Goal: Communication & Community: Connect with others

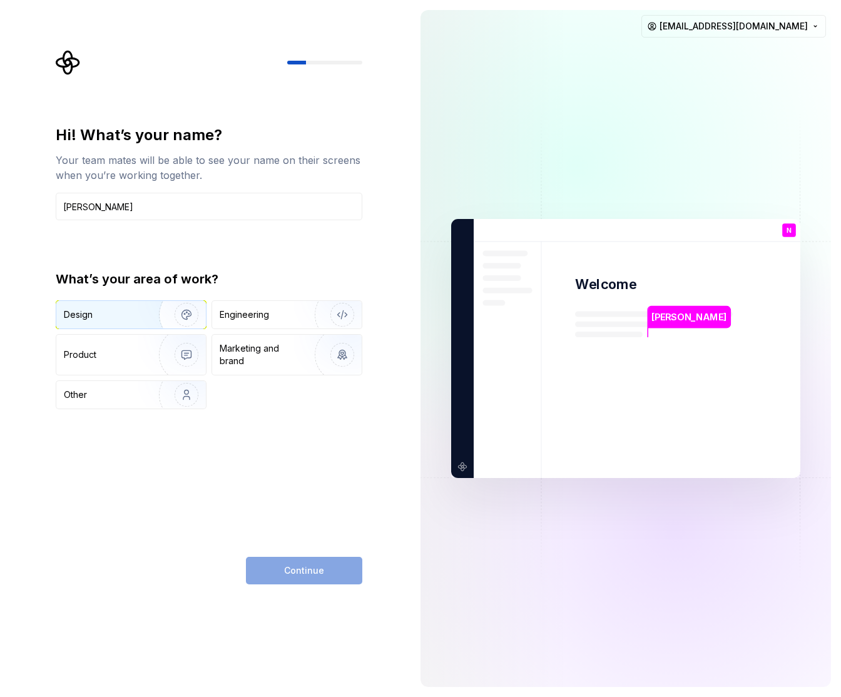
type input "[PERSON_NAME]"
click at [145, 312] on img "button" at bounding box center [178, 315] width 80 height 84
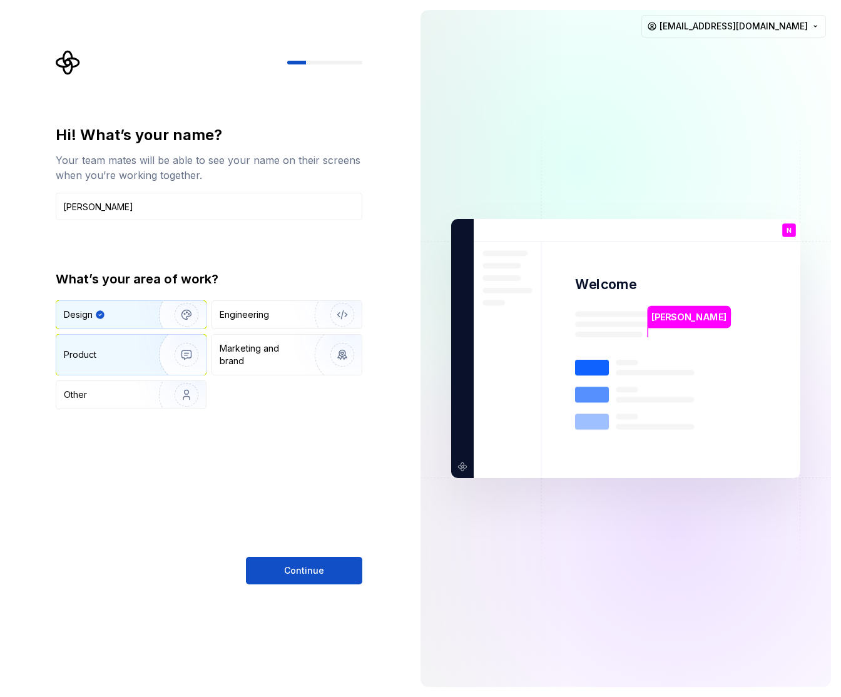
click at [138, 350] on img "button" at bounding box center [178, 355] width 80 height 84
click at [143, 323] on img "button" at bounding box center [178, 315] width 80 height 84
click at [304, 569] on span "Continue" at bounding box center [304, 570] width 40 height 13
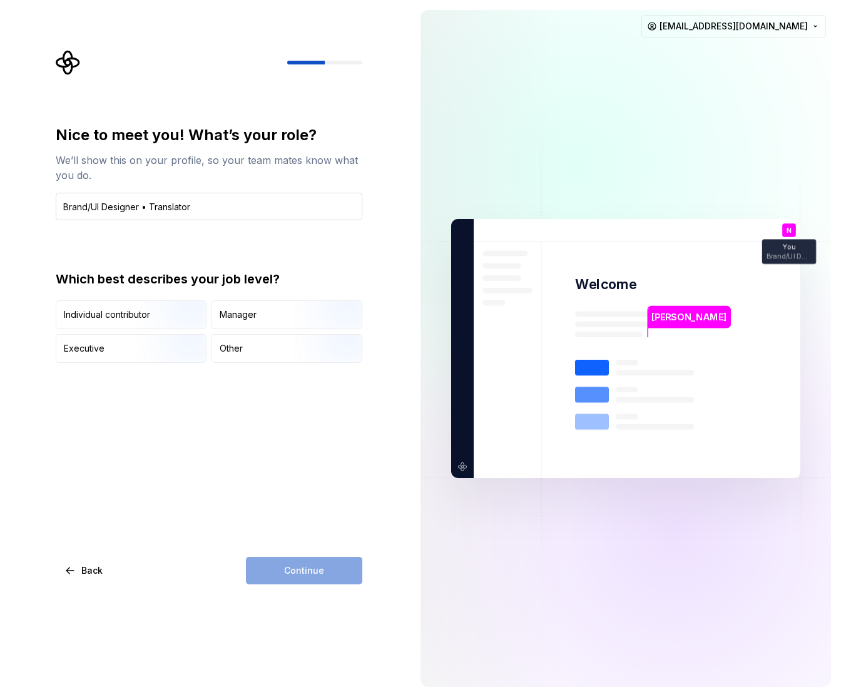
drag, startPoint x: 139, startPoint y: 208, endPoint x: 273, endPoint y: 210, distance: 133.2
click at [273, 210] on input "Brand/UI Designer • Translator" at bounding box center [209, 207] width 307 height 28
type input "Brand/UI Designer"
click at [268, 400] on div "Nice to meet you! What’s your role? We’ll show this on your profile, so your te…" at bounding box center [209, 354] width 307 height 459
click at [160, 321] on img "button" at bounding box center [176, 330] width 80 height 84
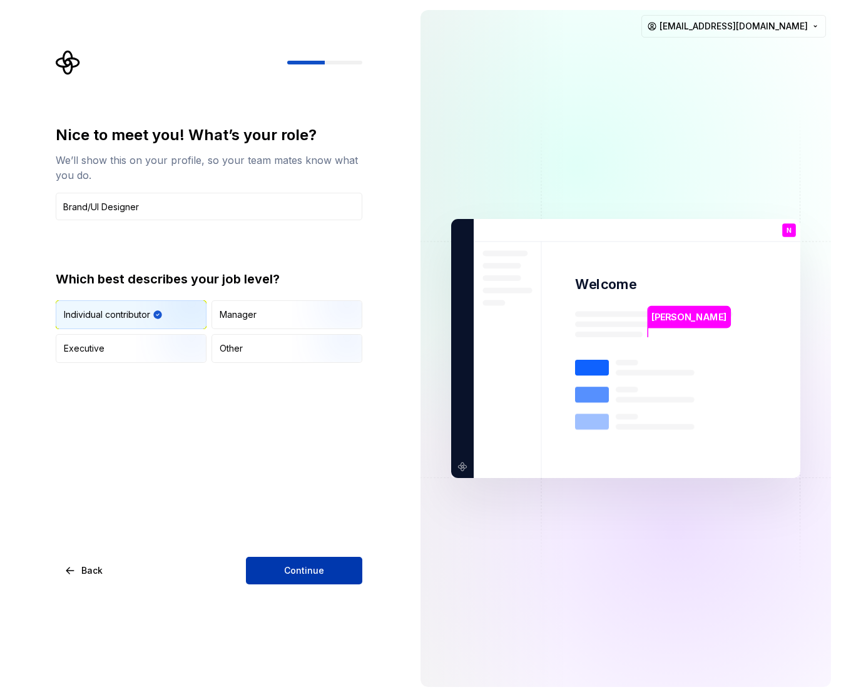
click at [318, 568] on span "Continue" at bounding box center [304, 570] width 40 height 13
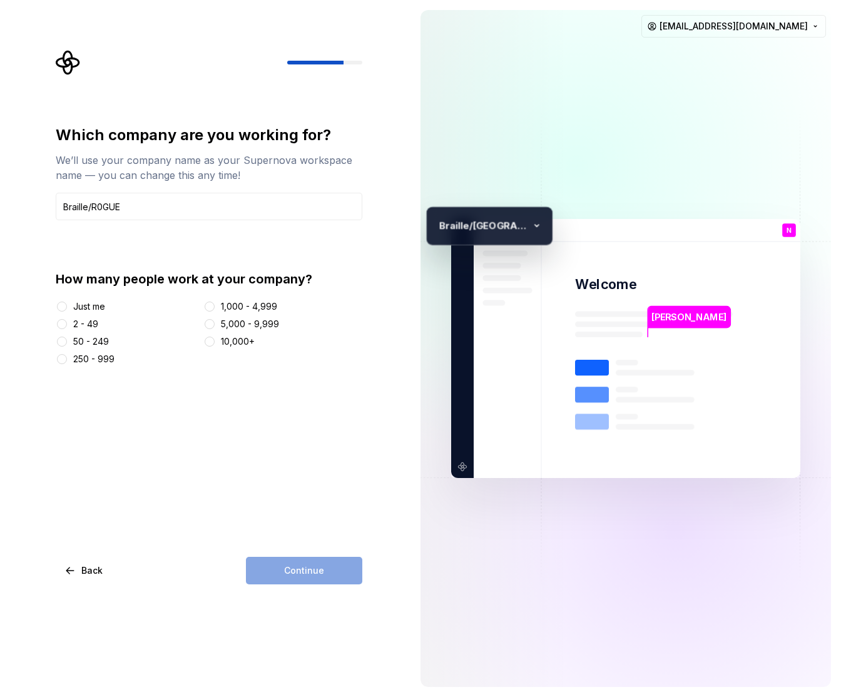
type input "Braille/R0GUE"
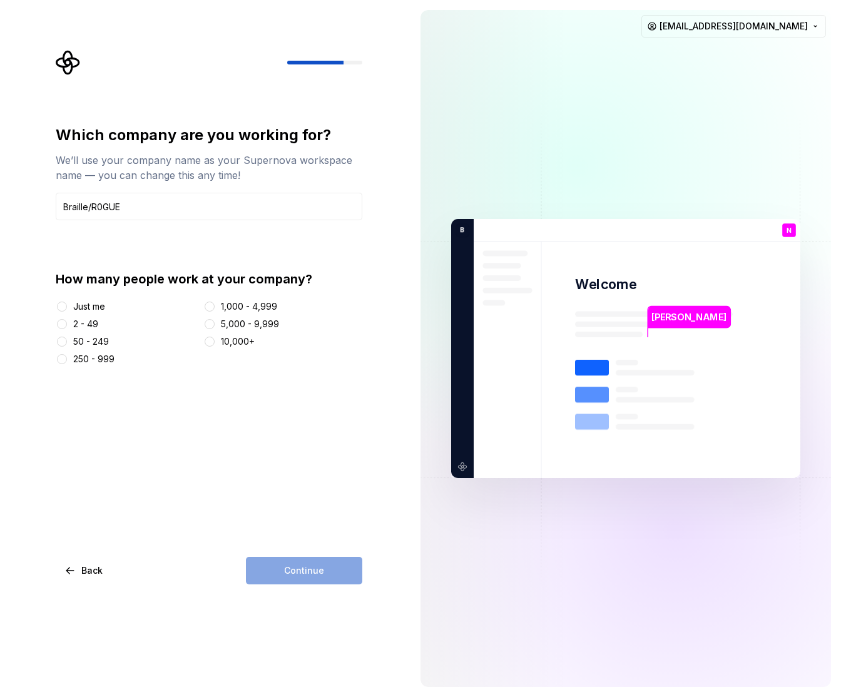
click at [83, 320] on div "2 - 49" at bounding box center [85, 324] width 25 height 13
click at [67, 320] on button "2 - 49" at bounding box center [62, 324] width 10 height 10
click at [335, 571] on button "Continue" at bounding box center [304, 571] width 116 height 28
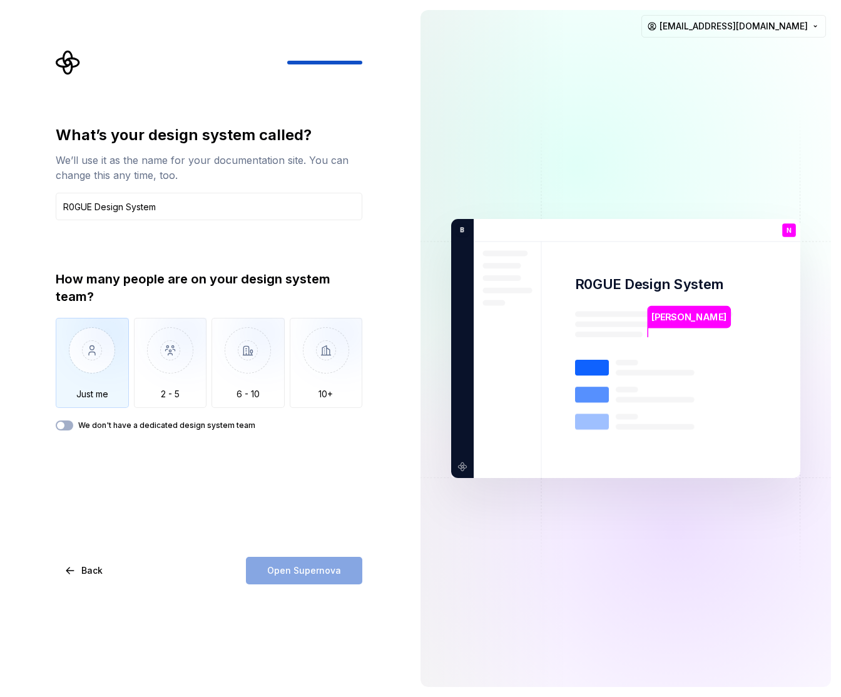
type input "R0GUE Design System"
click at [95, 367] on img "button" at bounding box center [92, 360] width 73 height 84
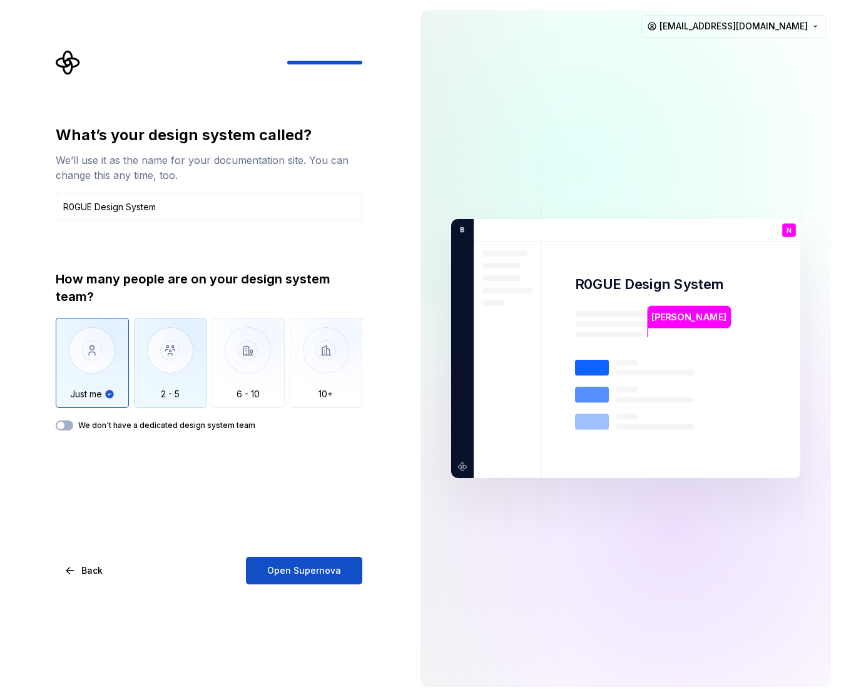
click at [181, 349] on img "button" at bounding box center [170, 360] width 73 height 84
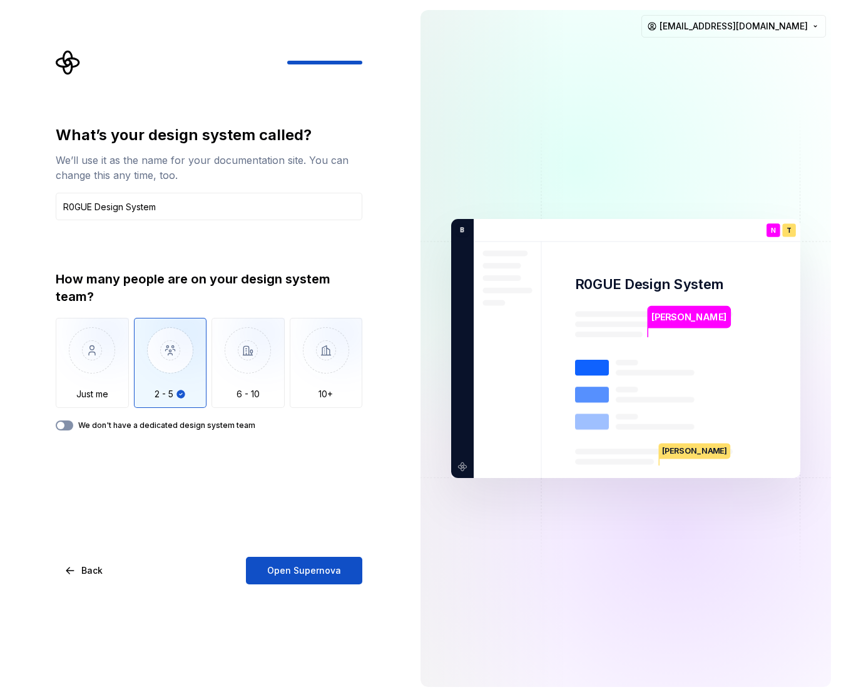
click at [67, 423] on button "We don't have a dedicated design system team" at bounding box center [65, 425] width 18 height 10
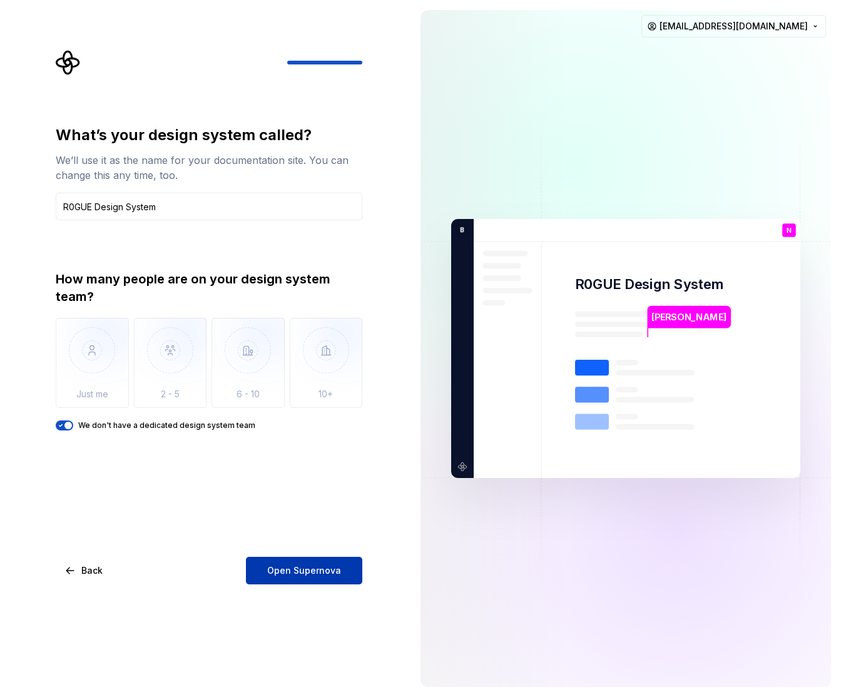
click at [300, 566] on span "Open Supernova" at bounding box center [304, 570] width 74 height 13
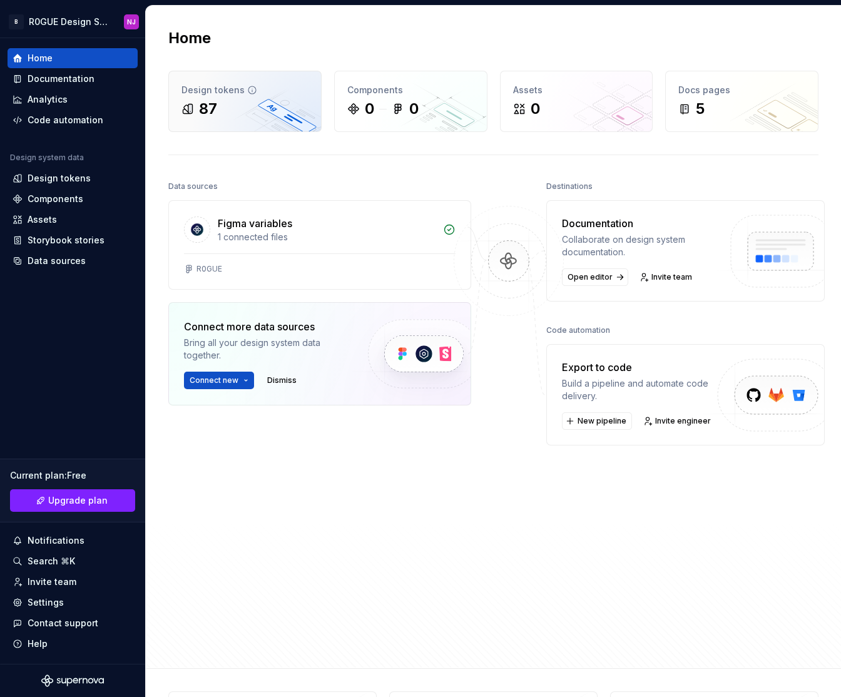
click at [243, 106] on div "87" at bounding box center [244, 109] width 127 height 20
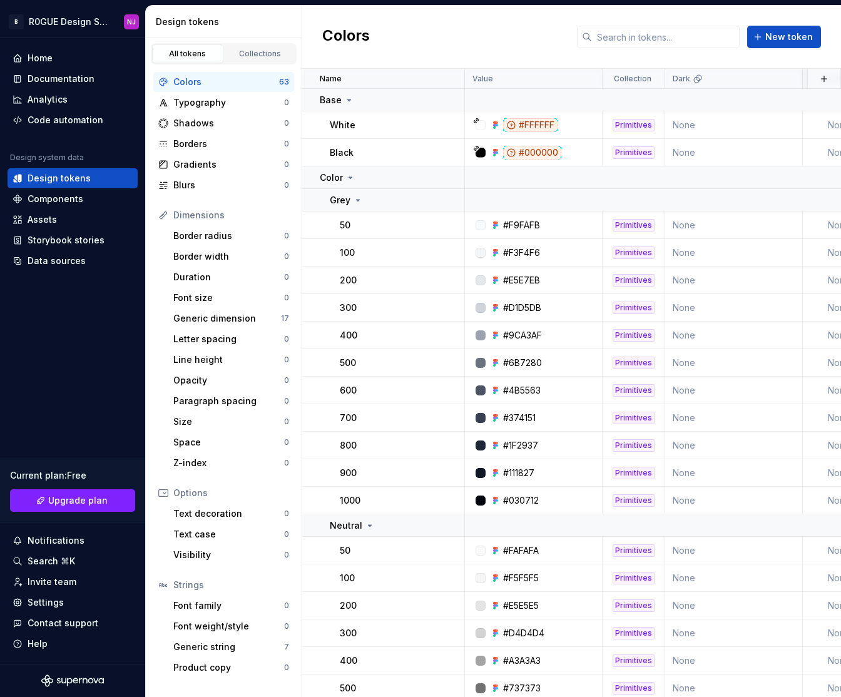
drag, startPoint x: 3, startPoint y: 233, endPoint x: -167, endPoint y: 236, distance: 170.2
click at [0, 236] on html "B R0GUE Design System [GEOGRAPHIC_DATA] Home Documentation Analytics Code autom…" at bounding box center [420, 348] width 841 height 697
click at [88, 303] on div "Home Documentation Analytics Code automation Design system data Design tokens C…" at bounding box center [72, 351] width 145 height 626
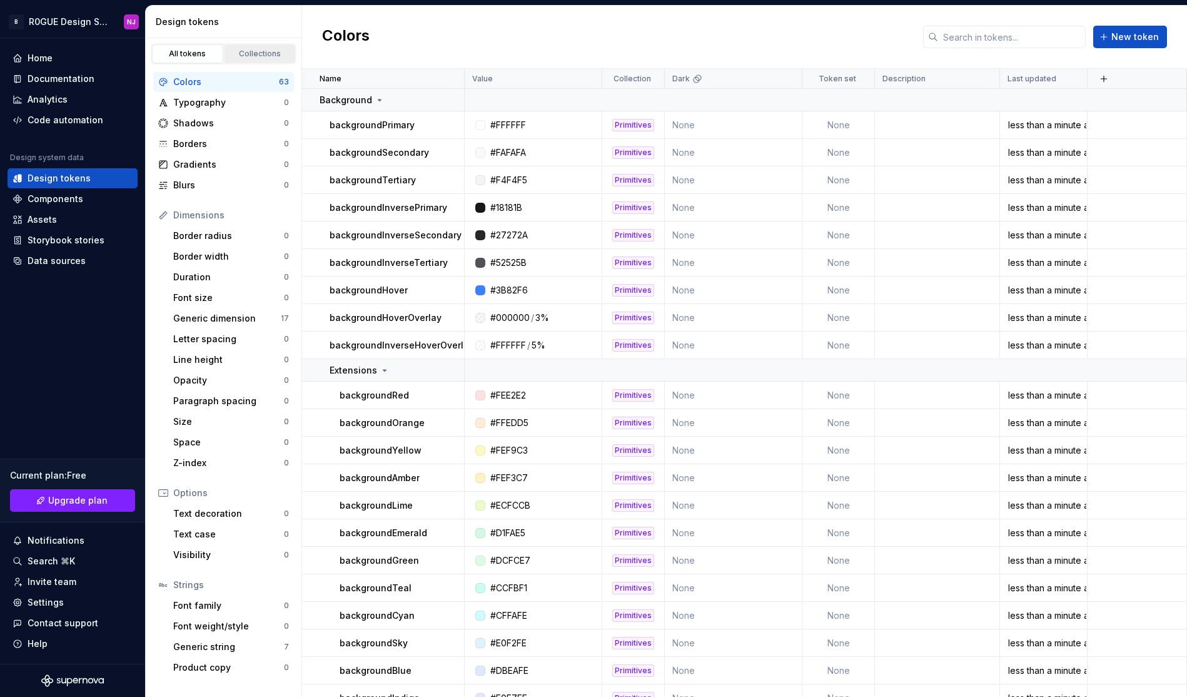
click at [270, 50] on div "Collections" at bounding box center [260, 54] width 63 height 10
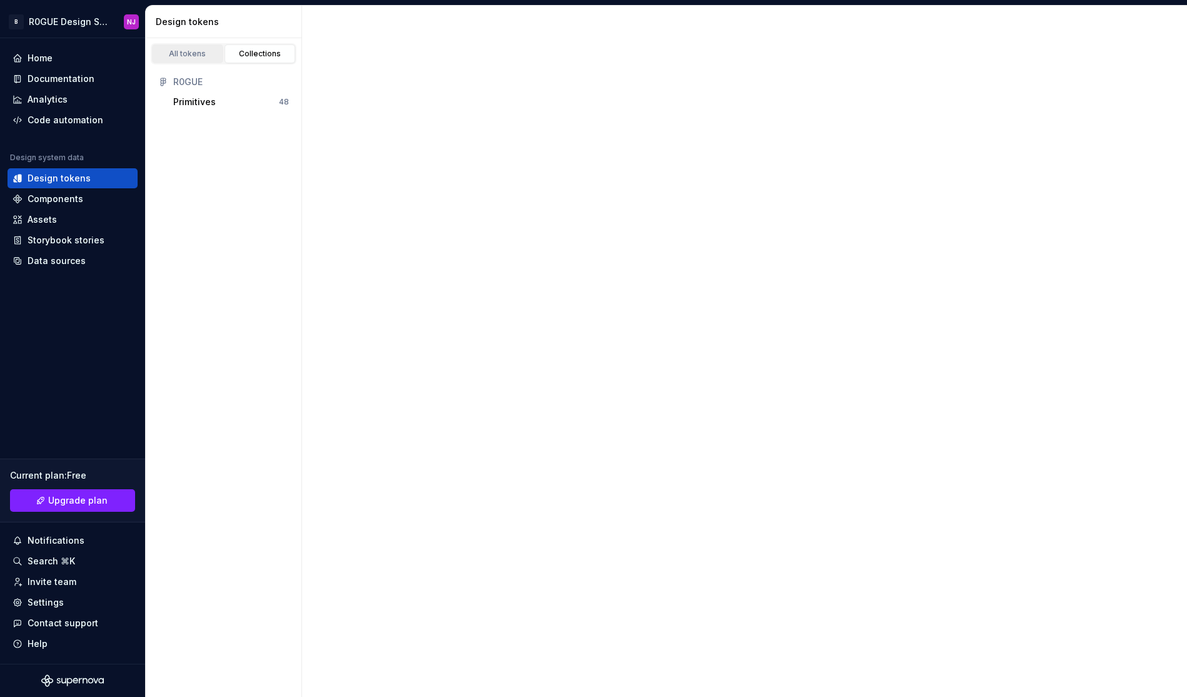
click at [194, 59] on link "All tokens" at bounding box center [187, 53] width 71 height 19
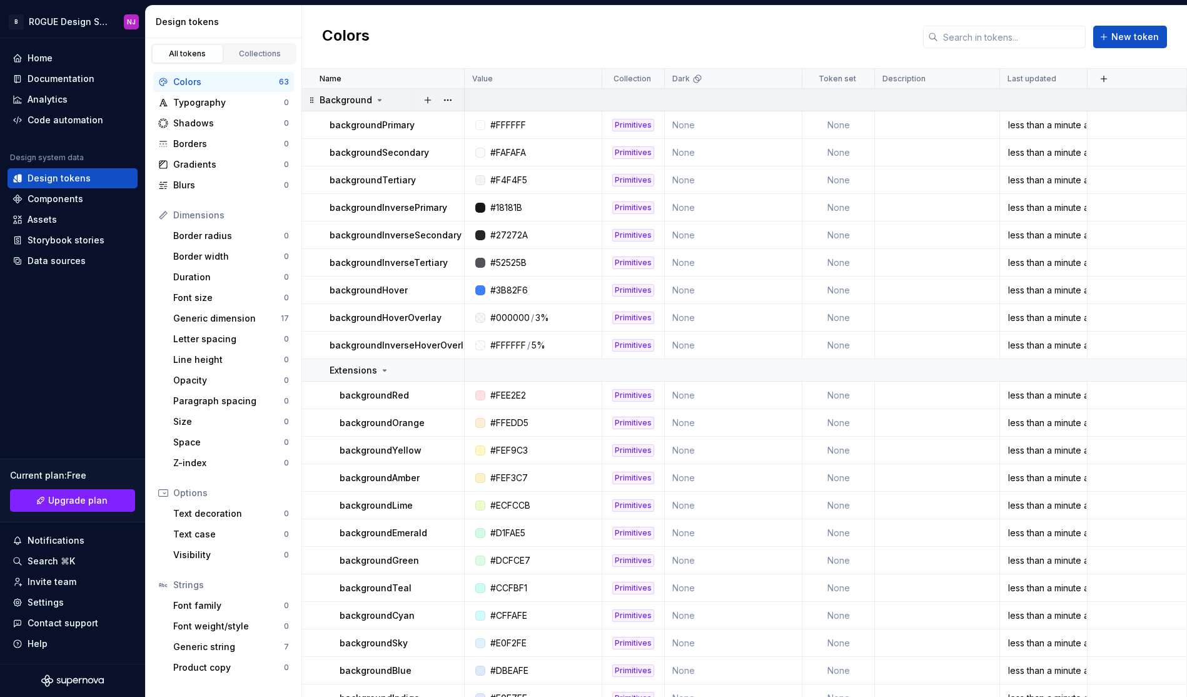
click at [375, 98] on icon at bounding box center [380, 100] width 10 height 10
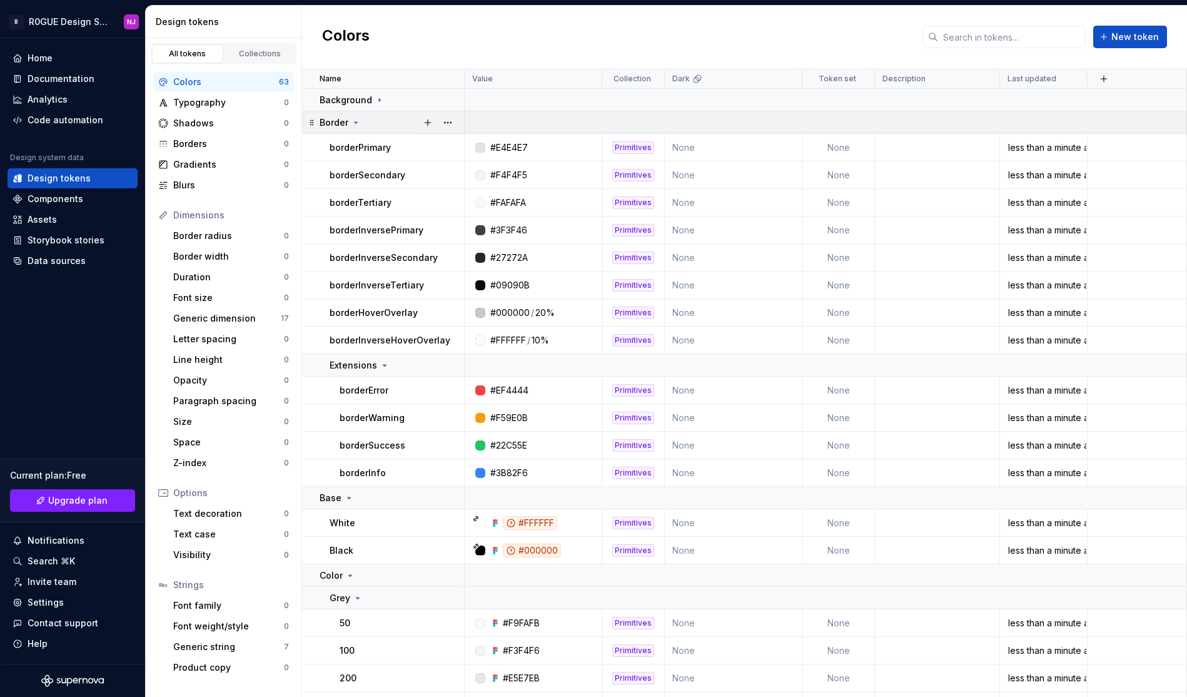
click at [358, 123] on icon at bounding box center [356, 123] width 10 height 10
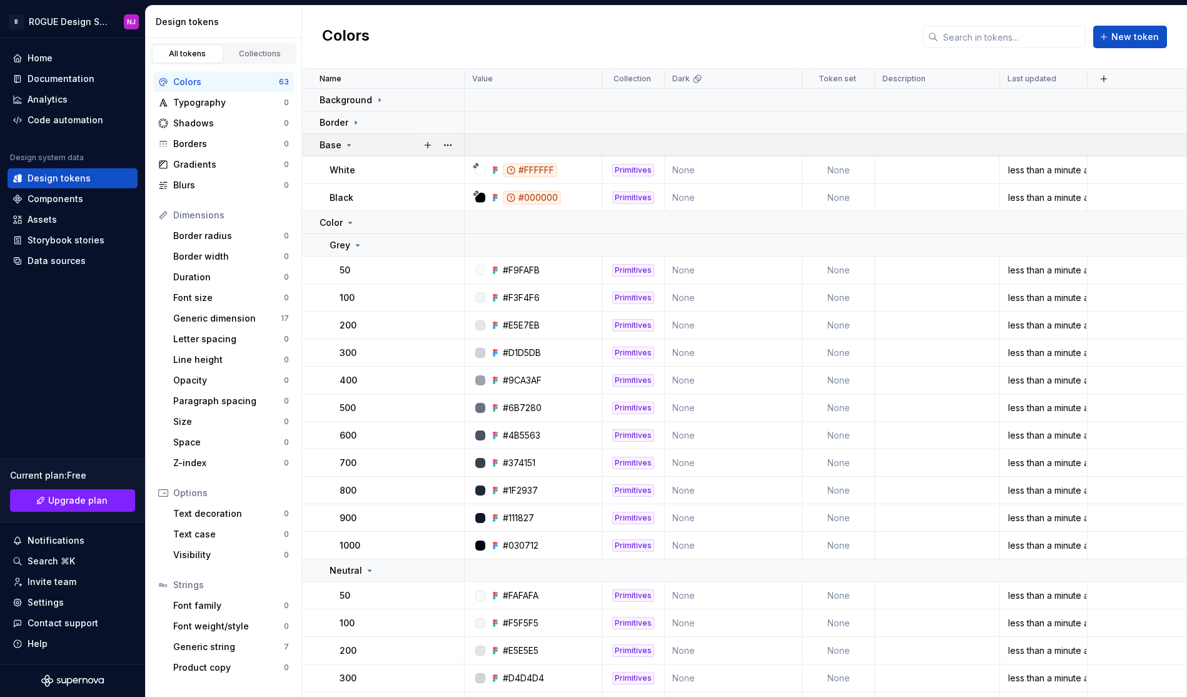
click at [347, 143] on icon at bounding box center [349, 145] width 10 height 10
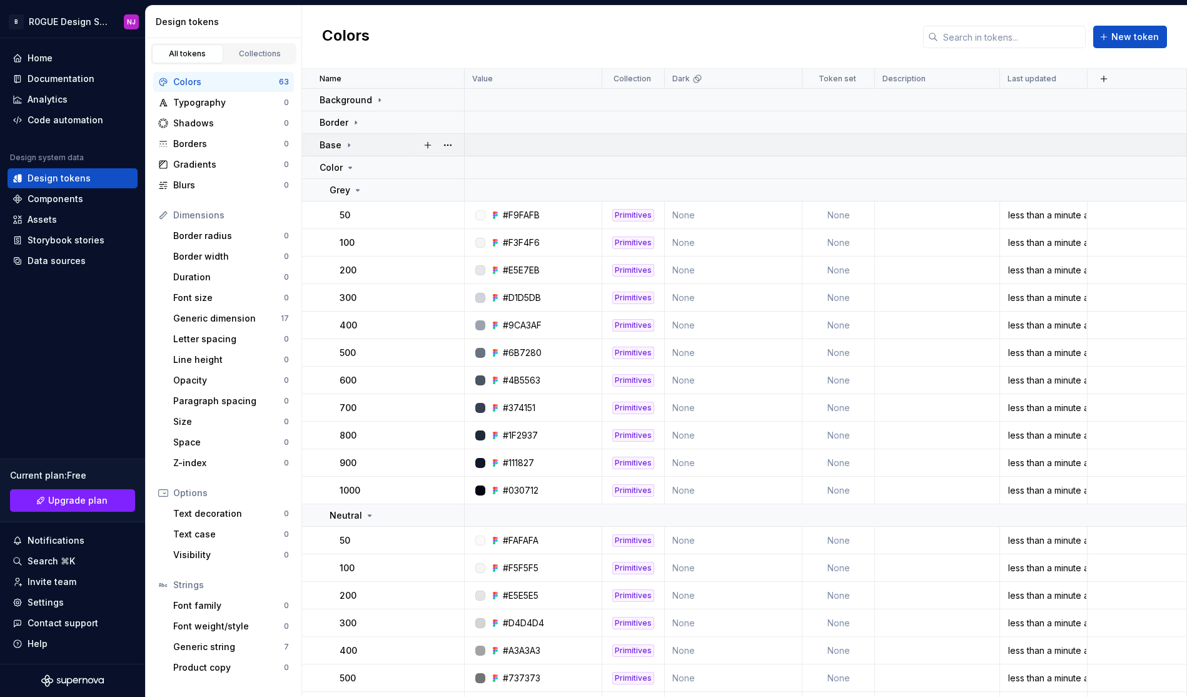
click at [347, 148] on icon at bounding box center [349, 145] width 10 height 10
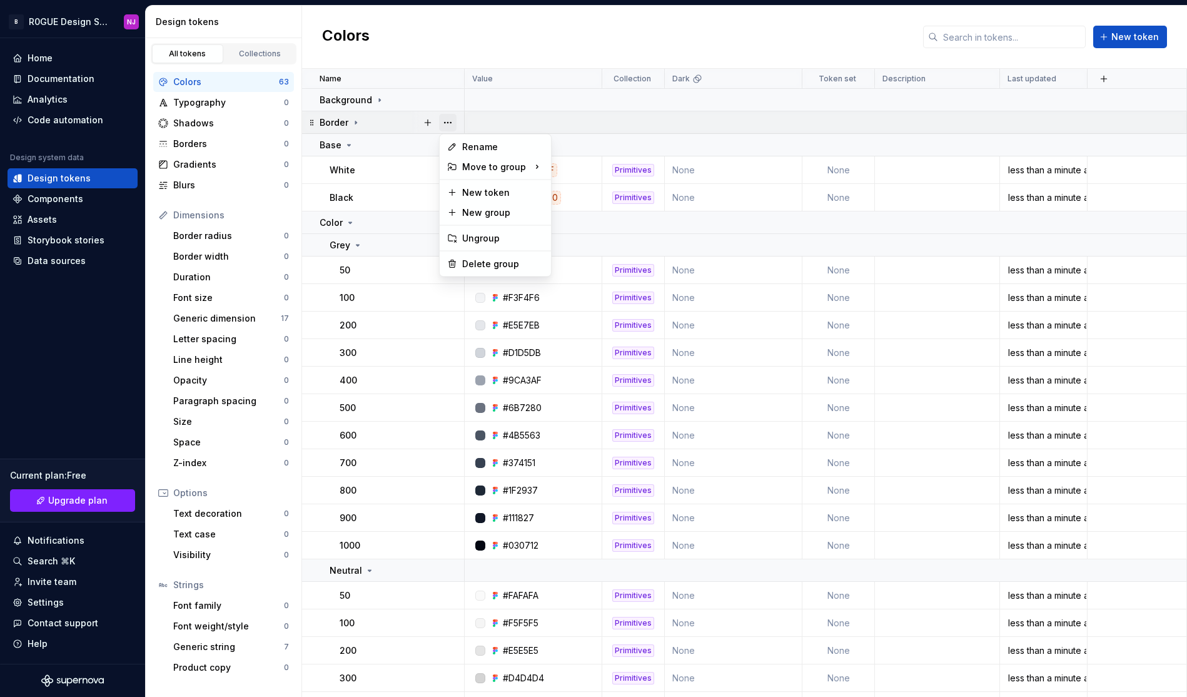
click at [448, 123] on button "button" at bounding box center [448, 123] width 18 height 18
click at [493, 268] on div "Delete group" at bounding box center [502, 264] width 81 height 13
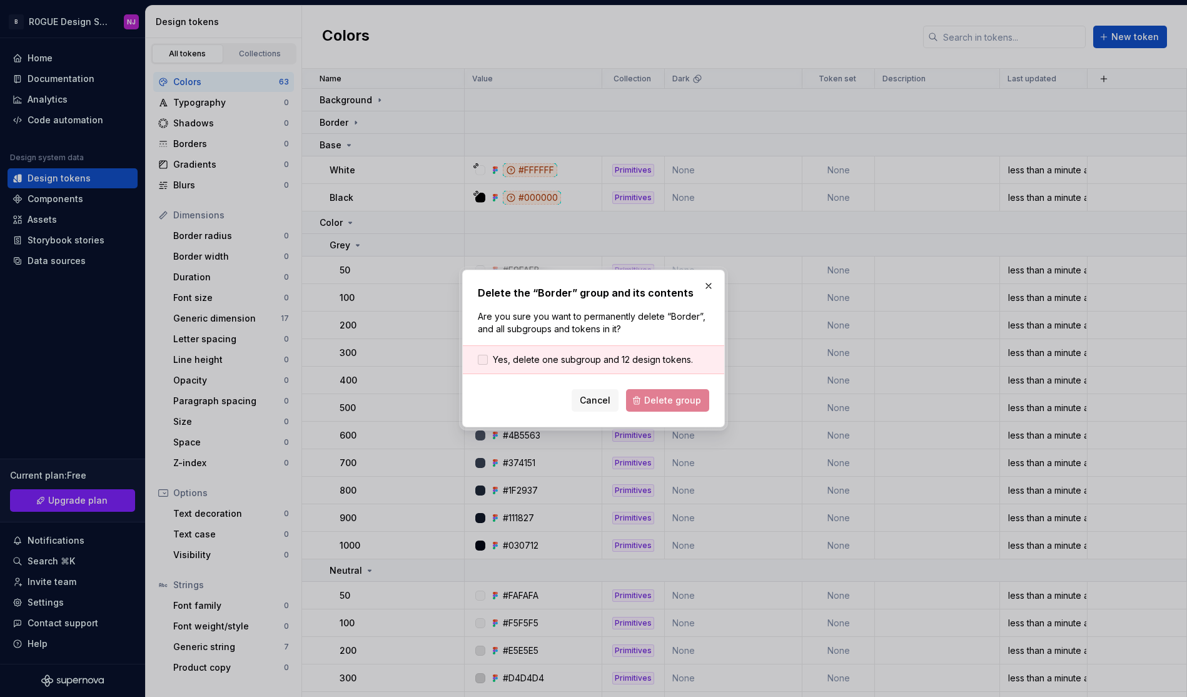
click at [529, 360] on span "Yes, delete one subgroup and 12 design tokens." at bounding box center [593, 359] width 200 height 13
click at [657, 403] on span "Delete group" at bounding box center [672, 400] width 57 height 13
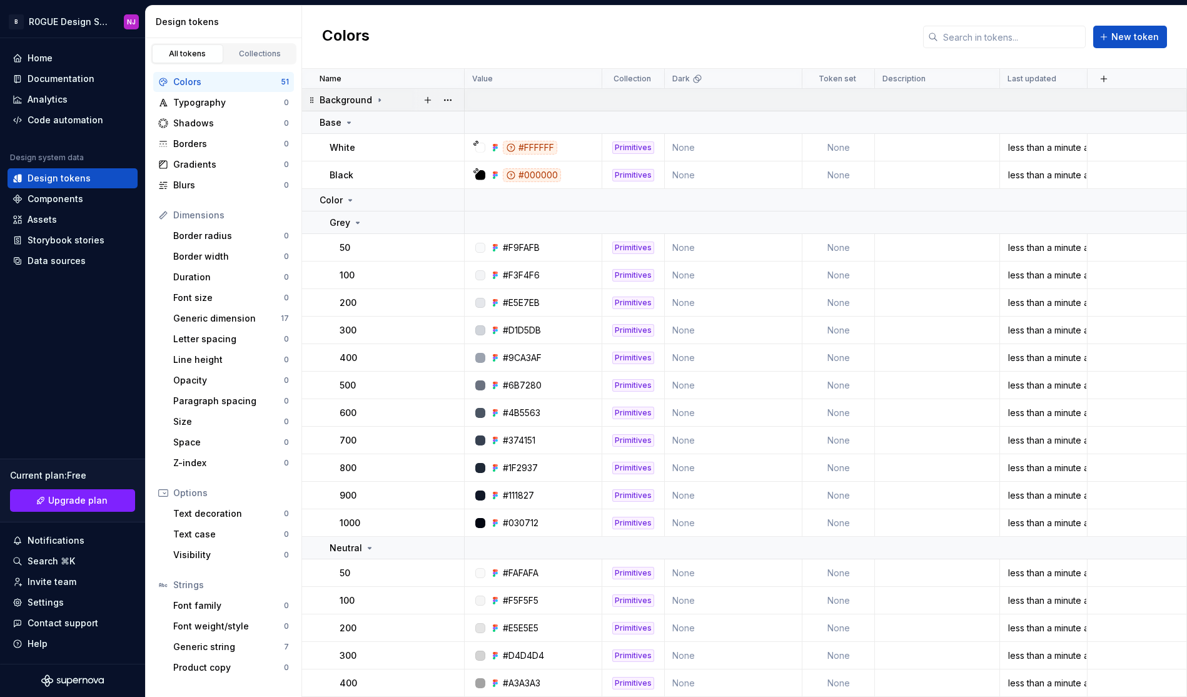
click at [375, 98] on icon at bounding box center [380, 100] width 10 height 10
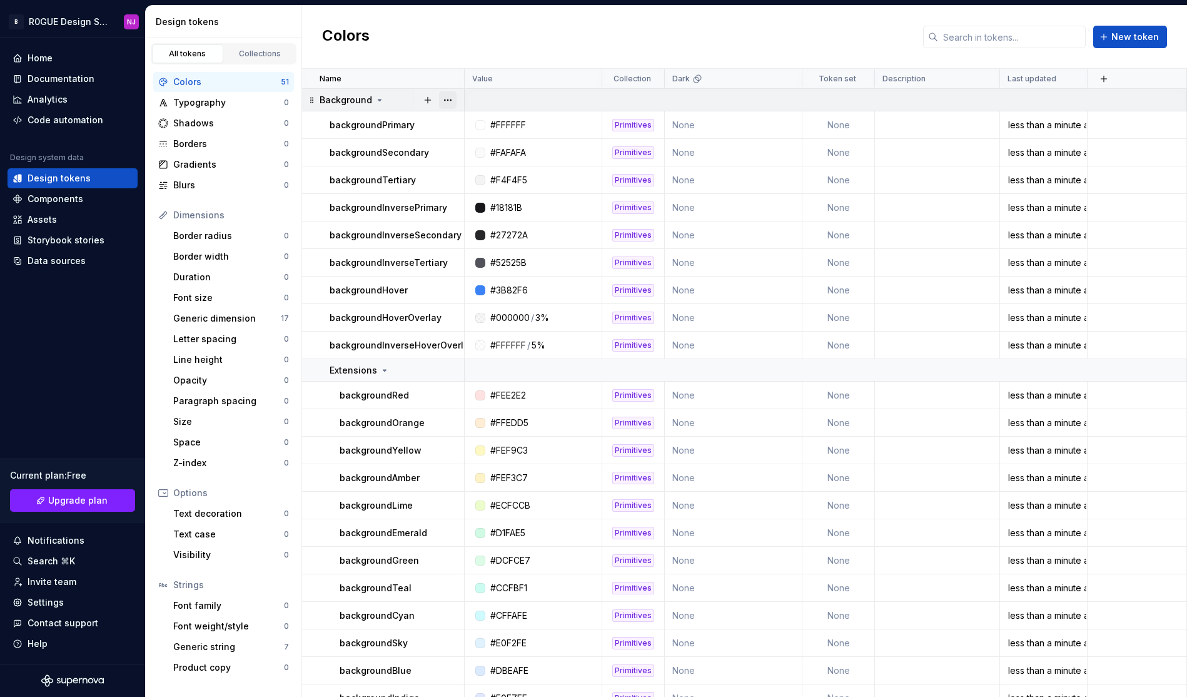
click at [450, 101] on button "button" at bounding box center [448, 100] width 18 height 18
click at [497, 243] on div "Delete group" at bounding box center [502, 241] width 81 height 13
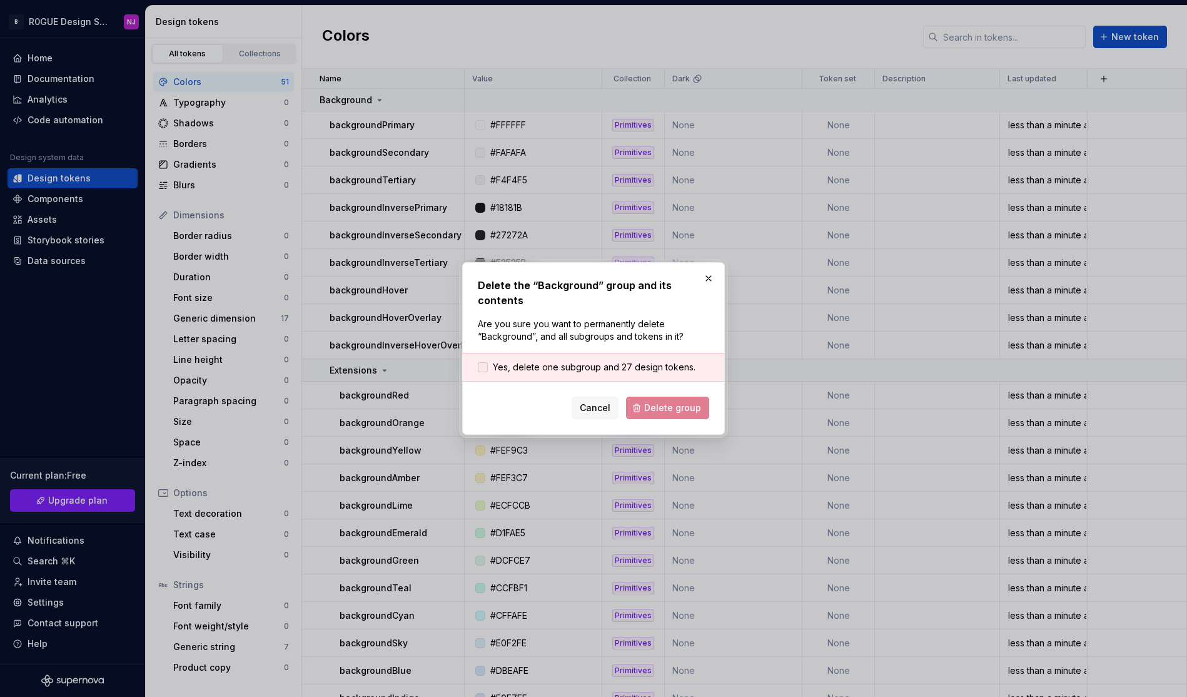
click at [582, 366] on span "Yes, delete one subgroup and 27 design tokens." at bounding box center [594, 367] width 203 height 13
click at [650, 409] on span "Delete group" at bounding box center [672, 408] width 57 height 13
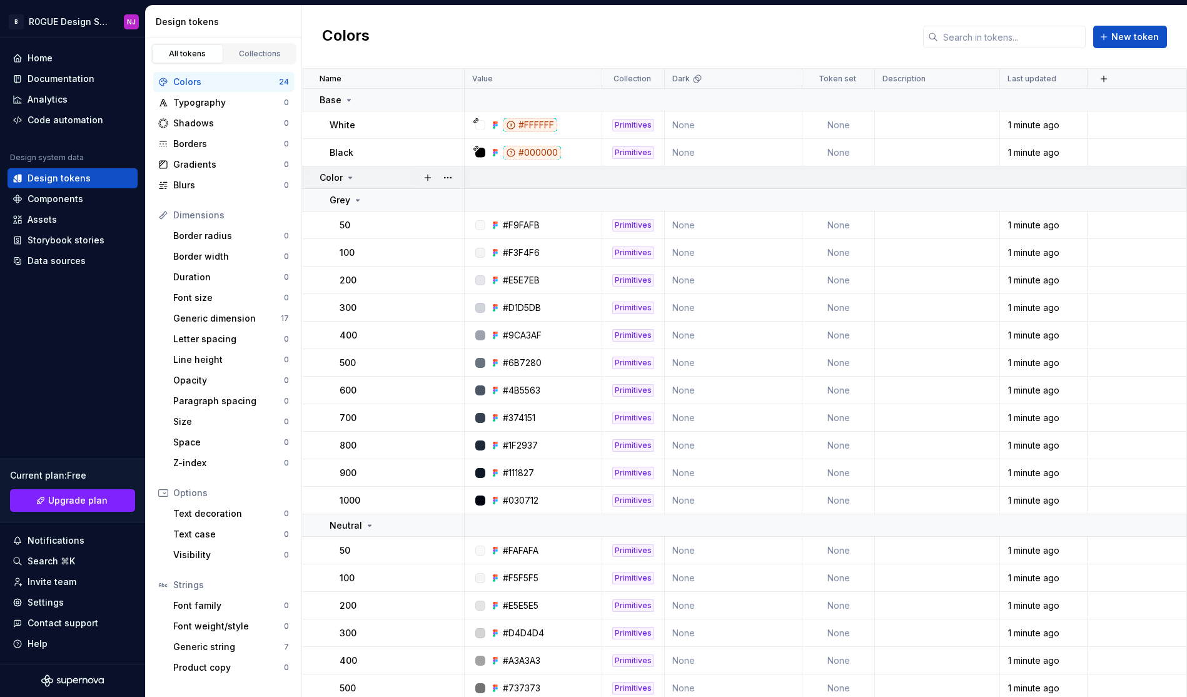
click at [351, 178] on icon at bounding box center [350, 178] width 10 height 10
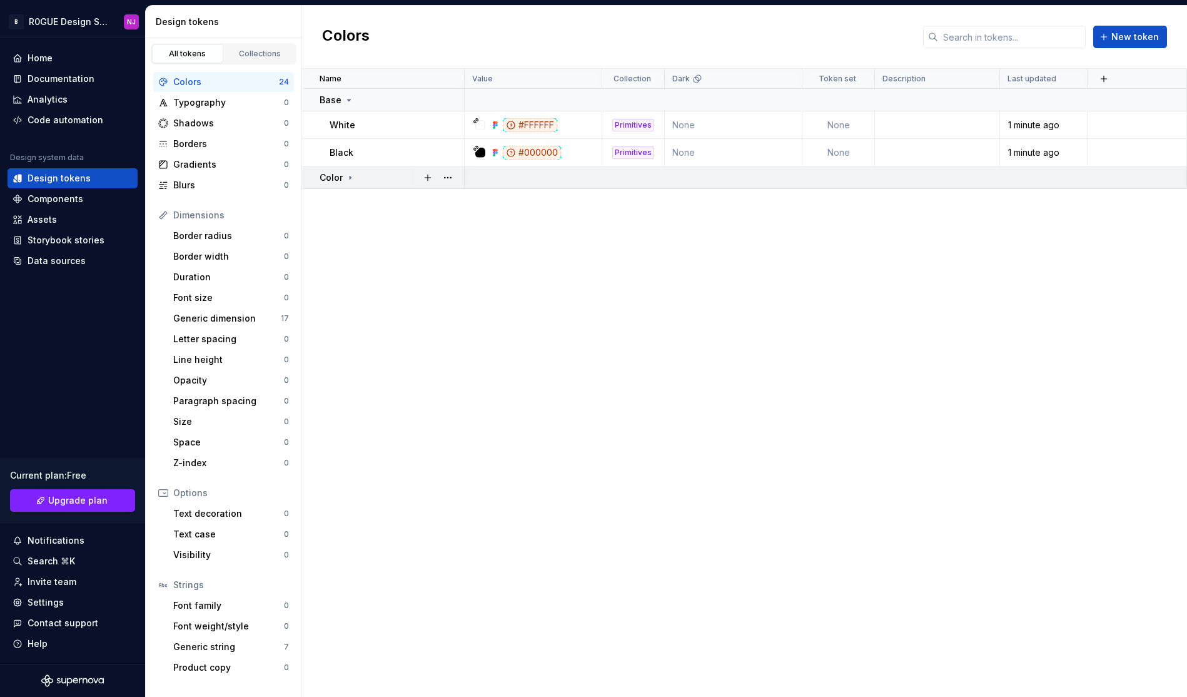
click at [350, 178] on icon at bounding box center [350, 177] width 1 height 3
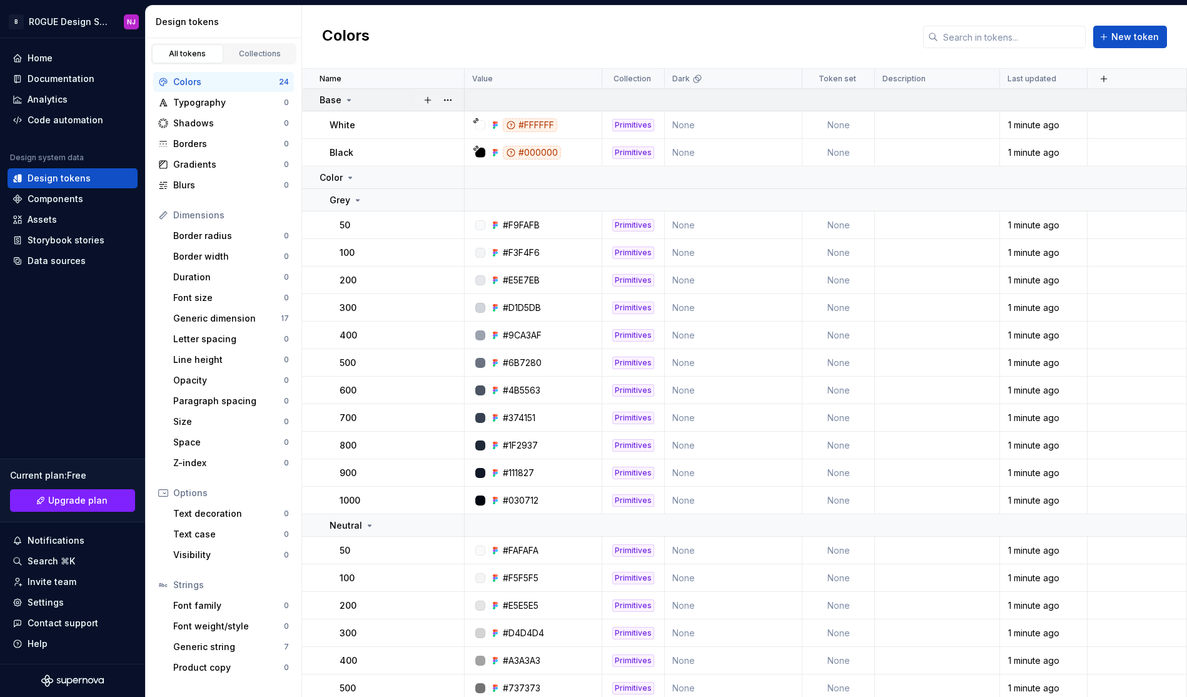
click at [349, 99] on icon at bounding box center [349, 100] width 10 height 10
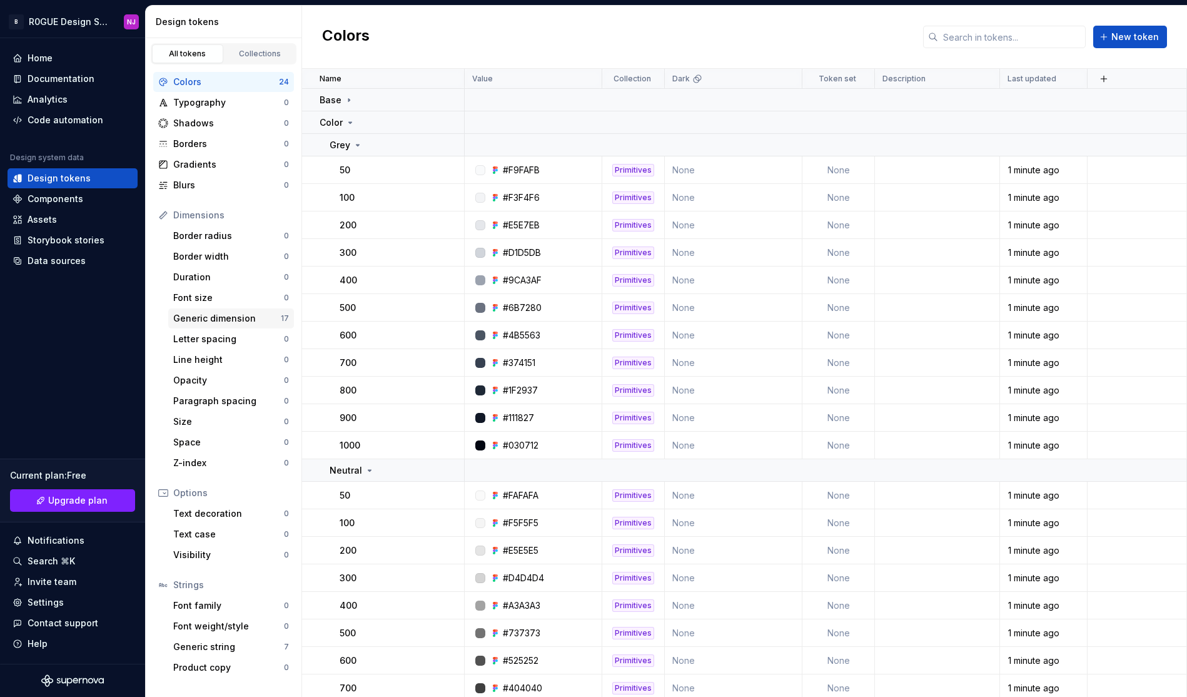
click at [211, 318] on div "Generic dimension" at bounding box center [227, 318] width 108 height 13
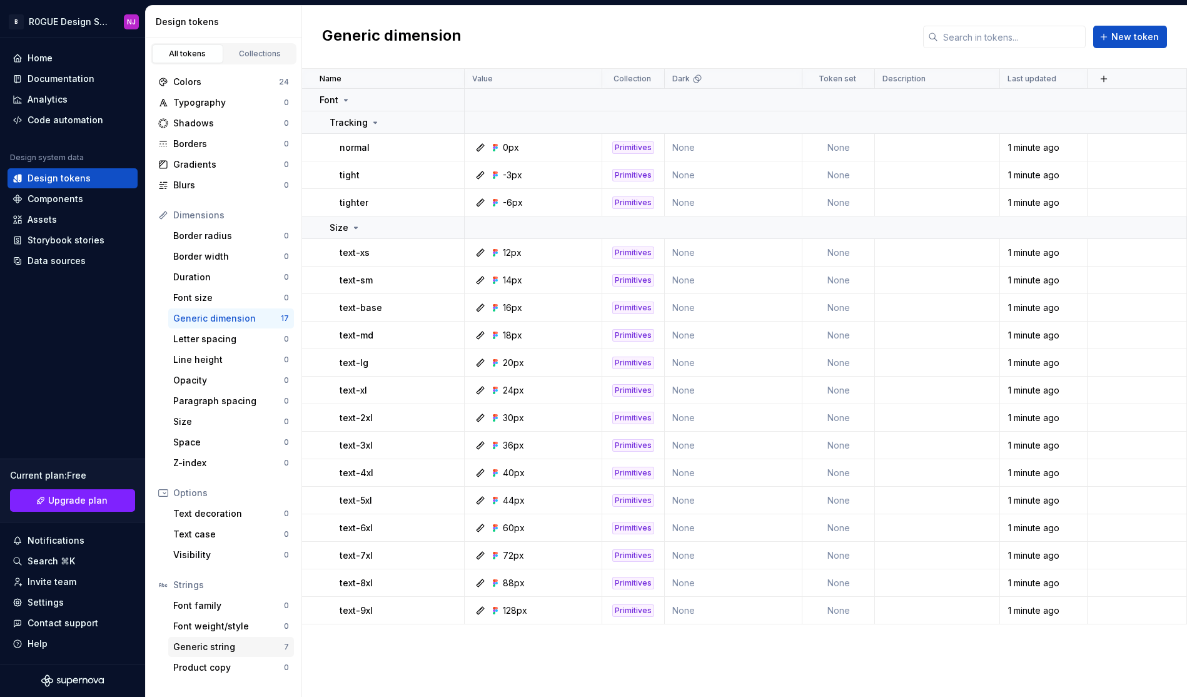
click at [251, 643] on div "Generic string" at bounding box center [228, 647] width 111 height 13
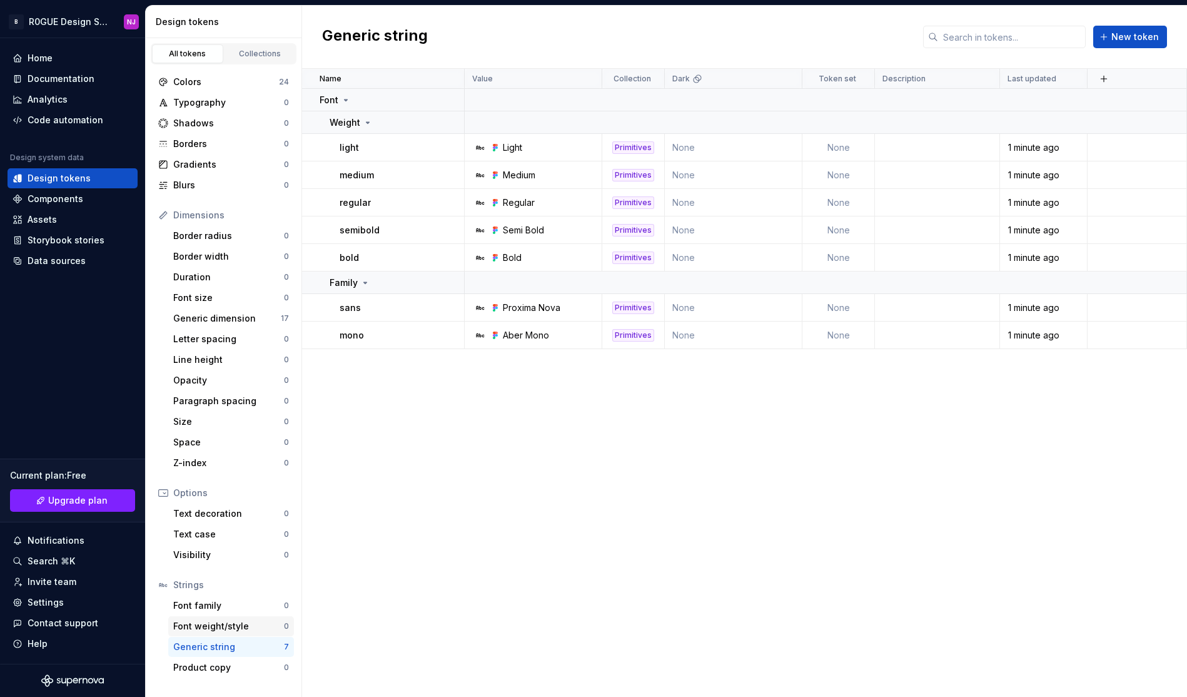
click at [250, 627] on div "Font weight/style" at bounding box center [228, 626] width 111 height 13
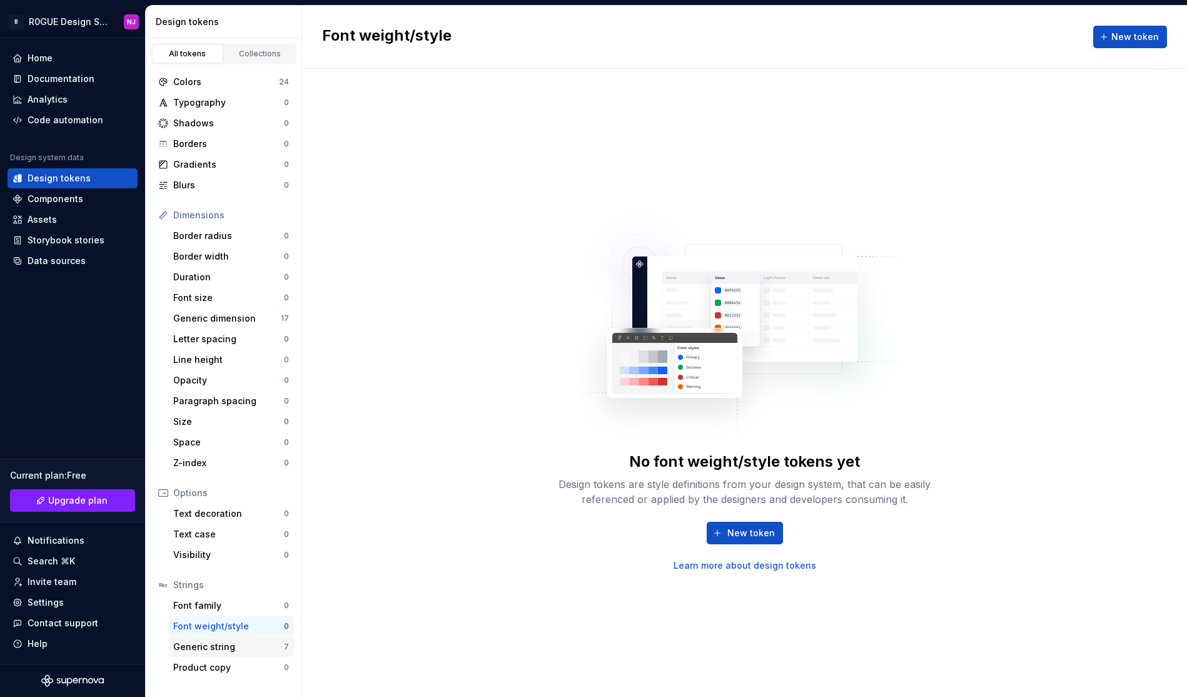
click at [248, 644] on div "Generic string" at bounding box center [228, 647] width 111 height 13
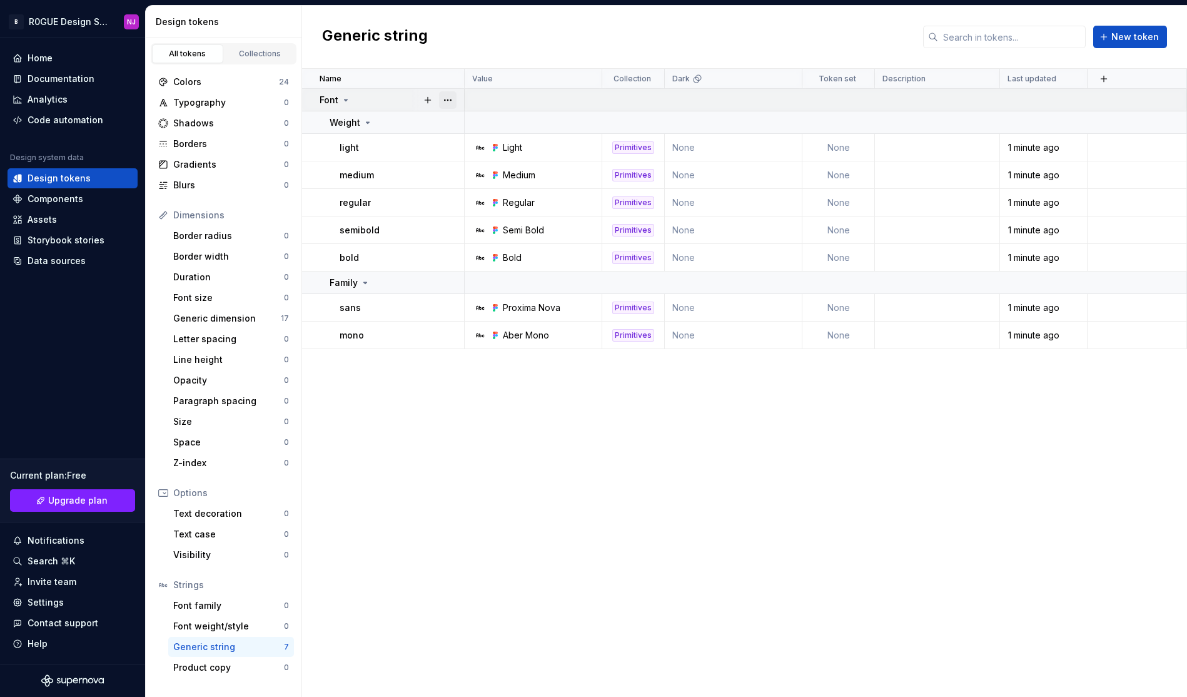
click at [448, 99] on button "button" at bounding box center [448, 100] width 18 height 18
click at [431, 403] on html "B R0GUE Design System [GEOGRAPHIC_DATA] Home Documentation Analytics Code autom…" at bounding box center [593, 348] width 1187 height 697
click at [253, 605] on div "Font family" at bounding box center [228, 605] width 111 height 13
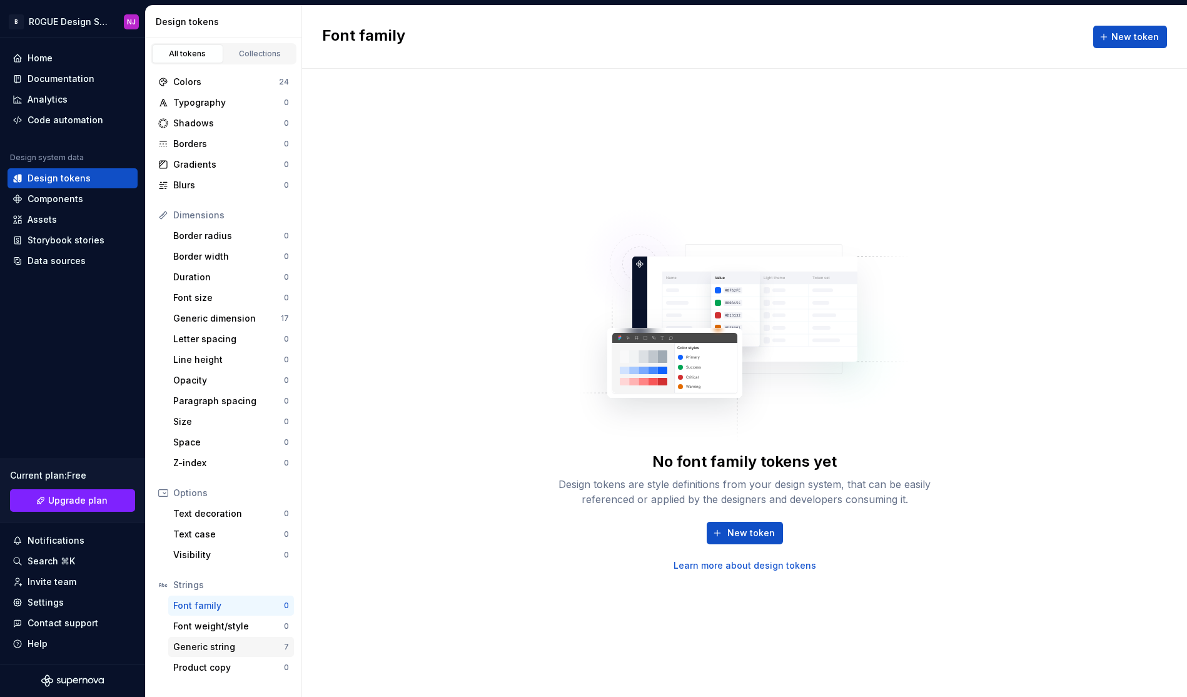
click at [243, 652] on div "Generic string" at bounding box center [228, 647] width 111 height 13
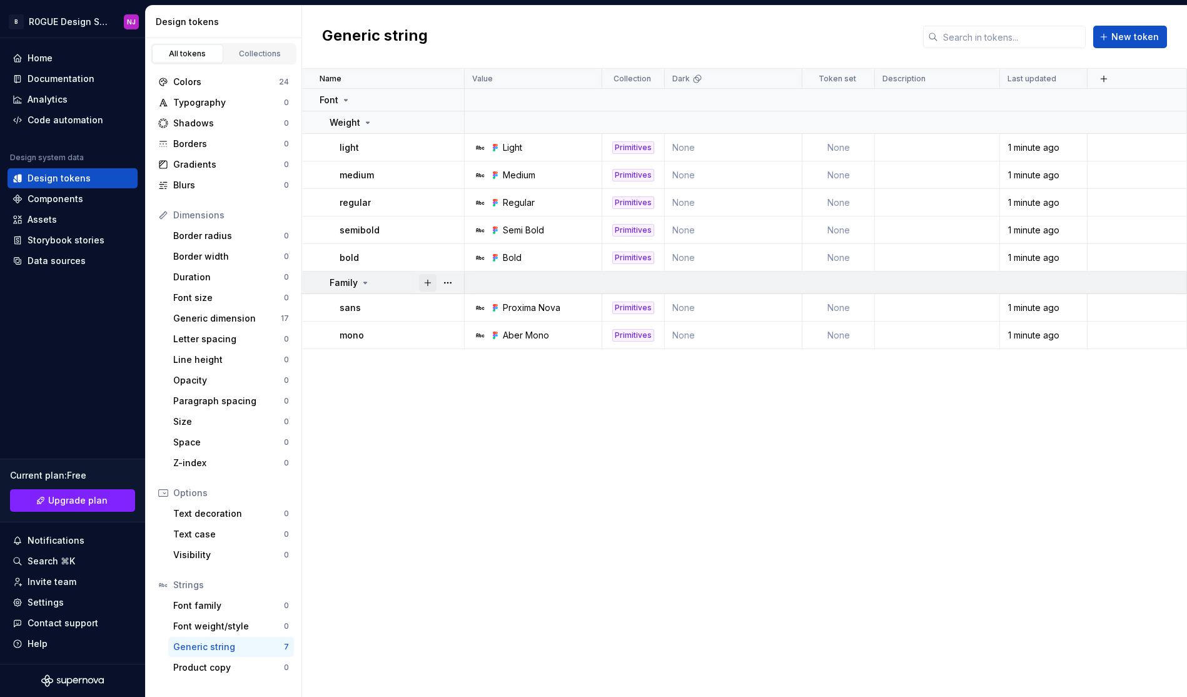
click at [423, 282] on button "button" at bounding box center [428, 283] width 18 height 18
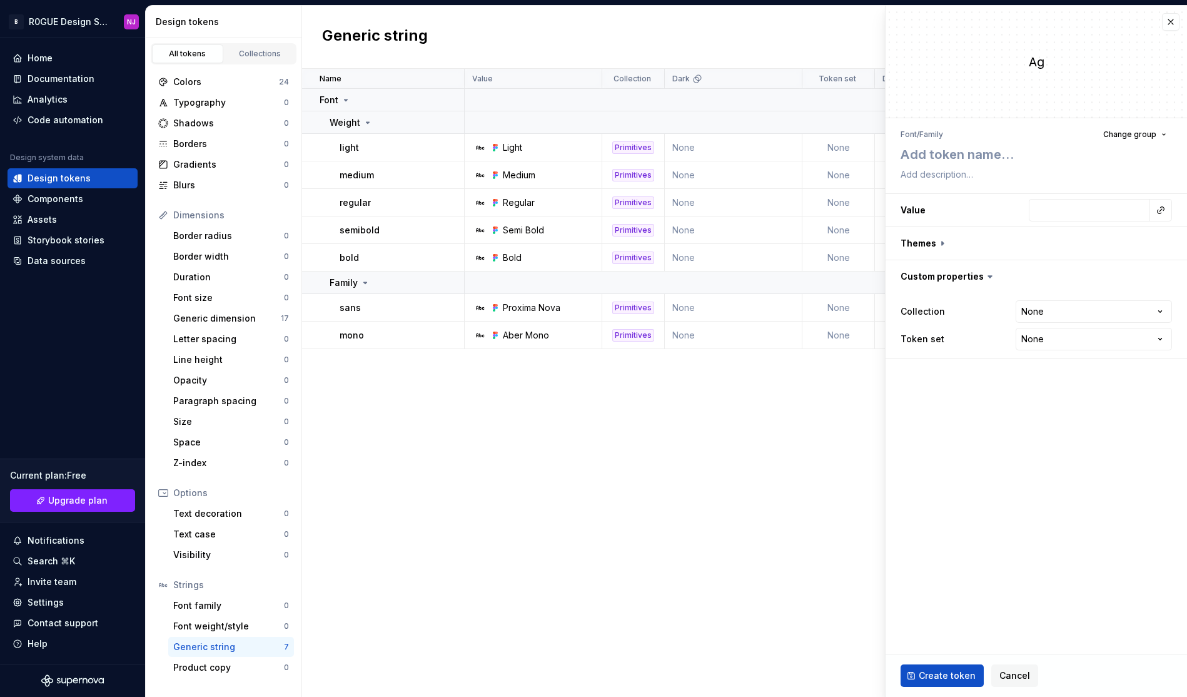
type textarea "*"
click at [840, 19] on button "button" at bounding box center [1171, 22] width 18 height 18
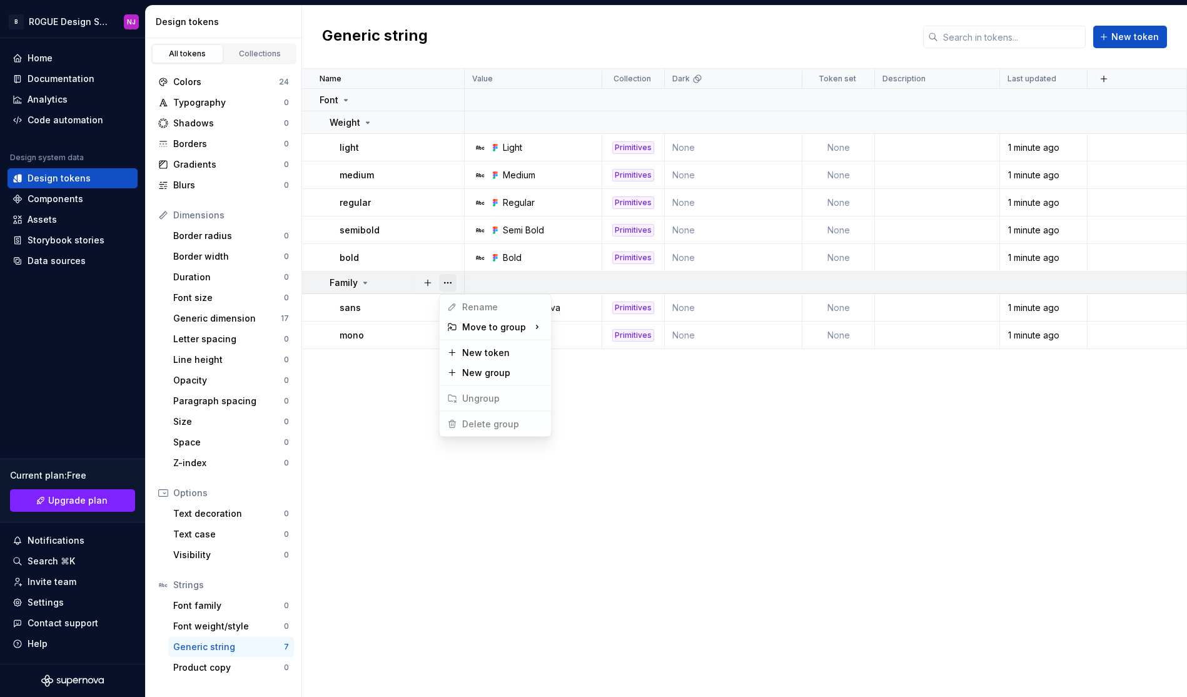
click at [449, 281] on button "button" at bounding box center [448, 283] width 18 height 18
click at [449, 99] on button "button" at bounding box center [448, 100] width 18 height 18
click at [497, 510] on html "B R0GUE Design System [GEOGRAPHIC_DATA] Home Documentation Analytics Code autom…" at bounding box center [593, 348] width 1187 height 697
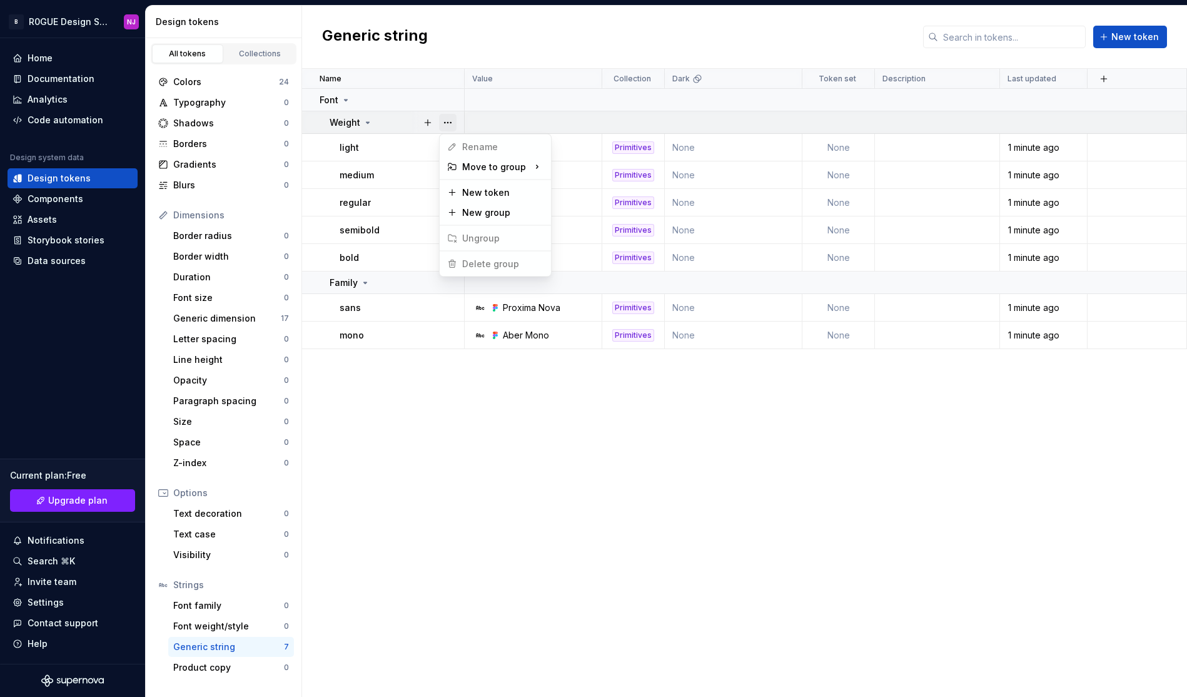
click at [448, 123] on button "button" at bounding box center [448, 123] width 18 height 18
click at [216, 321] on div "Generic dimension" at bounding box center [227, 318] width 108 height 13
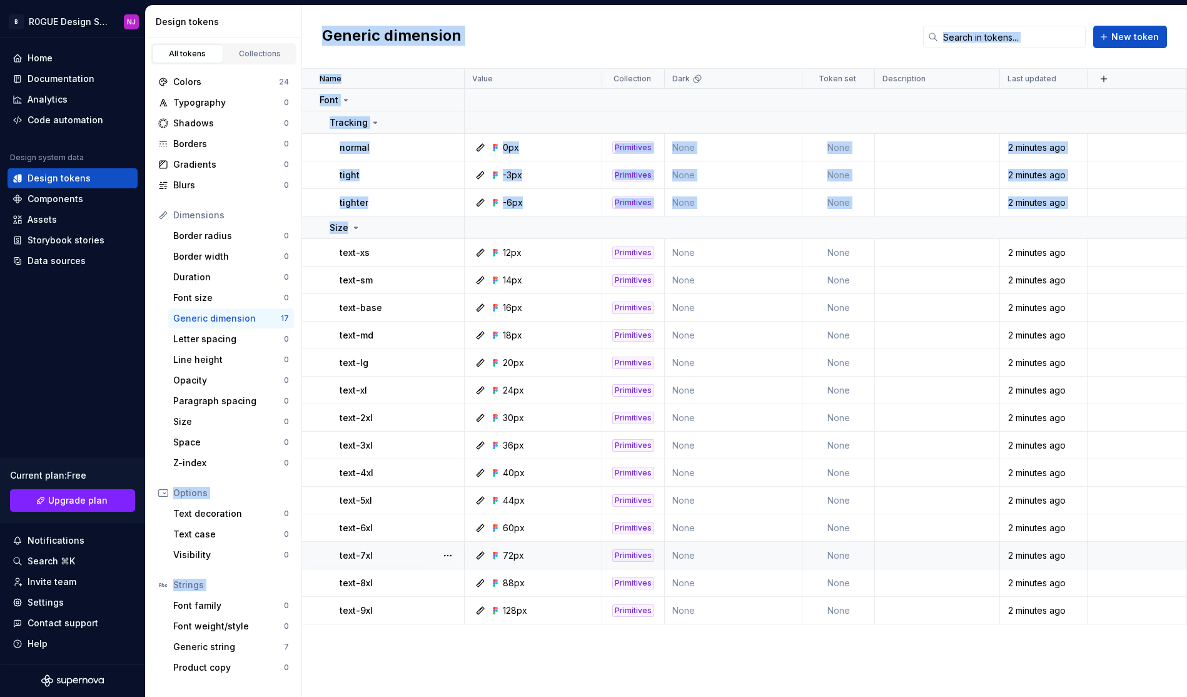
drag, startPoint x: 393, startPoint y: 225, endPoint x: 562, endPoint y: 542, distance: 359.0
click at [221, 295] on div "Design tokens All tokens Collections Colors 24 Typography 0 Shadows 0 Borders 0…" at bounding box center [667, 351] width 1042 height 691
click at [687, 637] on div "Name Value Collection Dark Token set Description Last updated Font Tracking nor…" at bounding box center [744, 383] width 885 height 628
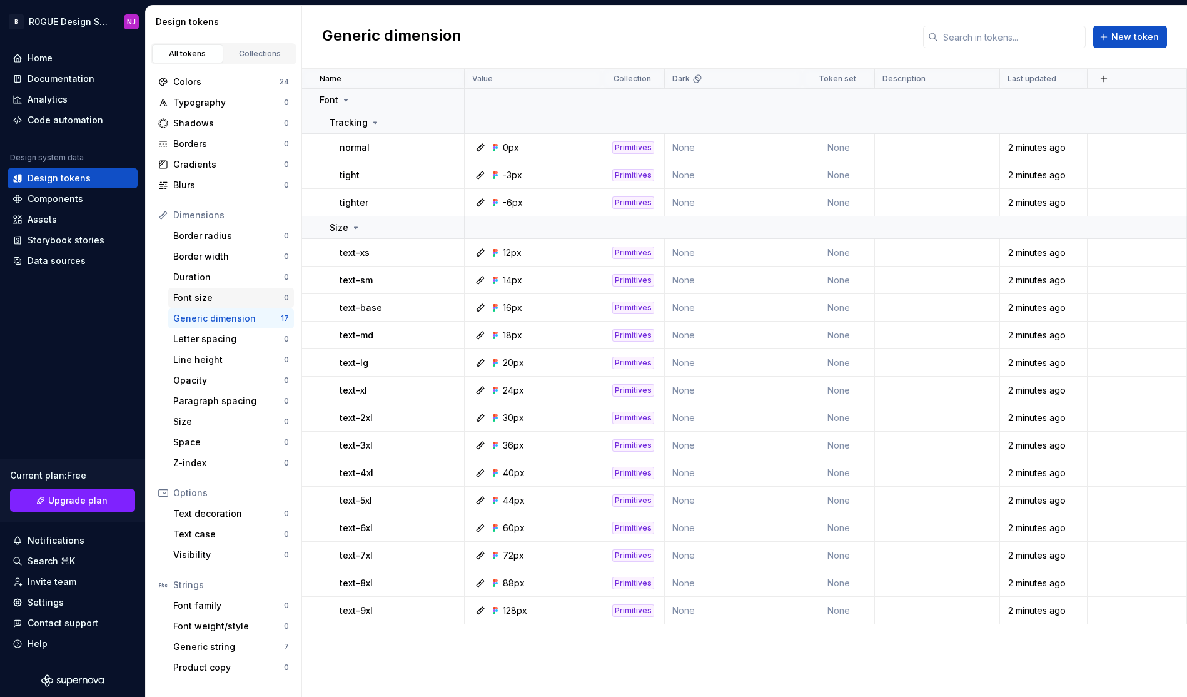
click at [267, 288] on div "Font size 0" at bounding box center [231, 298] width 126 height 20
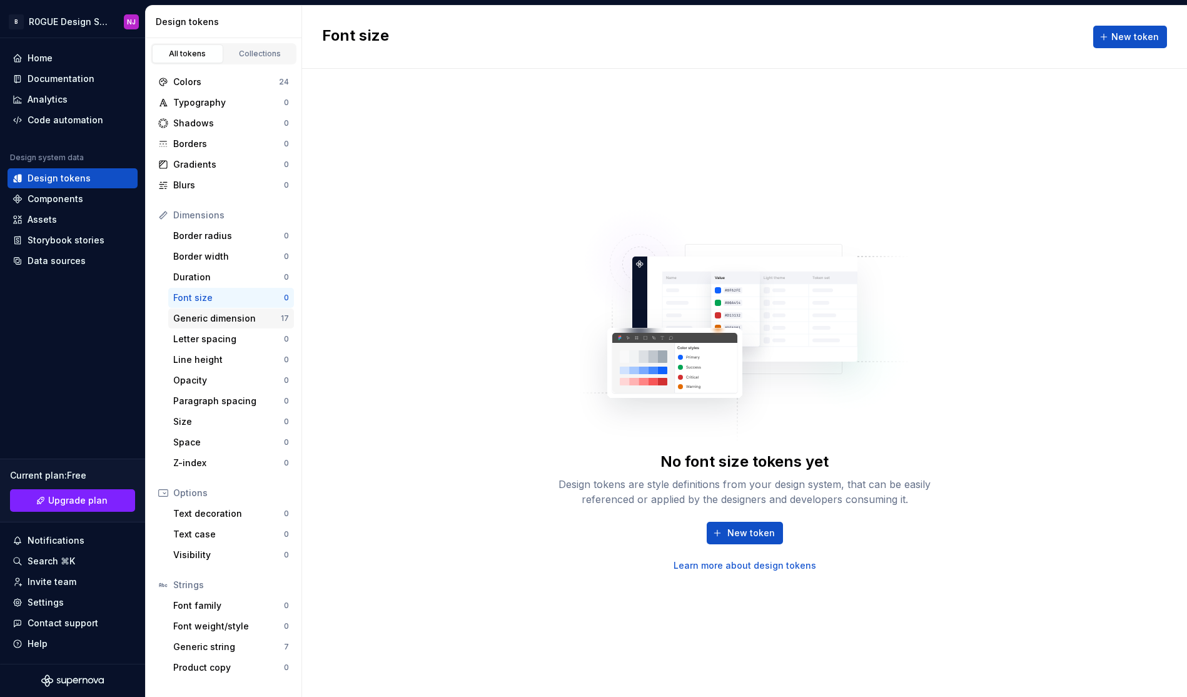
click at [270, 322] on div "Generic dimension" at bounding box center [227, 318] width 108 height 13
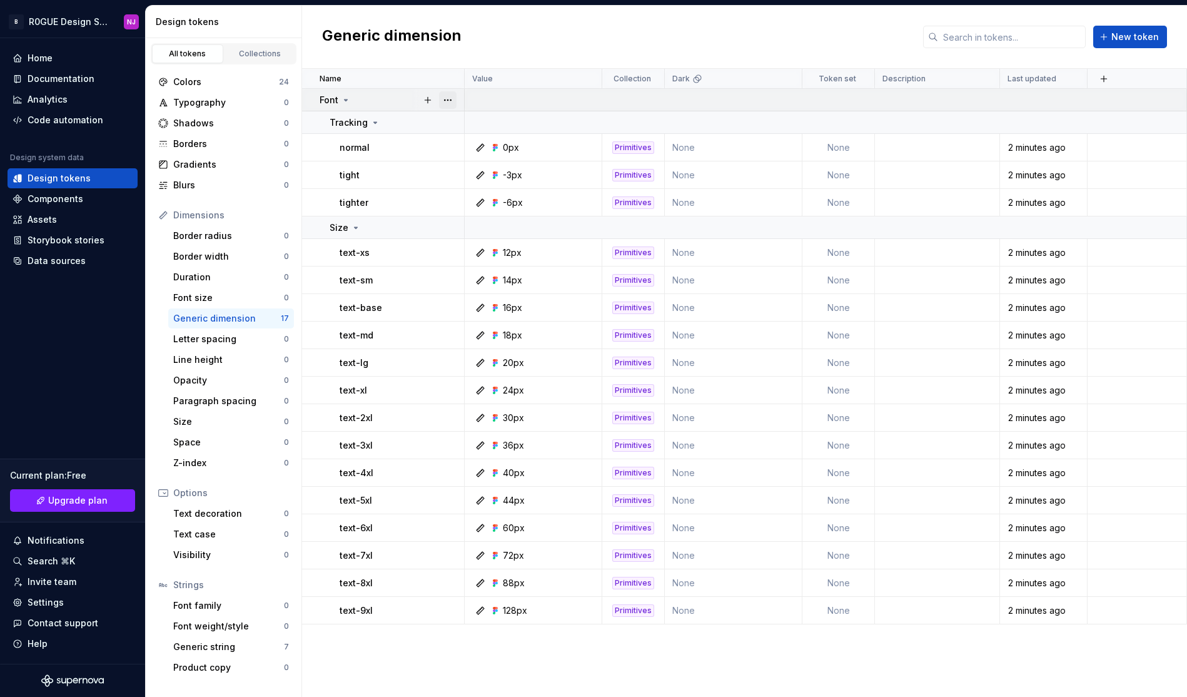
click at [449, 99] on button "button" at bounding box center [448, 100] width 18 height 18
click at [243, 78] on div "Colors" at bounding box center [226, 82] width 106 height 13
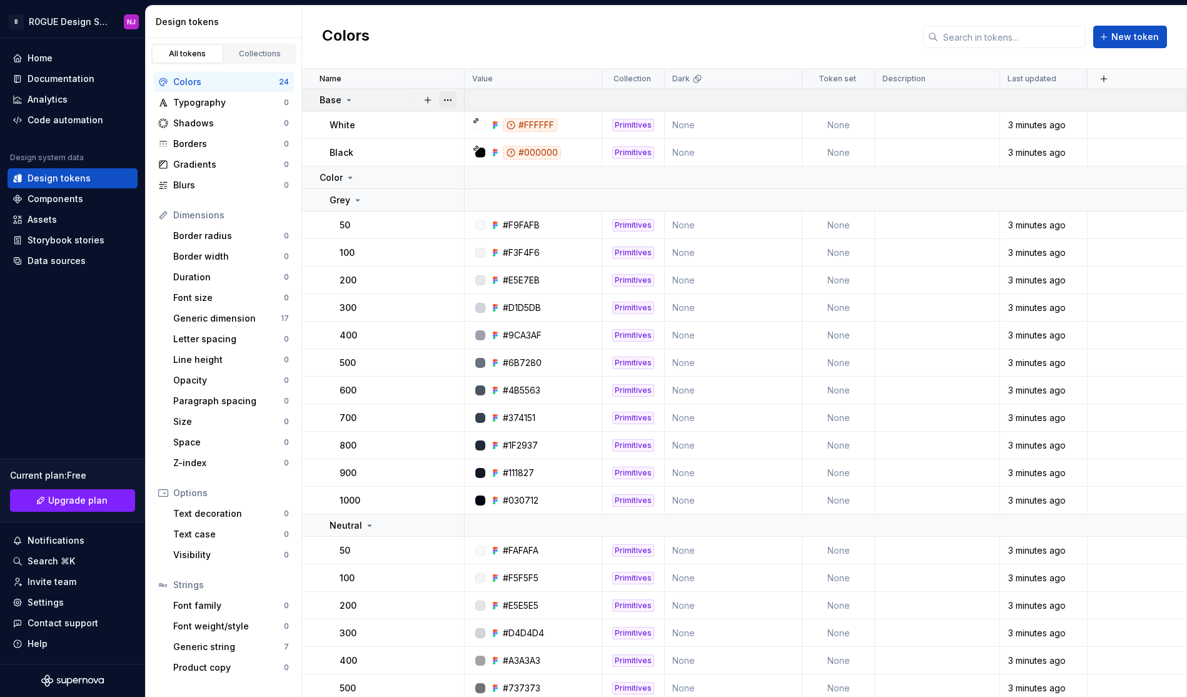
click at [452, 102] on button "button" at bounding box center [448, 100] width 18 height 18
click at [452, 202] on button "button" at bounding box center [448, 200] width 18 height 18
click at [194, 641] on div "Generic string" at bounding box center [228, 647] width 111 height 13
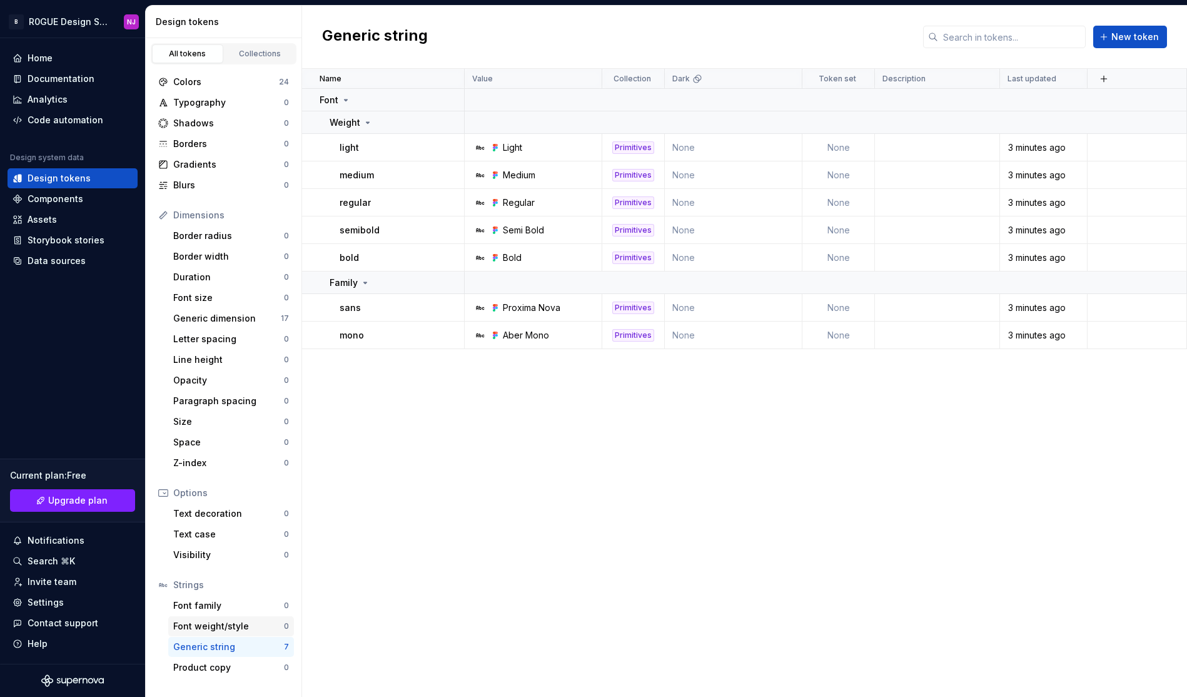
click at [215, 619] on div "Font weight/style 0" at bounding box center [231, 626] width 126 height 20
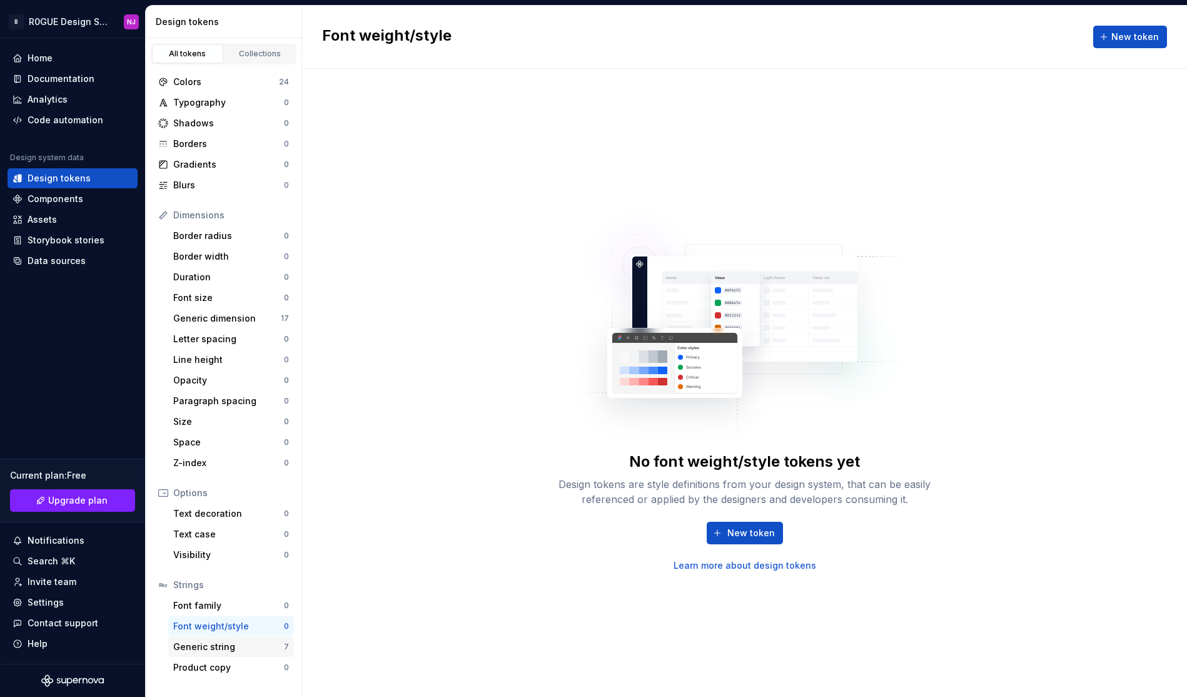
click at [263, 642] on div "Generic string" at bounding box center [228, 647] width 111 height 13
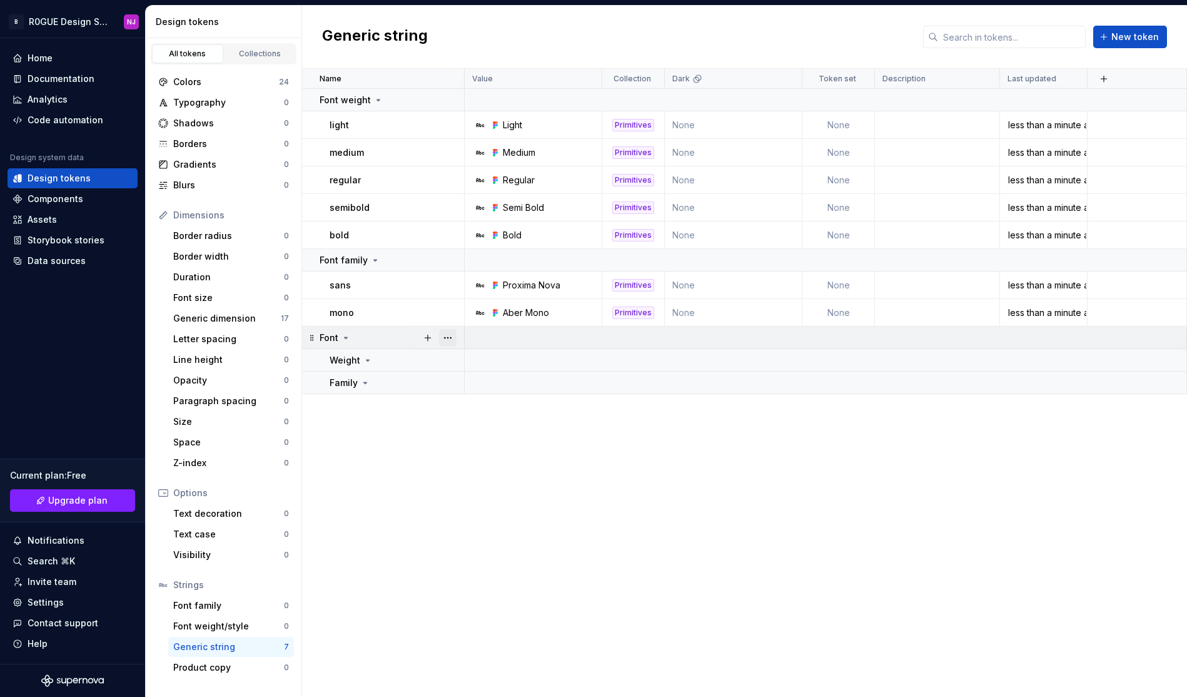
click at [452, 337] on button "button" at bounding box center [448, 338] width 18 height 18
click at [512, 482] on div "Delete group" at bounding box center [502, 479] width 81 height 13
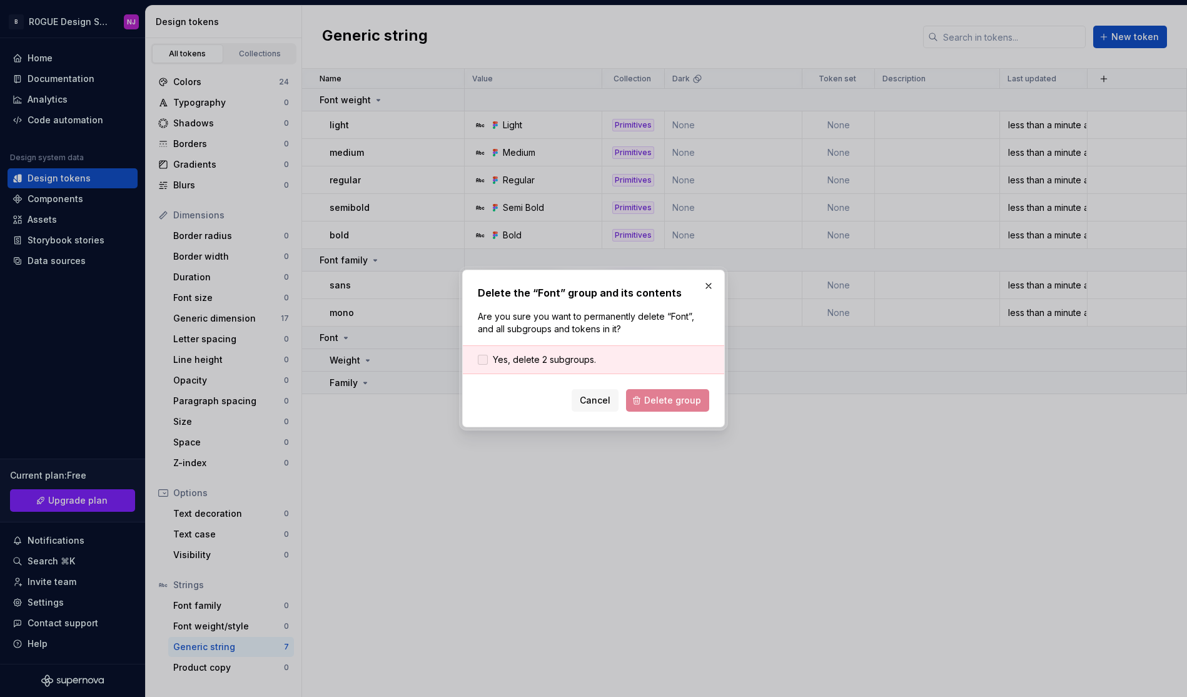
click at [586, 361] on span "Yes, delete 2 subgroups." at bounding box center [544, 359] width 103 height 13
click at [654, 398] on span "Delete group" at bounding box center [672, 400] width 57 height 13
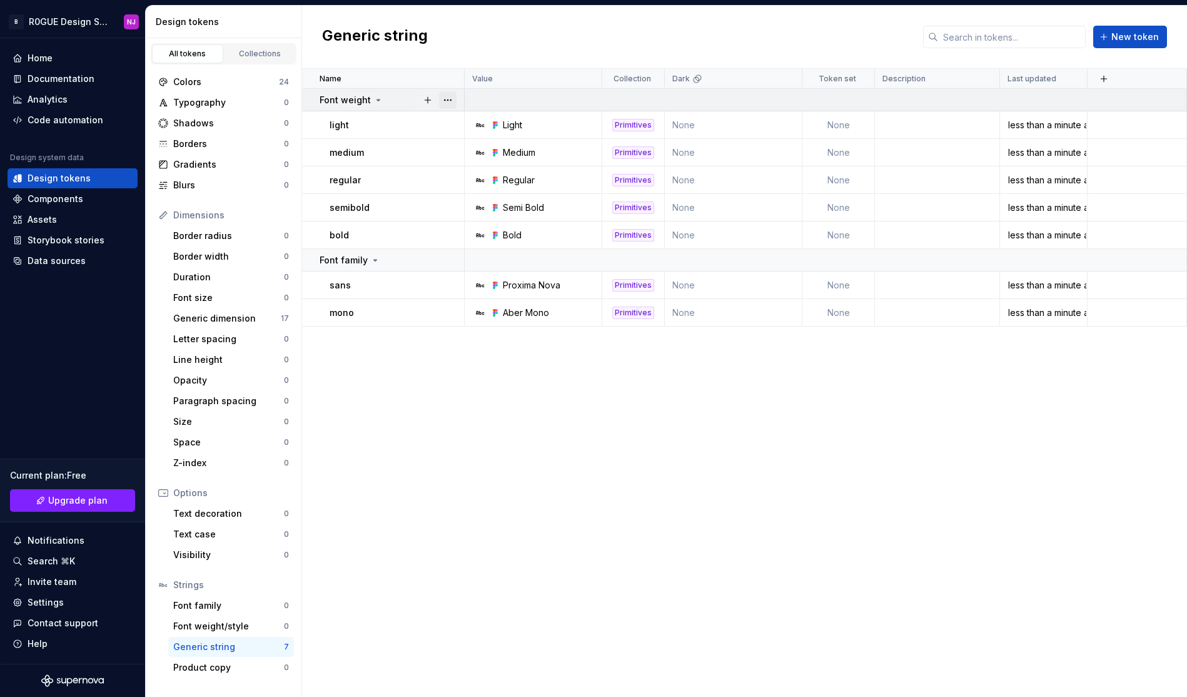
click at [454, 103] on button "button" at bounding box center [448, 100] width 18 height 18
click at [682, 415] on html "B R0GUE Design System [GEOGRAPHIC_DATA] Home Documentation Analytics Code autom…" at bounding box center [593, 348] width 1187 height 697
click at [575, 520] on div "Name Value Collection Dark Token set Description Last updated font-weight light…" at bounding box center [744, 383] width 885 height 628
click at [404, 103] on div "font-weight" at bounding box center [392, 100] width 144 height 13
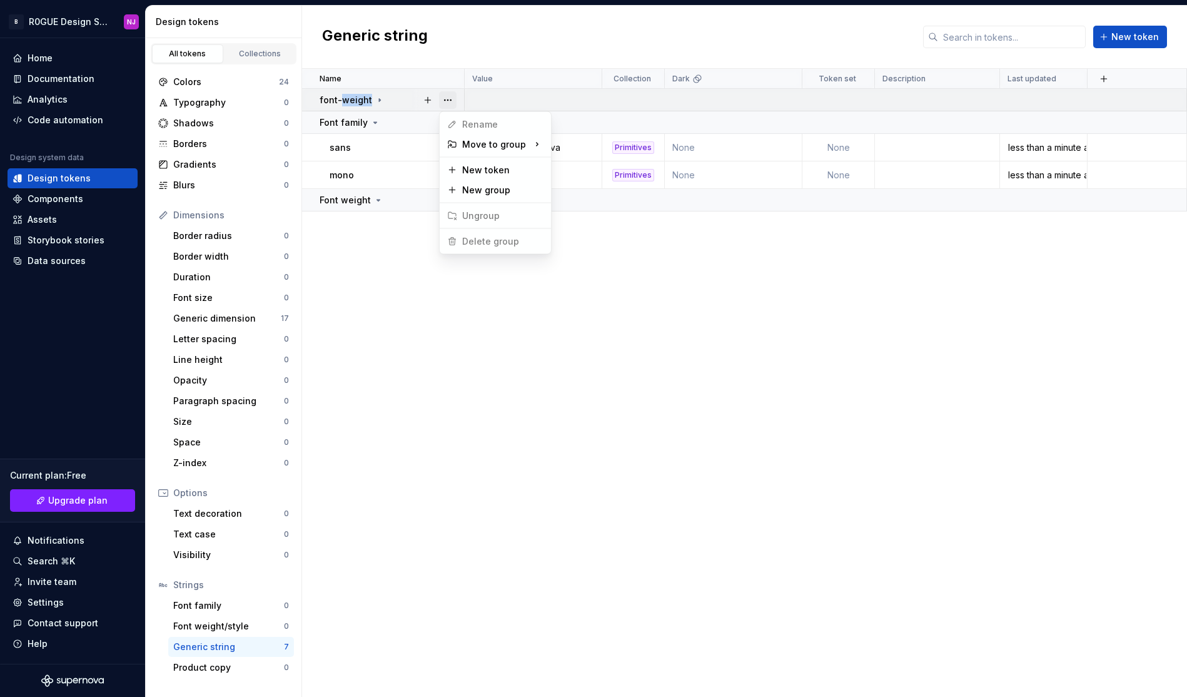
click at [450, 94] on button "button" at bounding box center [448, 100] width 18 height 18
drag, startPoint x: 632, startPoint y: 510, endPoint x: 337, endPoint y: 101, distance: 504.5
click at [632, 510] on html "B R0GUE Design System [GEOGRAPHIC_DATA] Home Documentation Analytics Code autom…" at bounding box center [593, 348] width 1187 height 697
click at [251, 63] on link "Collections" at bounding box center [260, 53] width 71 height 19
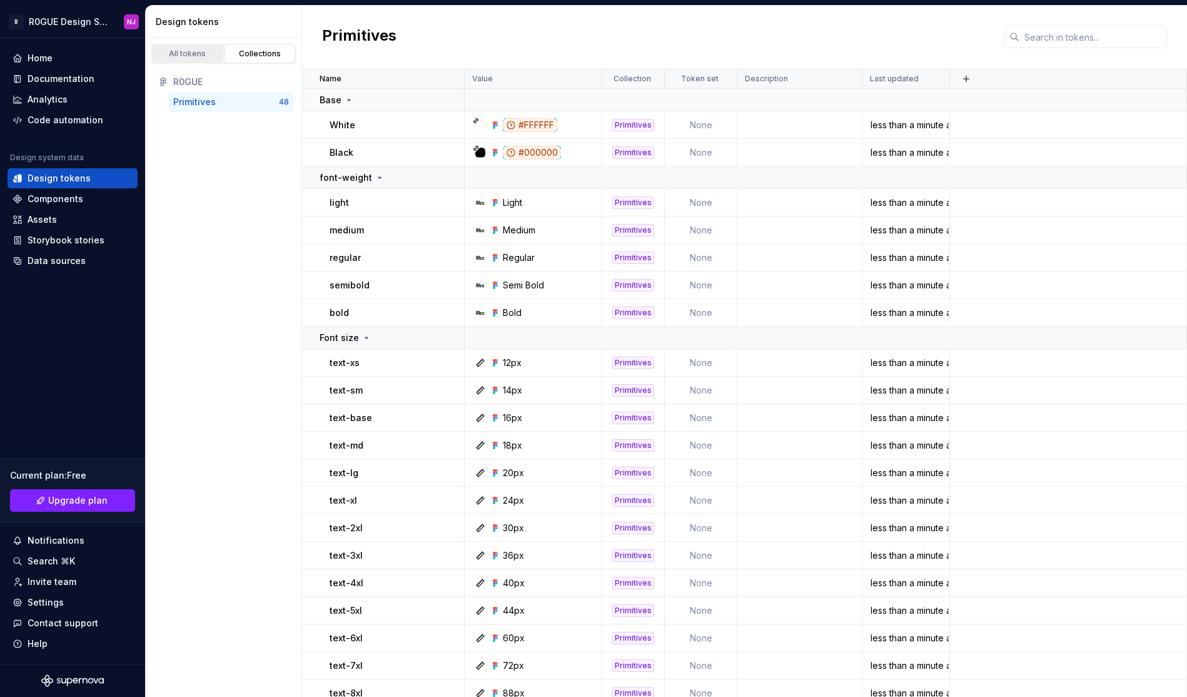
click at [196, 51] on div "All tokens" at bounding box center [187, 54] width 63 height 10
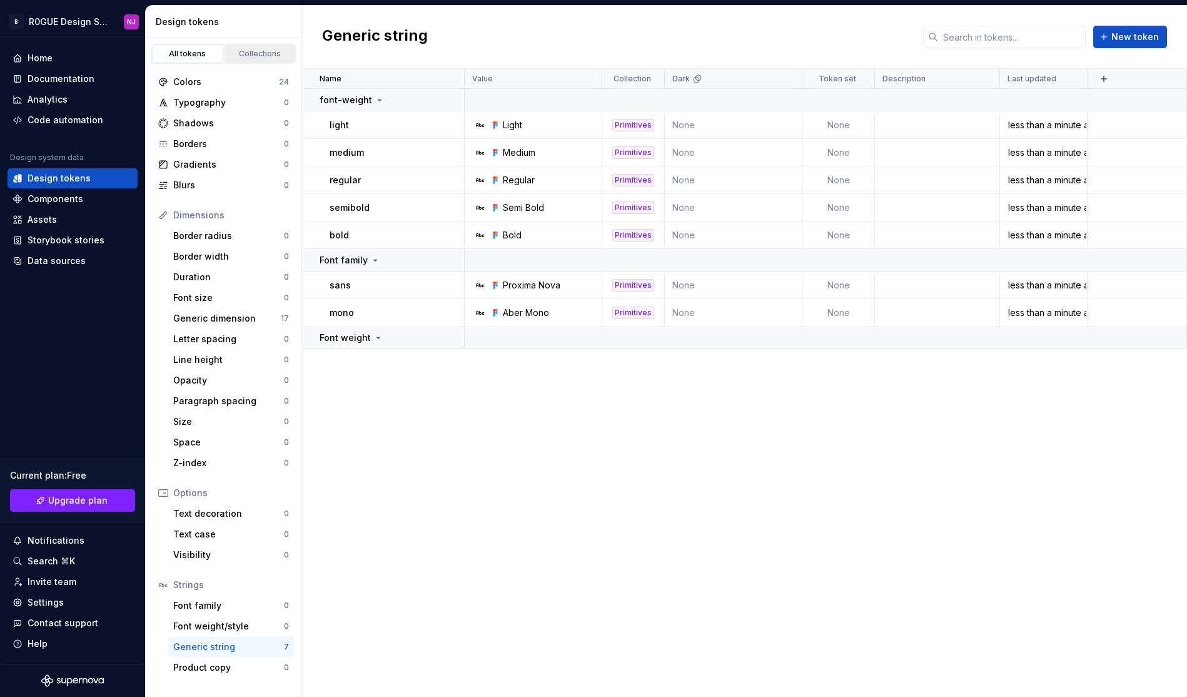
click at [249, 53] on div "Collections" at bounding box center [260, 54] width 63 height 10
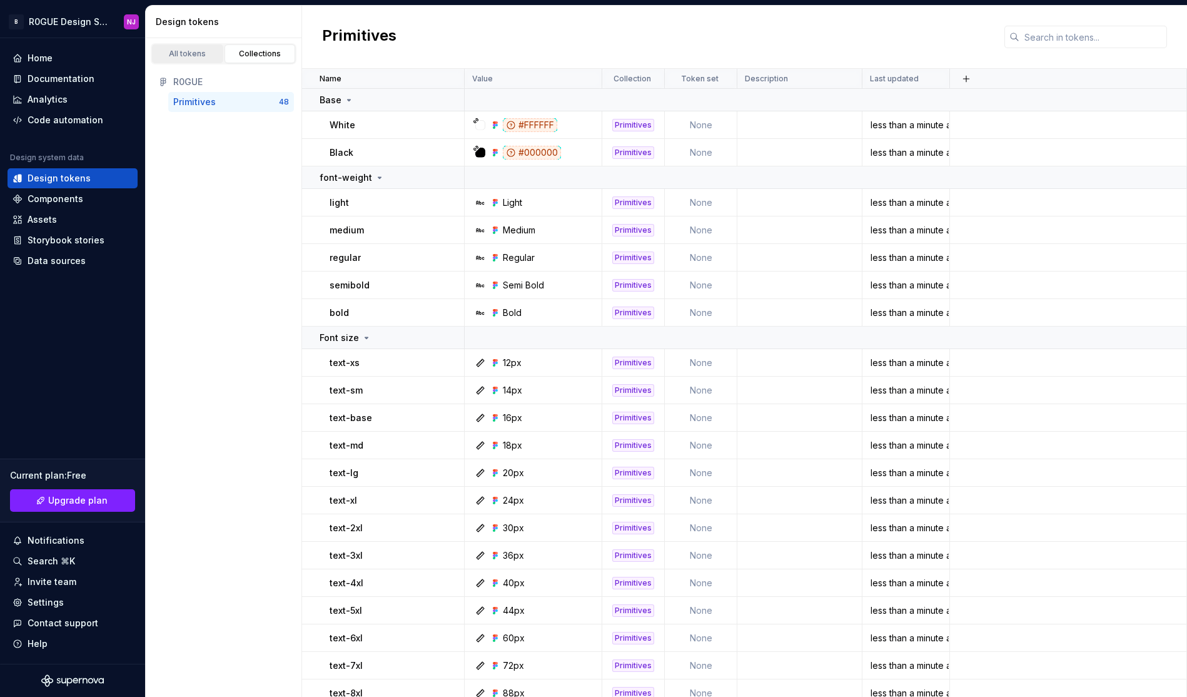
click at [191, 54] on div "All tokens" at bounding box center [187, 54] width 63 height 10
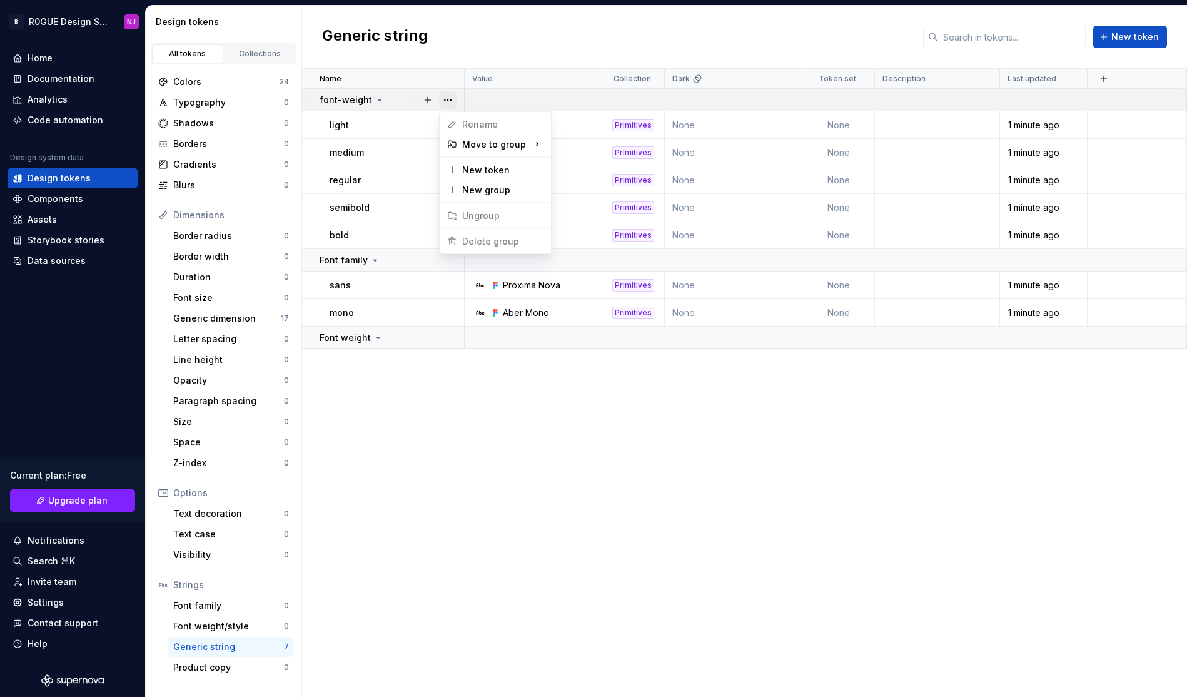
click at [452, 96] on button "button" at bounding box center [448, 100] width 18 height 18
drag, startPoint x: 403, startPoint y: 567, endPoint x: 288, endPoint y: 613, distance: 123.8
click at [393, 575] on html "B R0GUE Design System [GEOGRAPHIC_DATA] Home Documentation Analytics Code autom…" at bounding box center [593, 348] width 1187 height 697
click at [228, 632] on div "Font weight/style 0" at bounding box center [231, 626] width 126 height 20
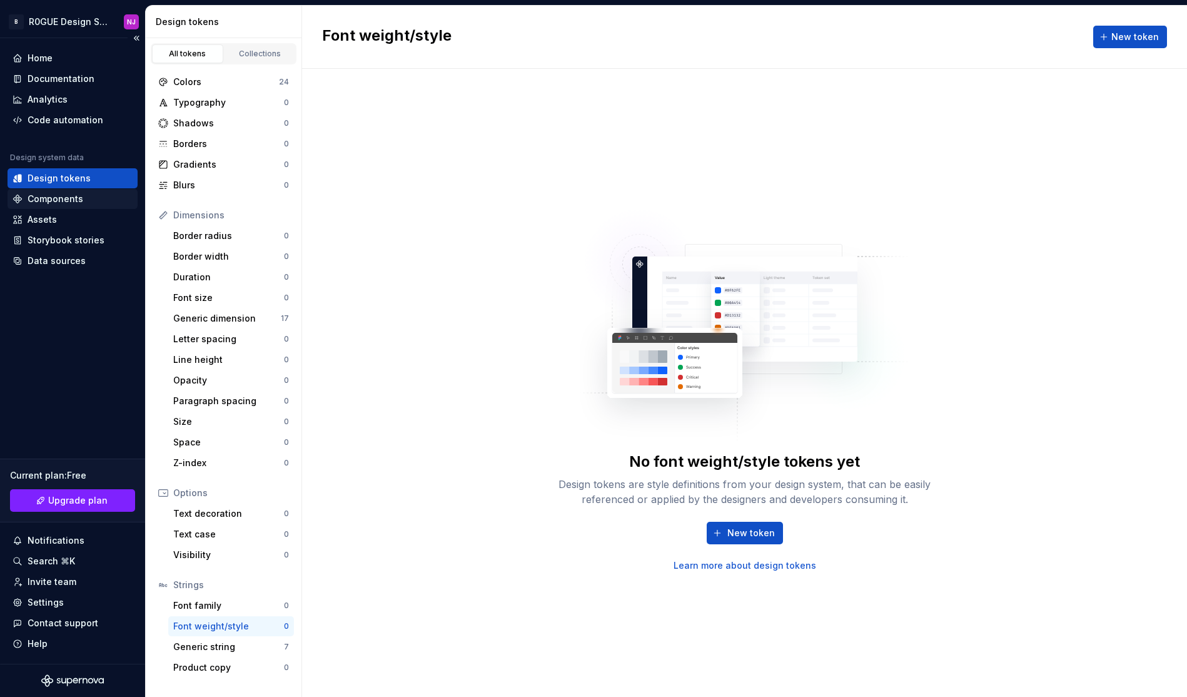
click at [85, 190] on div "Components" at bounding box center [73, 199] width 130 height 20
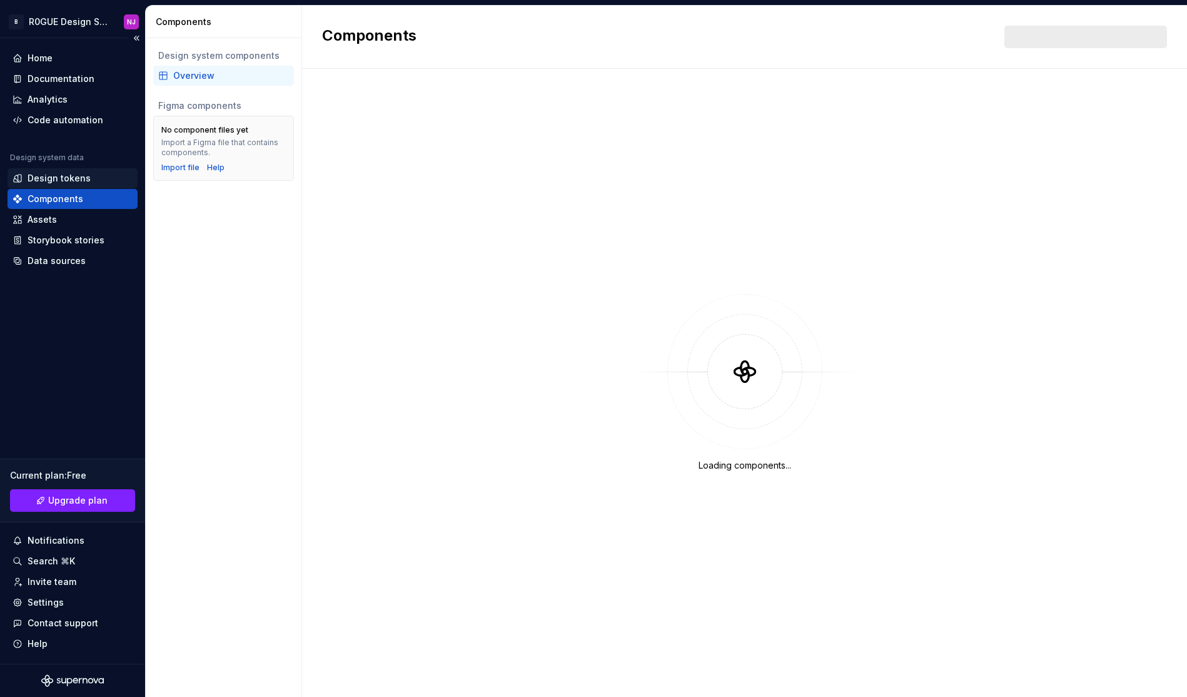
click at [86, 173] on div "Design tokens" at bounding box center [59, 178] width 63 height 13
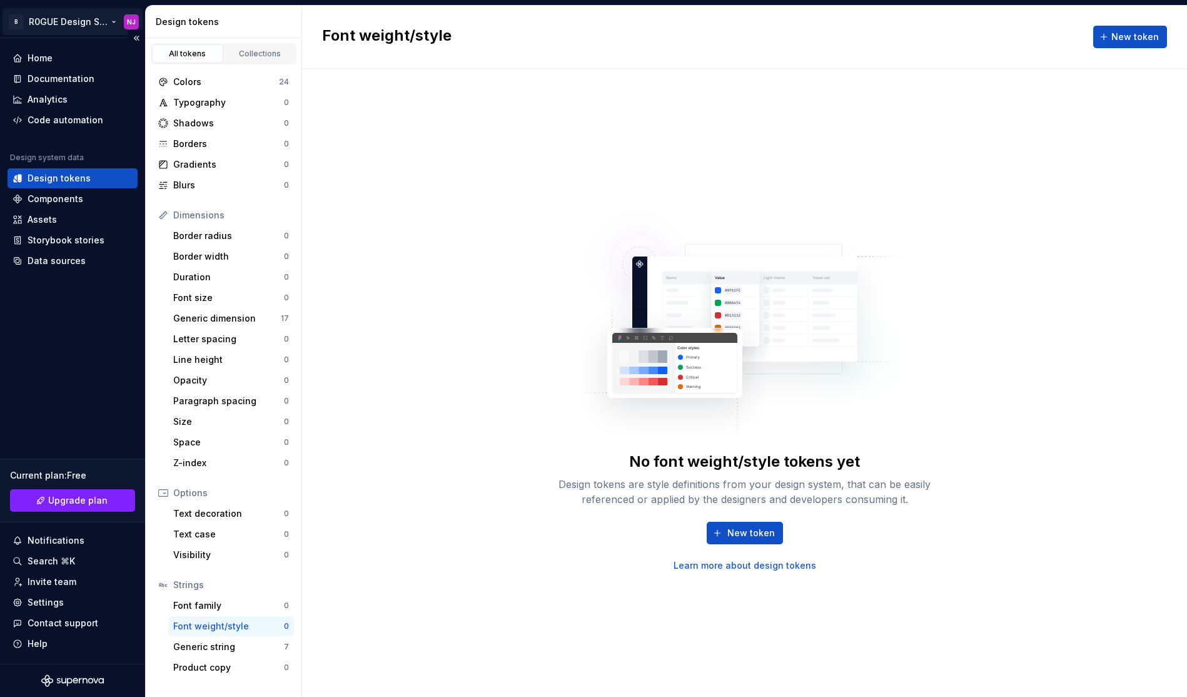
click at [104, 22] on html "B R0GUE Design System [GEOGRAPHIC_DATA] Home Documentation Analytics Code autom…" at bounding box center [593, 348] width 1187 height 697
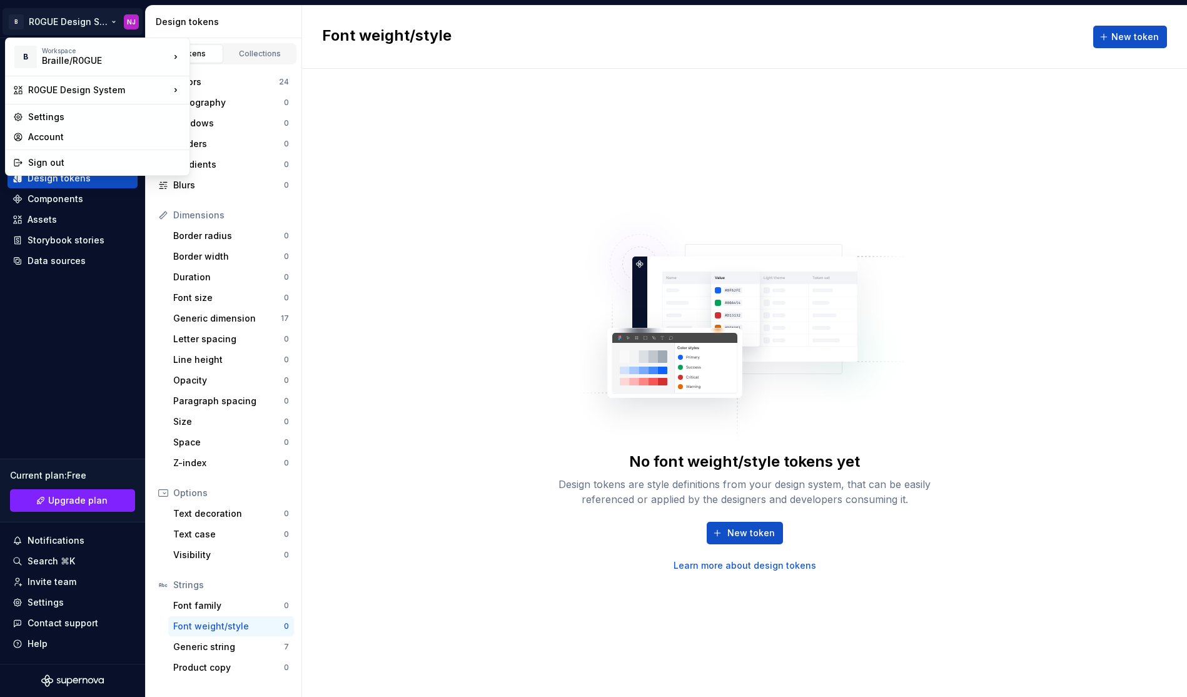
click at [89, 422] on html "B R0GUE Design System [GEOGRAPHIC_DATA] Home Documentation Analytics Code autom…" at bounding box center [593, 348] width 1187 height 697
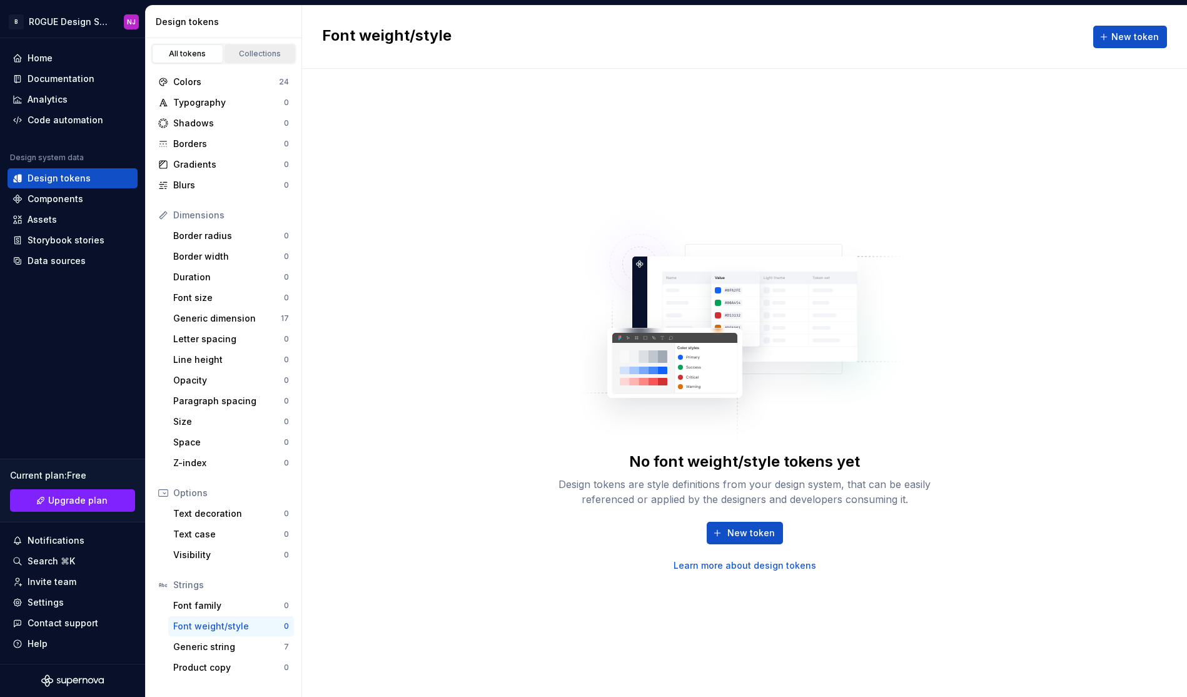
click at [265, 52] on div "Collections" at bounding box center [260, 54] width 63 height 10
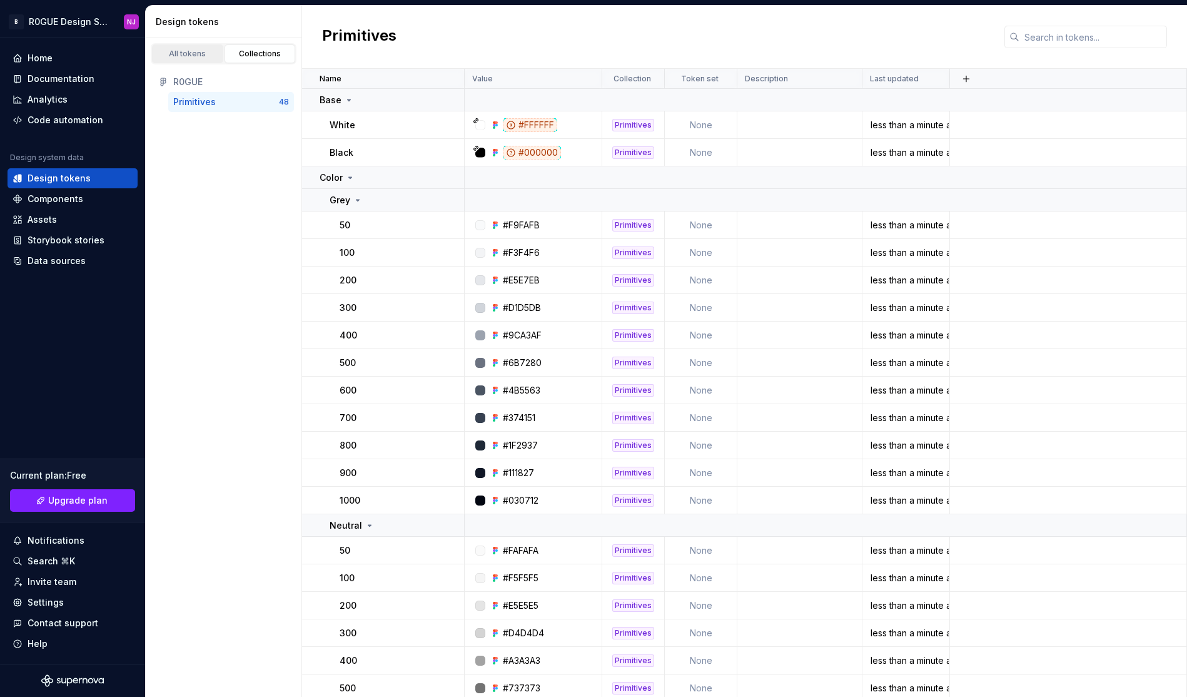
click at [212, 53] on div "All tokens" at bounding box center [187, 54] width 63 height 10
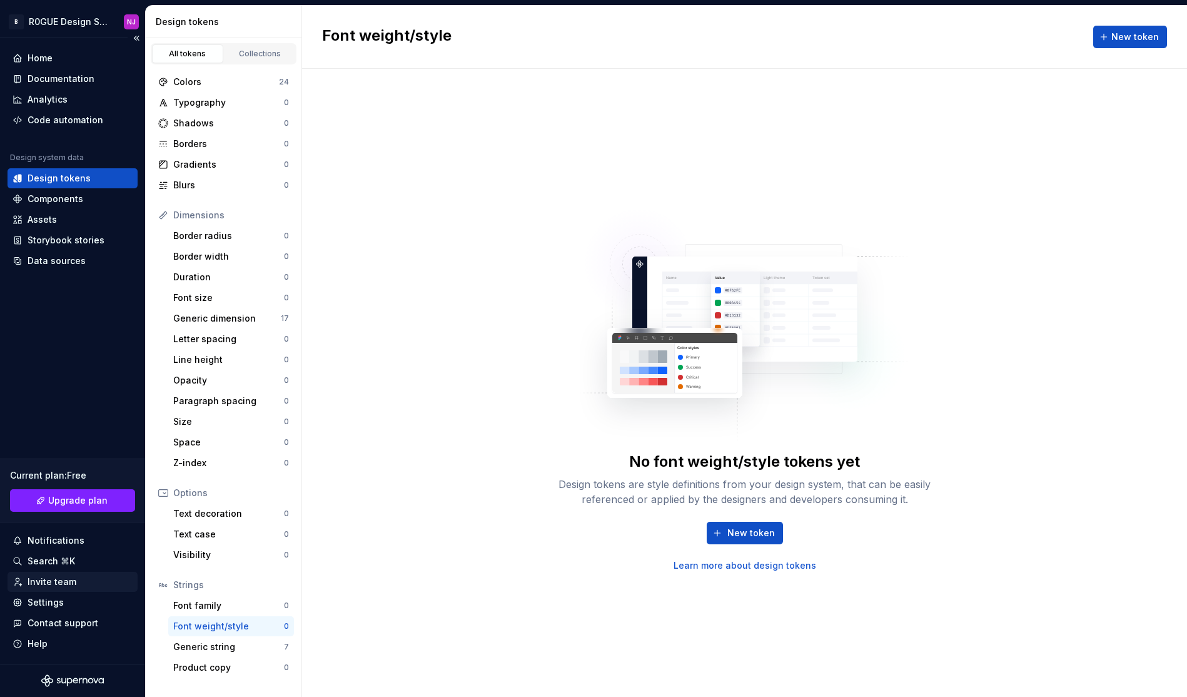
click at [74, 580] on div "Invite team" at bounding box center [73, 581] width 120 height 13
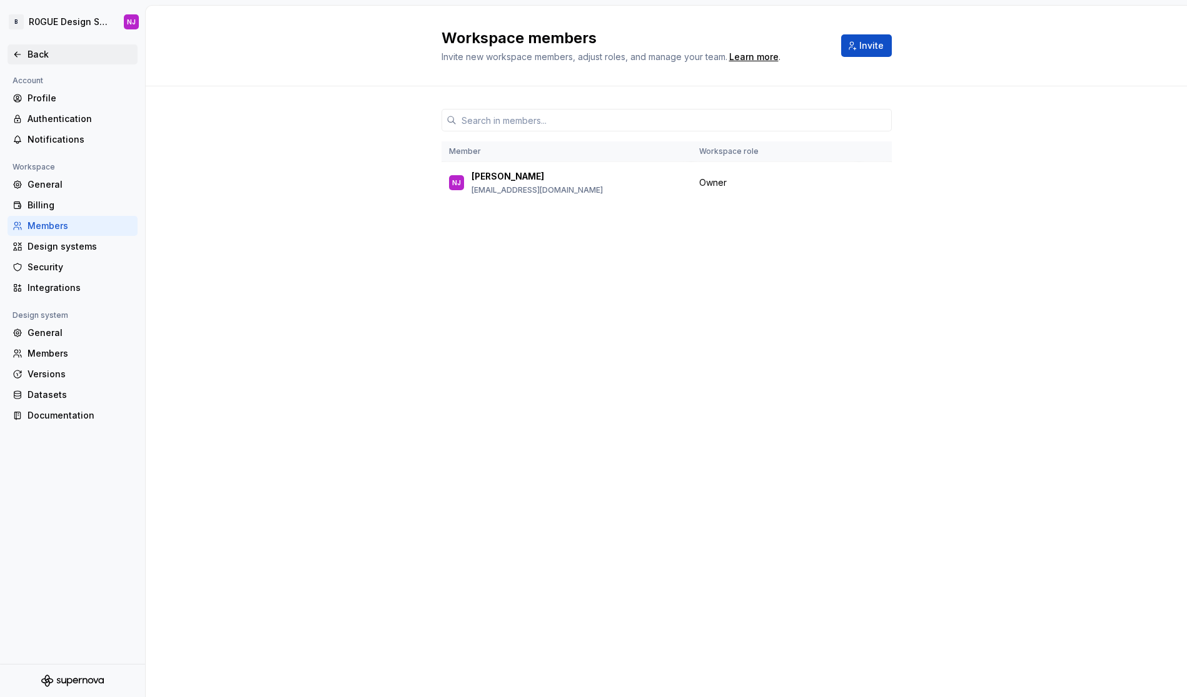
click at [60, 50] on div "Back" at bounding box center [80, 54] width 105 height 13
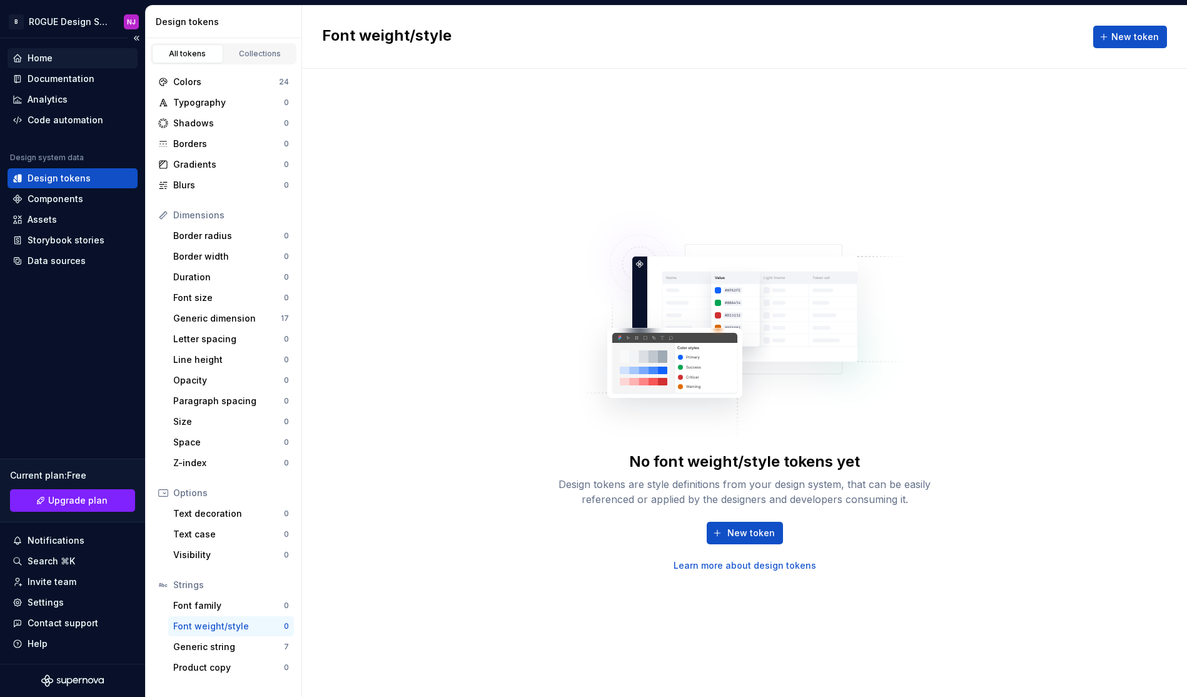
click at [95, 61] on div "Home" at bounding box center [73, 58] width 120 height 13
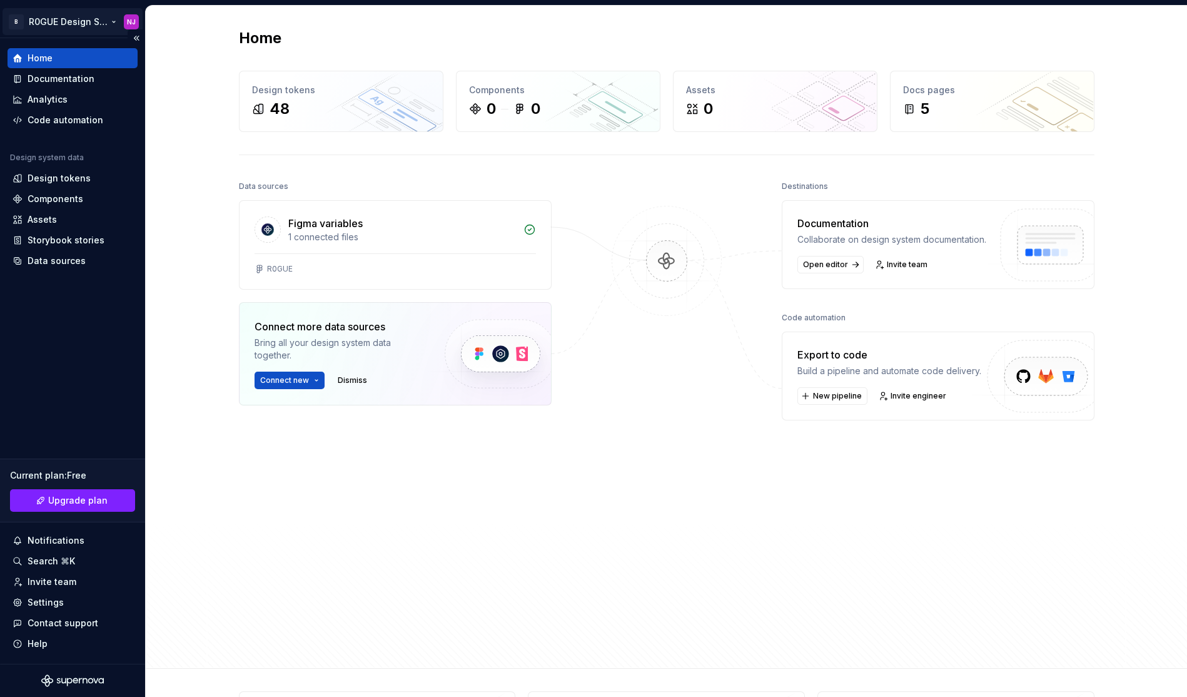
click at [94, 24] on html "B R0GUE Design System [GEOGRAPHIC_DATA] Home Documentation Analytics Code autom…" at bounding box center [593, 348] width 1187 height 697
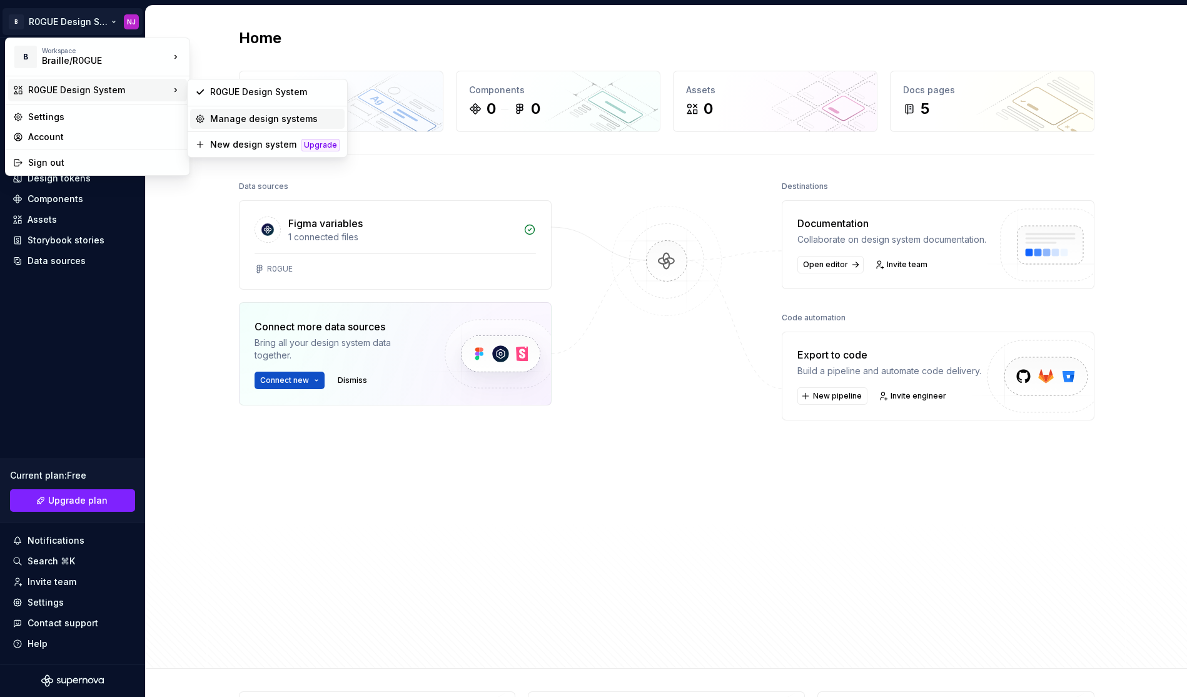
click at [268, 119] on div "Manage design systems" at bounding box center [274, 119] width 129 height 13
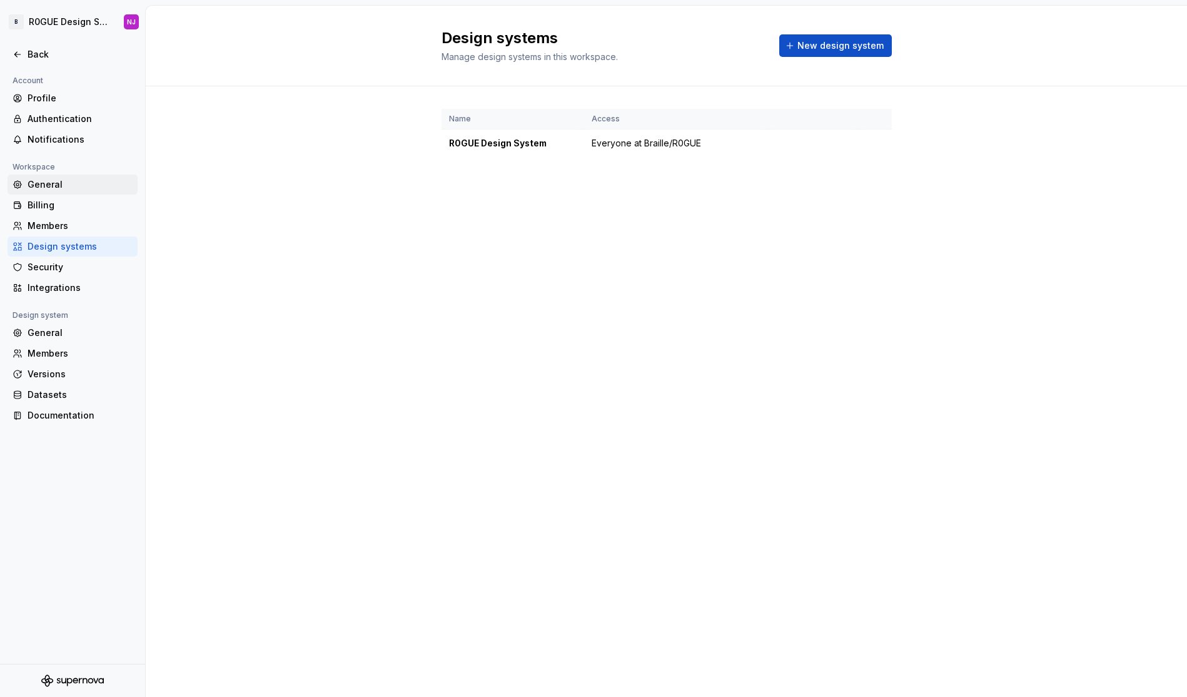
click at [69, 185] on div "General" at bounding box center [80, 184] width 105 height 13
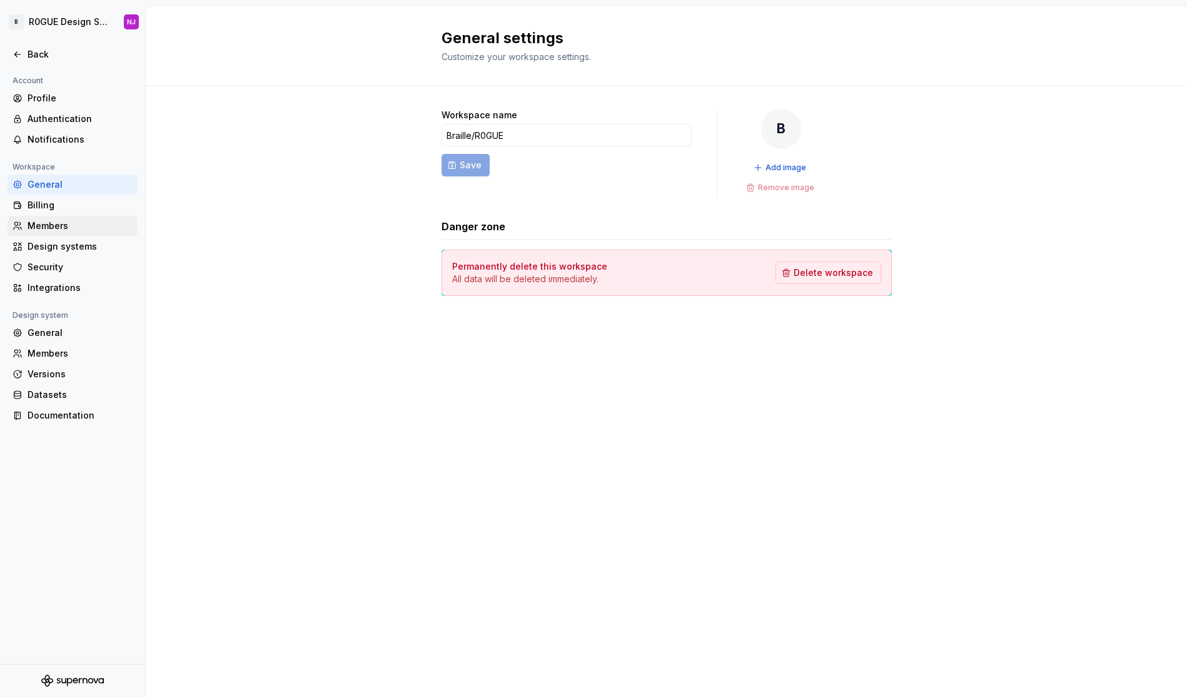
click at [61, 226] on div "Members" at bounding box center [80, 226] width 105 height 13
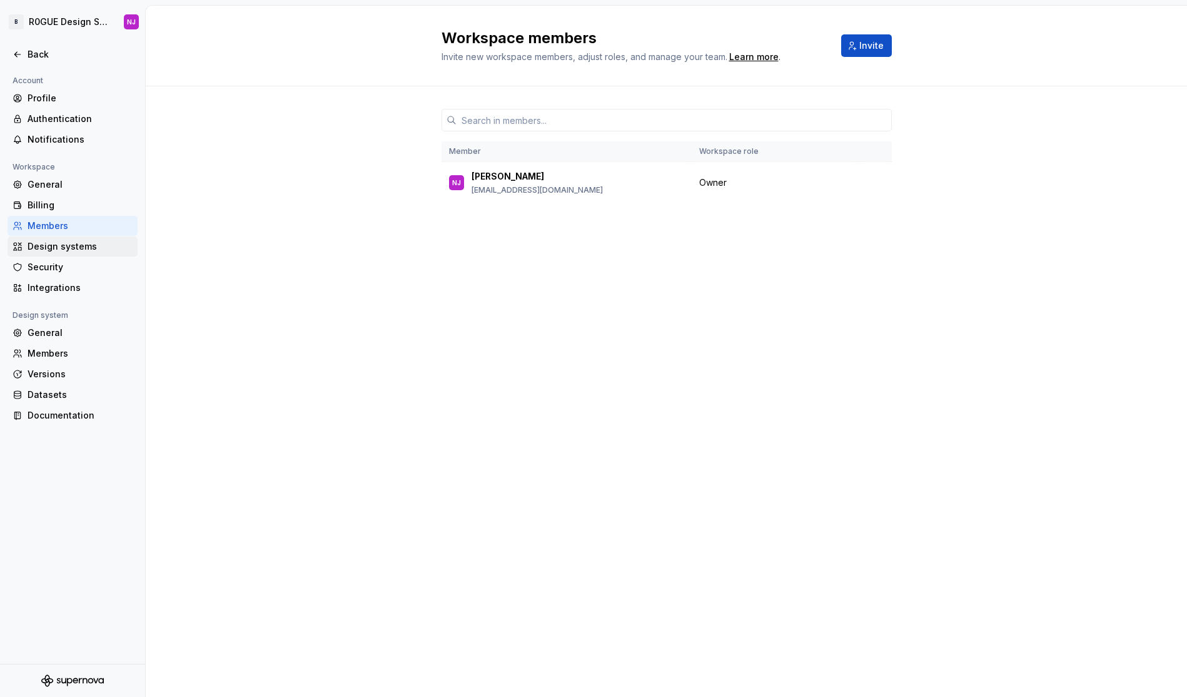
click at [59, 251] on div "Design systems" at bounding box center [80, 246] width 105 height 13
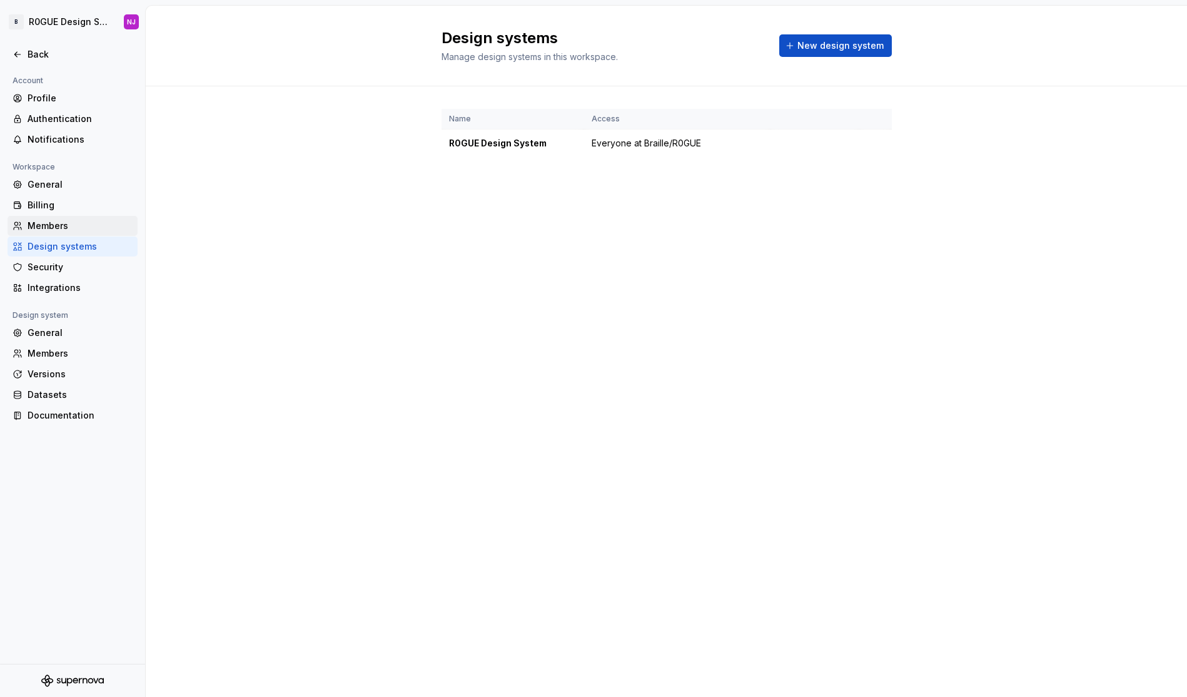
click at [64, 227] on div "Members" at bounding box center [80, 226] width 105 height 13
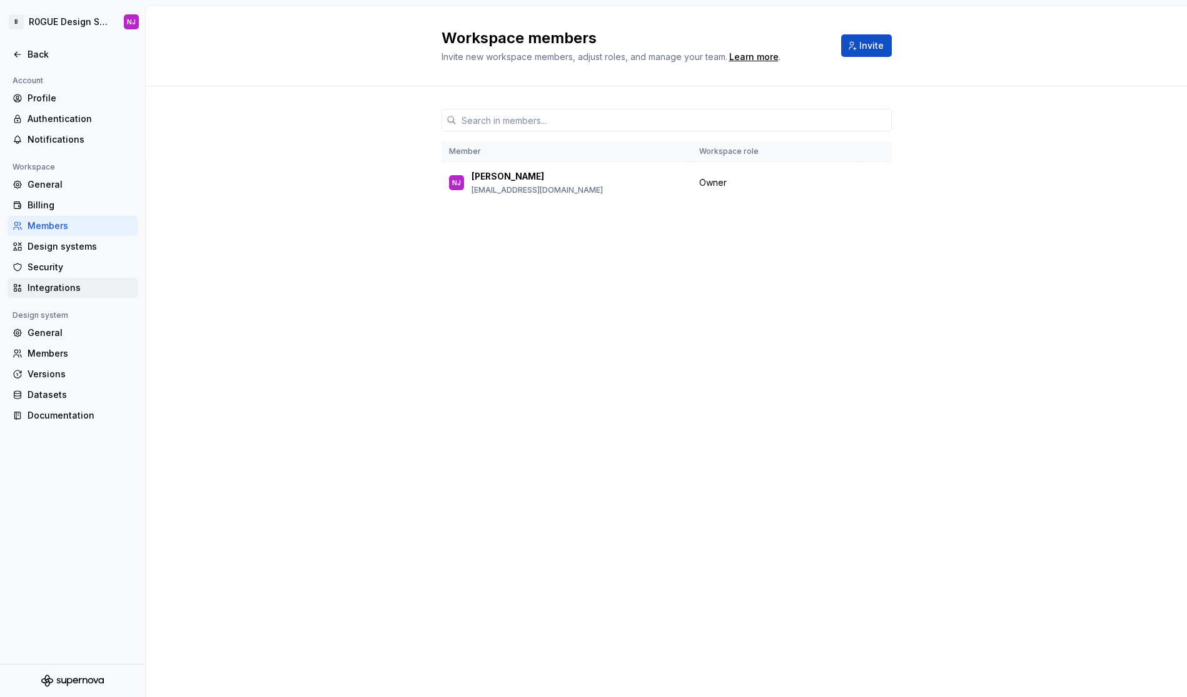
click at [89, 290] on div "Integrations" at bounding box center [80, 287] width 105 height 13
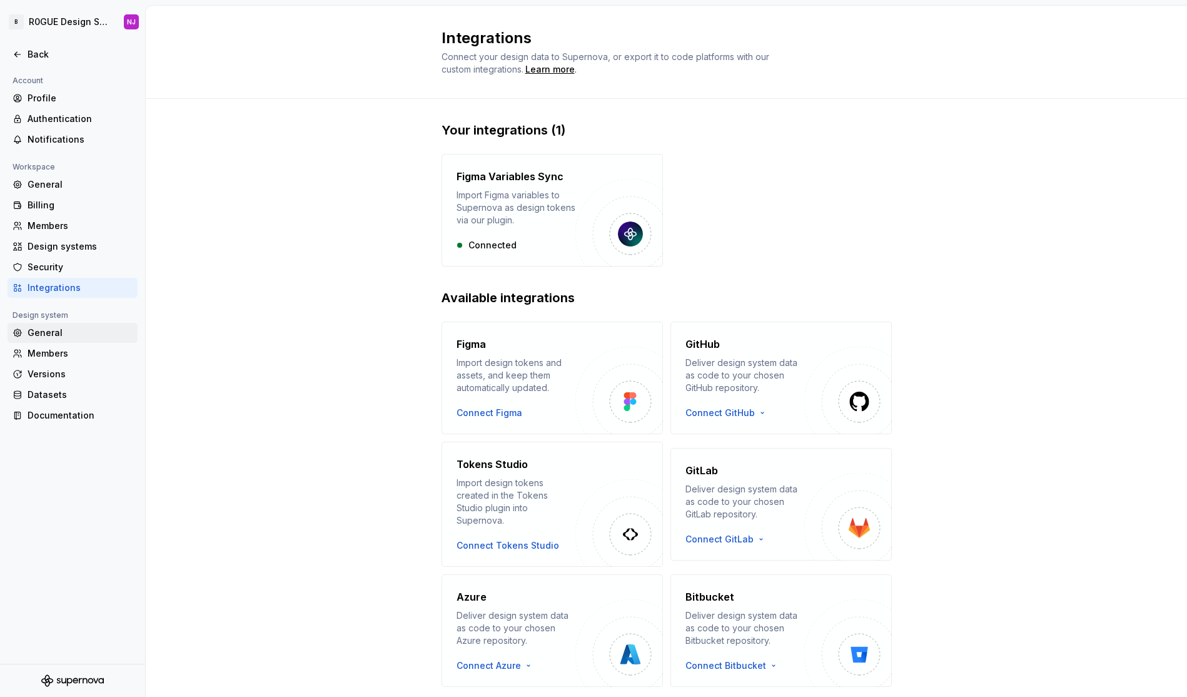
click at [76, 333] on div "General" at bounding box center [80, 333] width 105 height 13
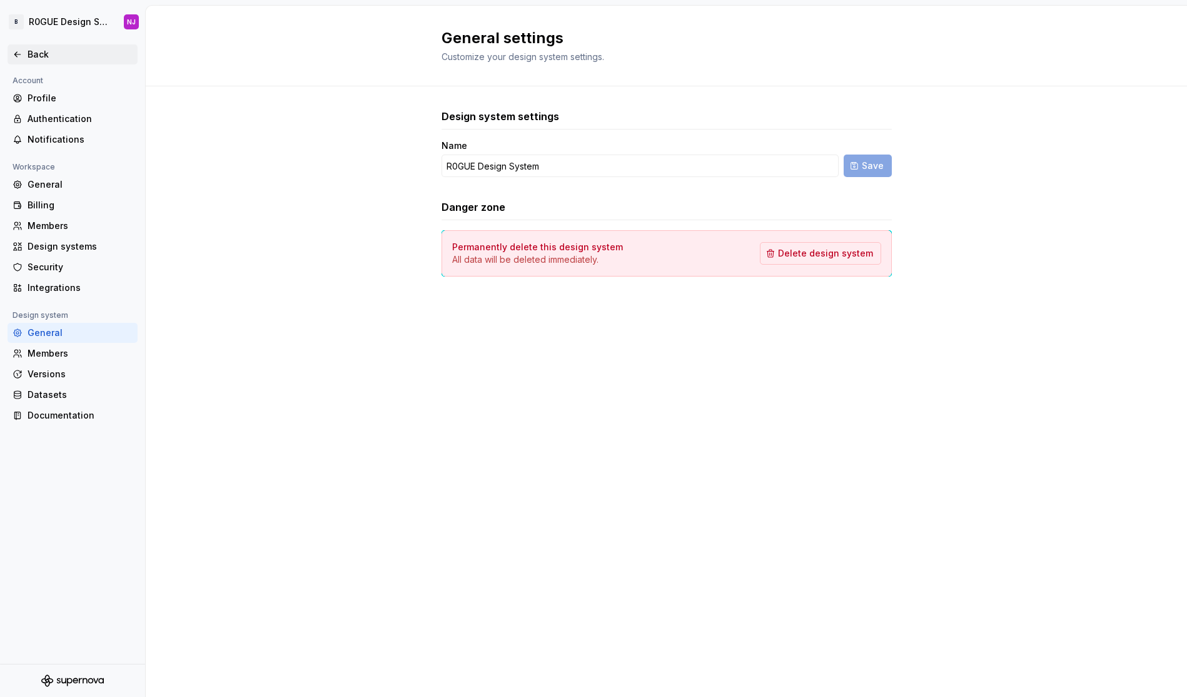
click at [57, 56] on div "Back" at bounding box center [80, 54] width 105 height 13
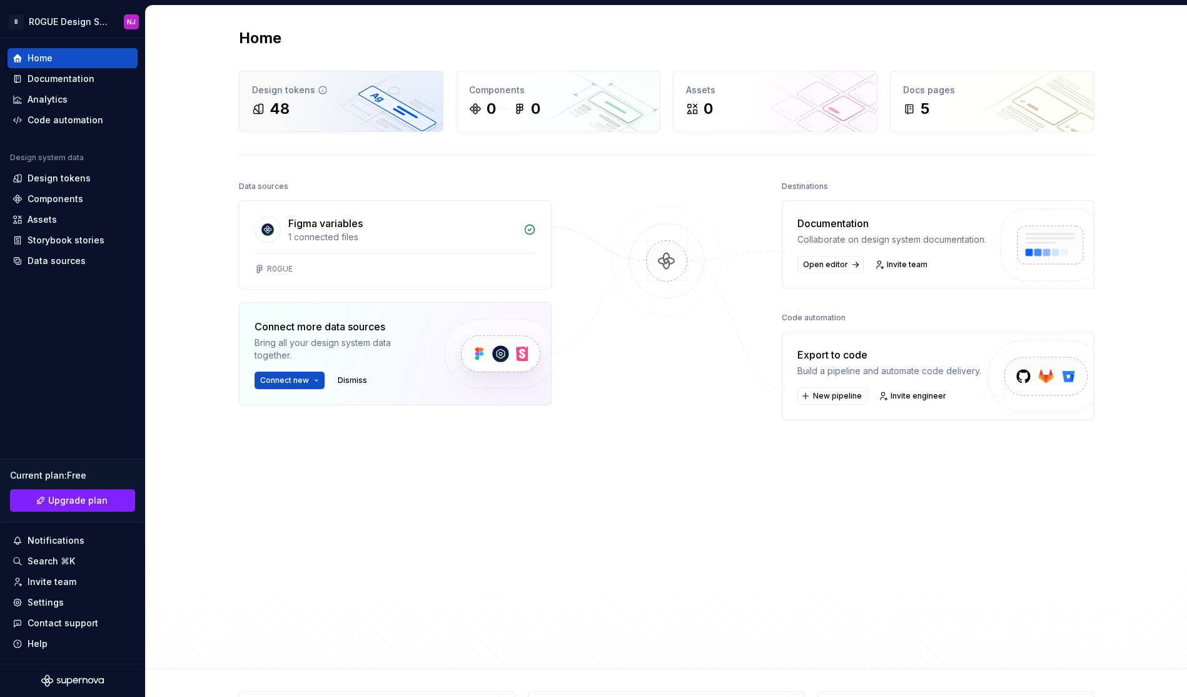
click at [352, 113] on div "48" at bounding box center [341, 109] width 178 height 20
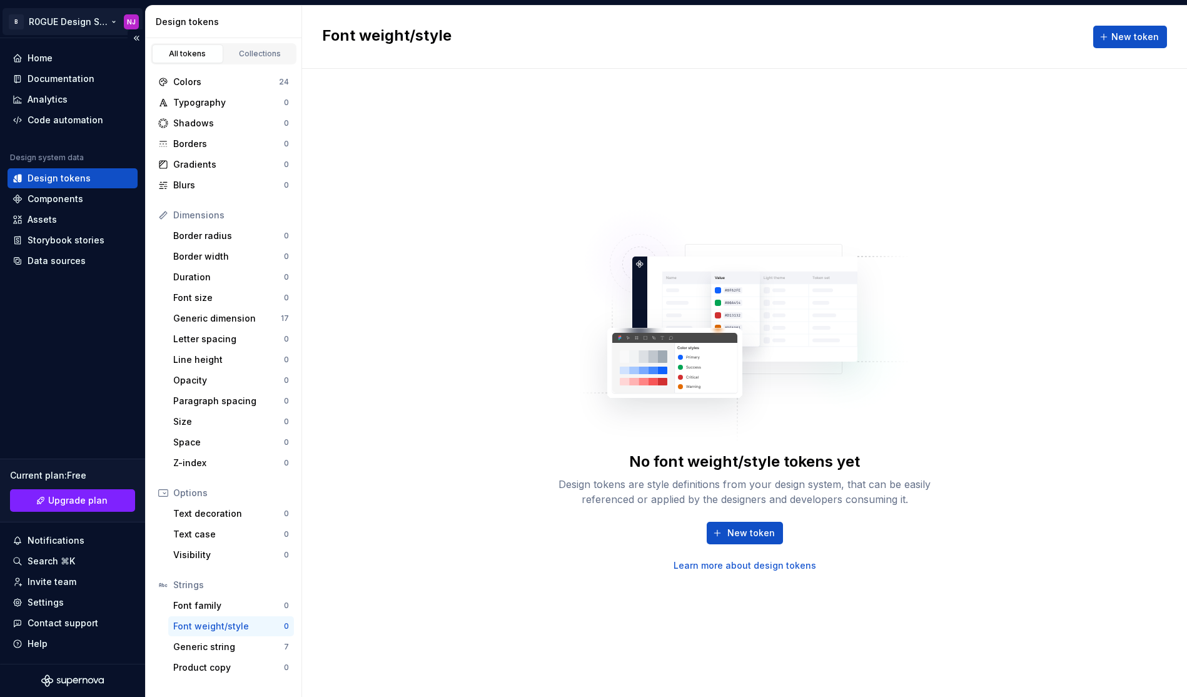
click at [94, 22] on html "B R0GUE Design System [GEOGRAPHIC_DATA] Home Documentation Analytics Code autom…" at bounding box center [593, 348] width 1187 height 697
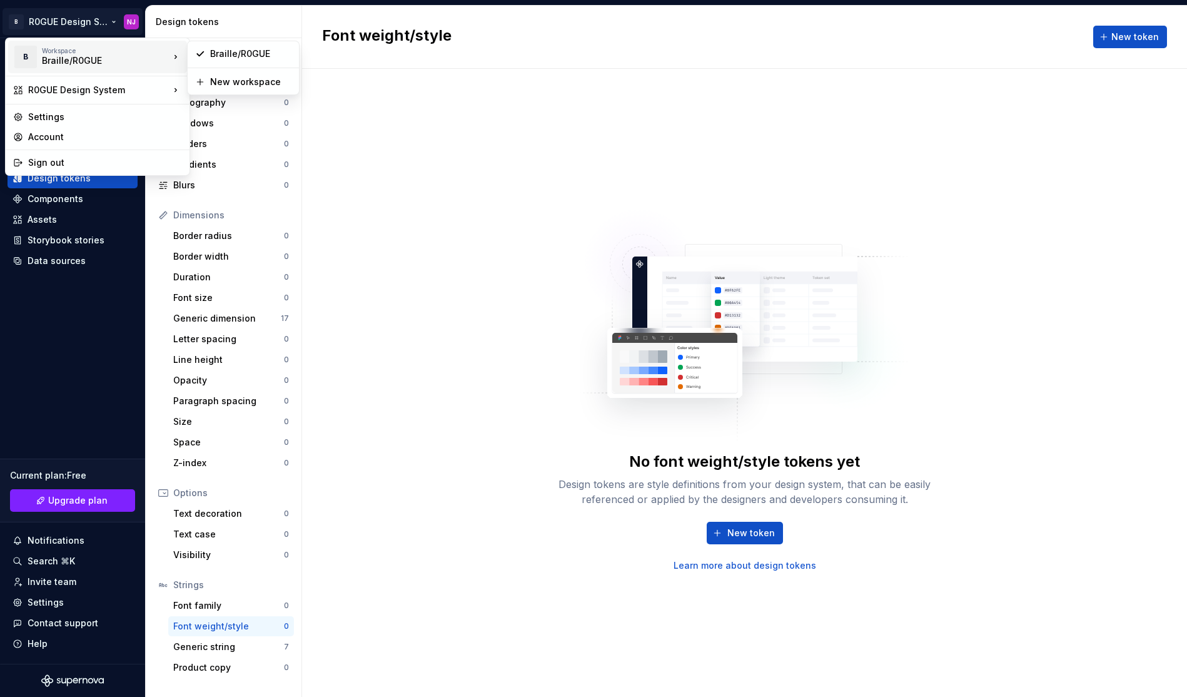
click at [96, 68] on div "B Workspace Braille/R0GUE" at bounding box center [91, 57] width 156 height 33
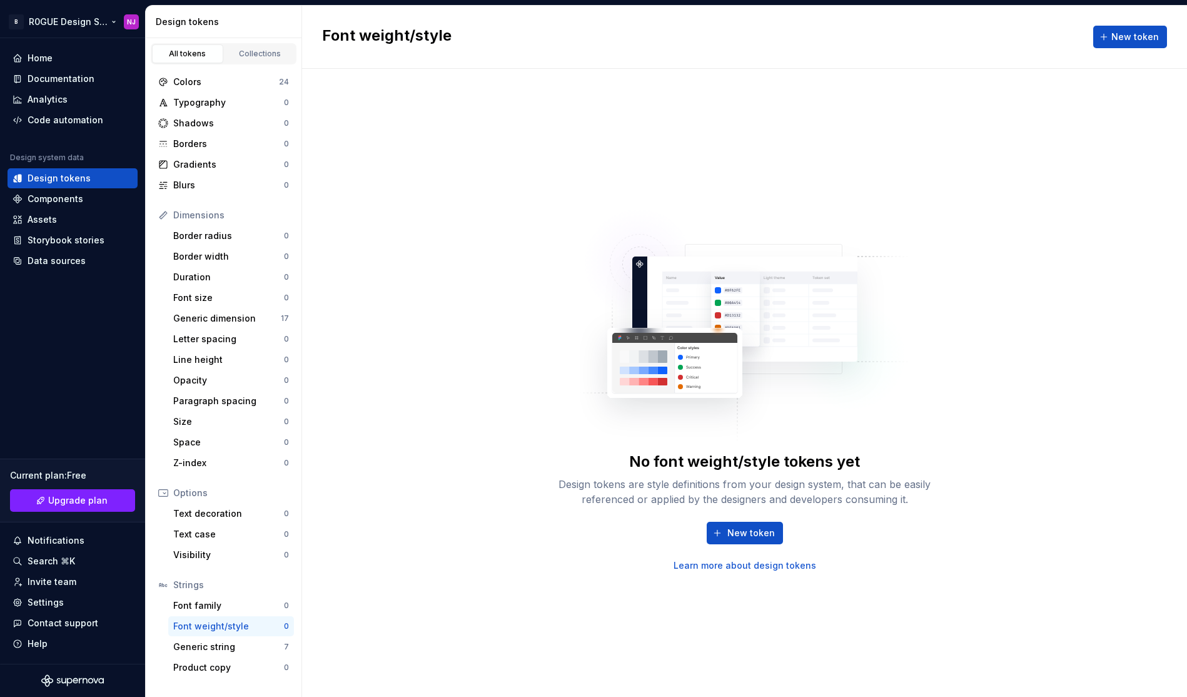
click at [129, 18] on html "B R0GUE Design System [GEOGRAPHIC_DATA] Home Documentation Analytics Code autom…" at bounding box center [593, 348] width 1187 height 697
click at [16, 24] on html "B R0GUE Design System [GEOGRAPHIC_DATA] Home Documentation Analytics Code autom…" at bounding box center [593, 348] width 1187 height 697
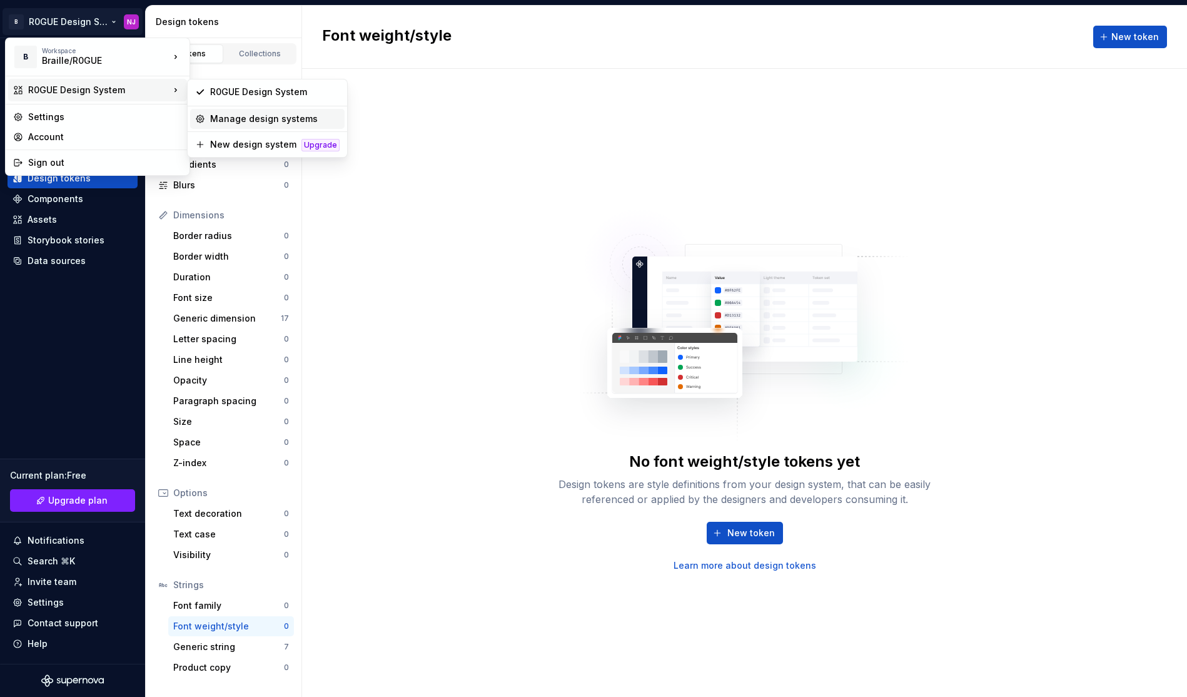
click at [292, 119] on div "Manage design systems" at bounding box center [274, 119] width 129 height 13
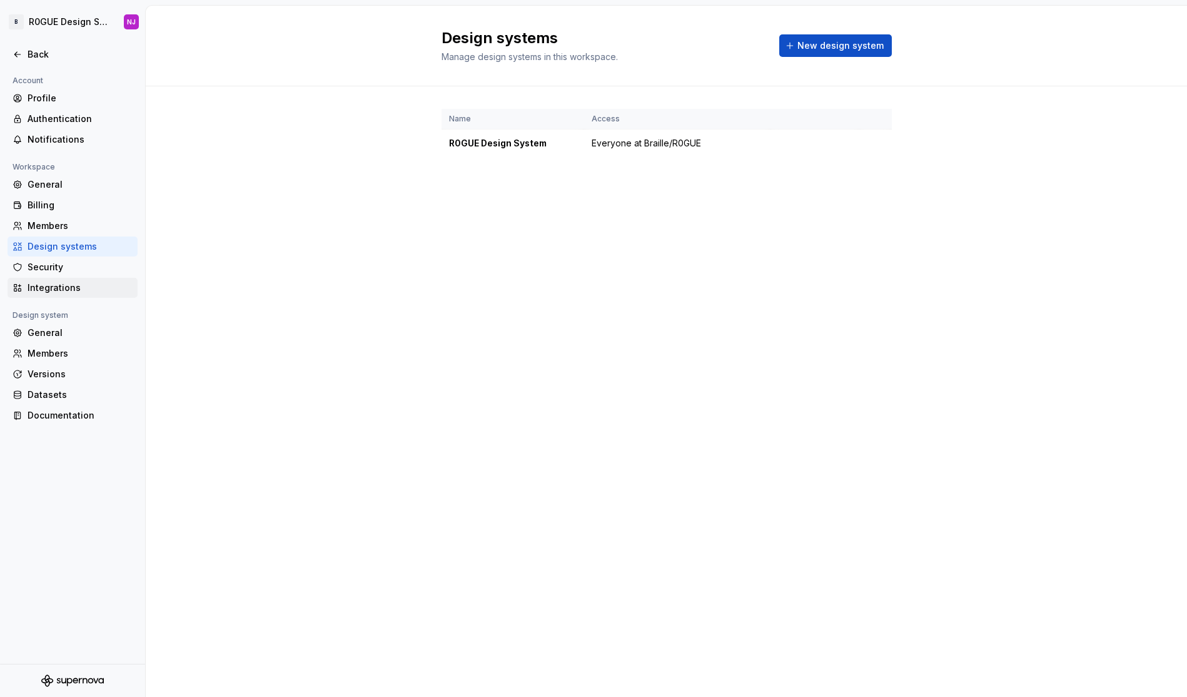
click at [49, 293] on div "Integrations" at bounding box center [80, 287] width 105 height 13
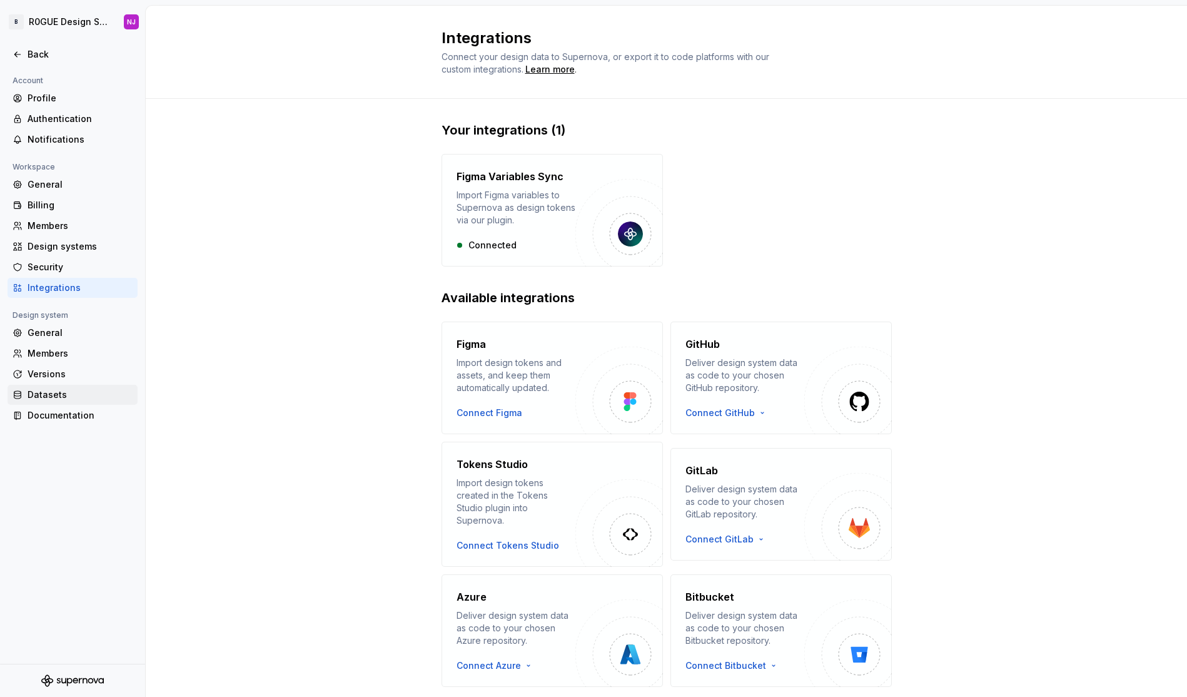
click at [89, 392] on div "Datasets" at bounding box center [80, 394] width 105 height 13
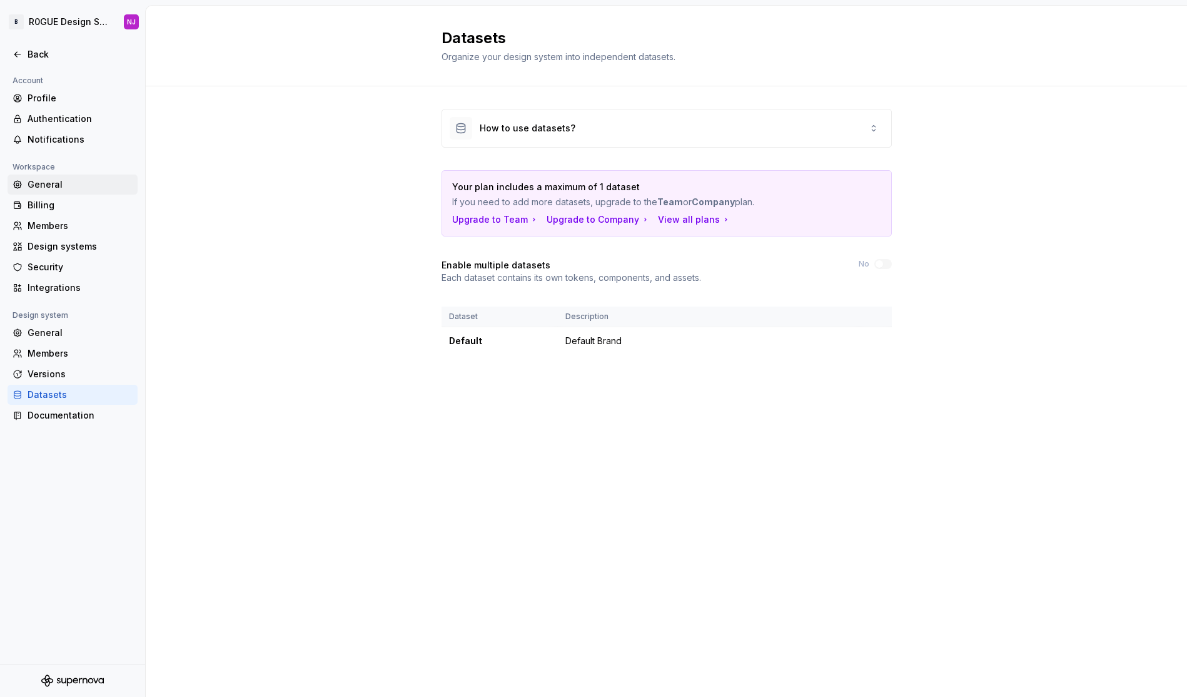
click at [63, 183] on div "General" at bounding box center [80, 184] width 105 height 13
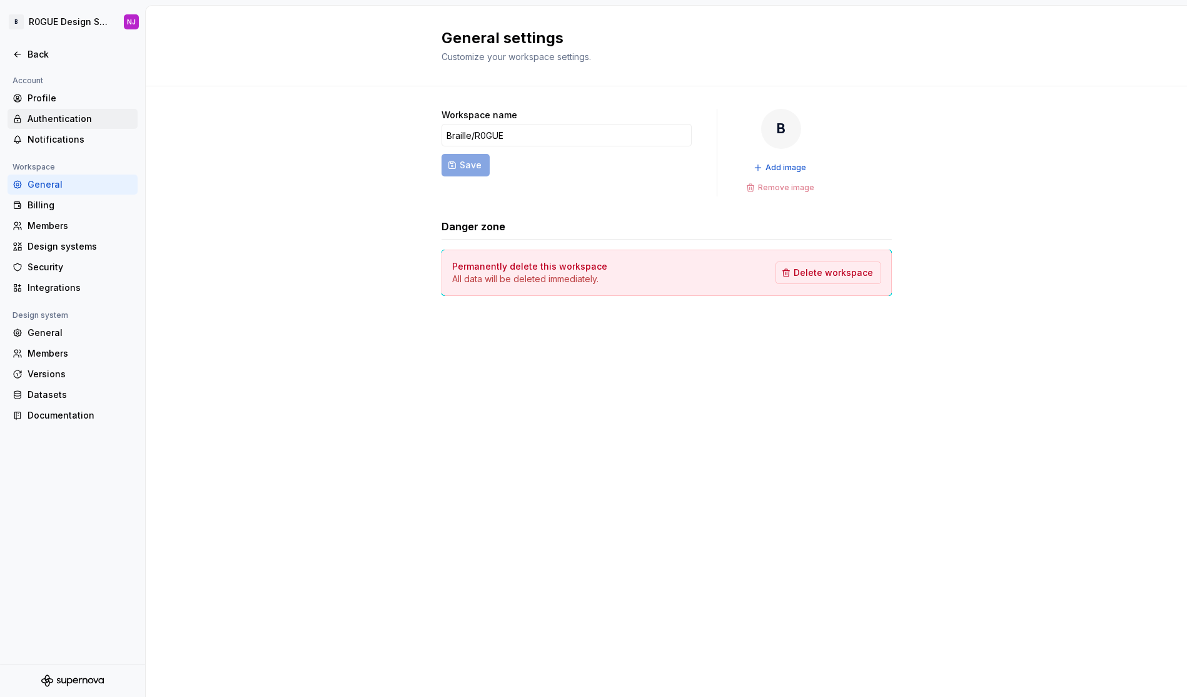
click at [74, 126] on div "Authentication" at bounding box center [73, 119] width 130 height 20
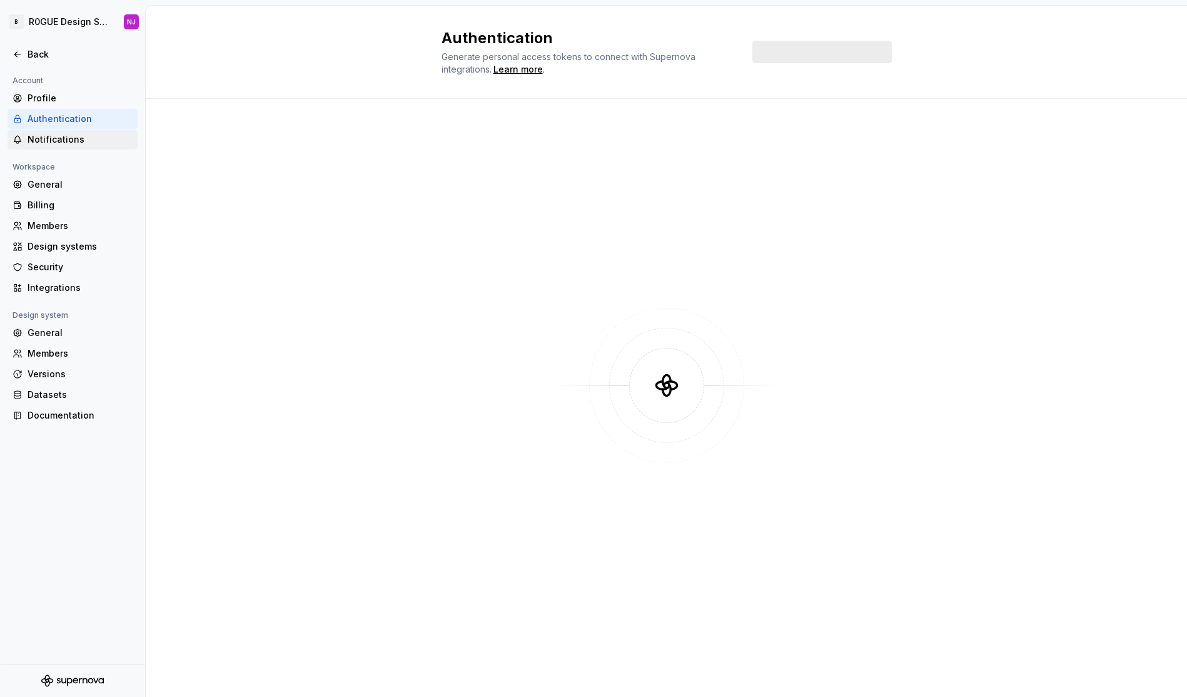
click at [73, 138] on div "Notifications" at bounding box center [80, 139] width 105 height 13
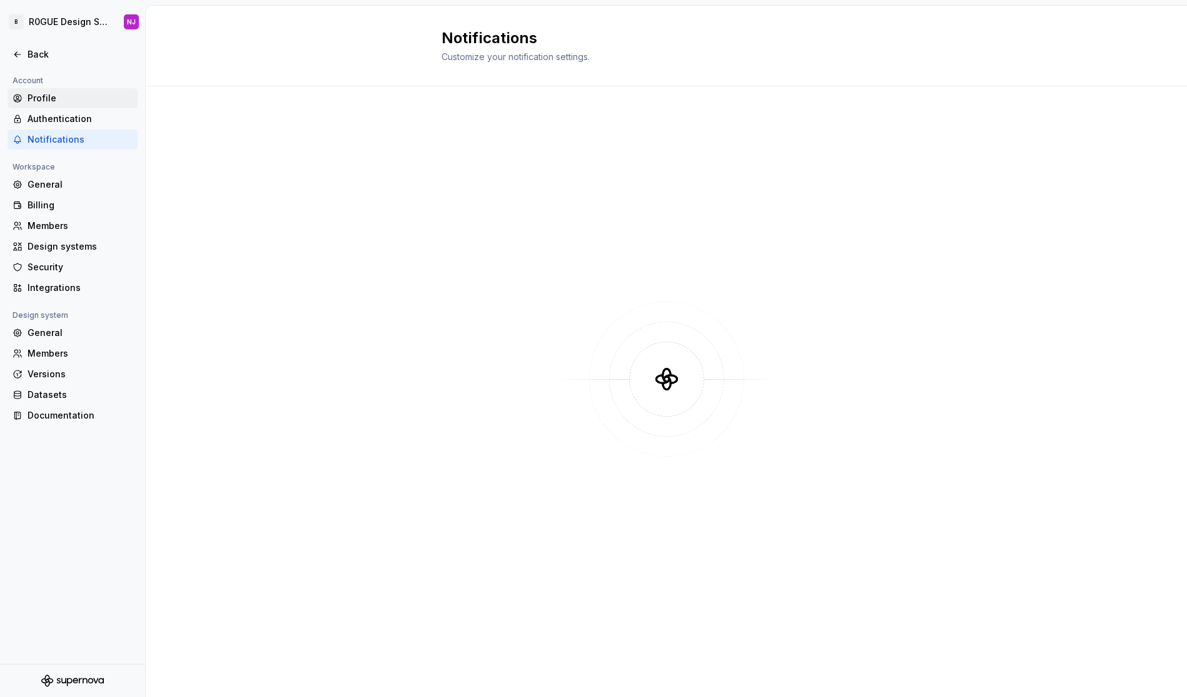
click at [75, 96] on div "Profile" at bounding box center [80, 98] width 105 height 13
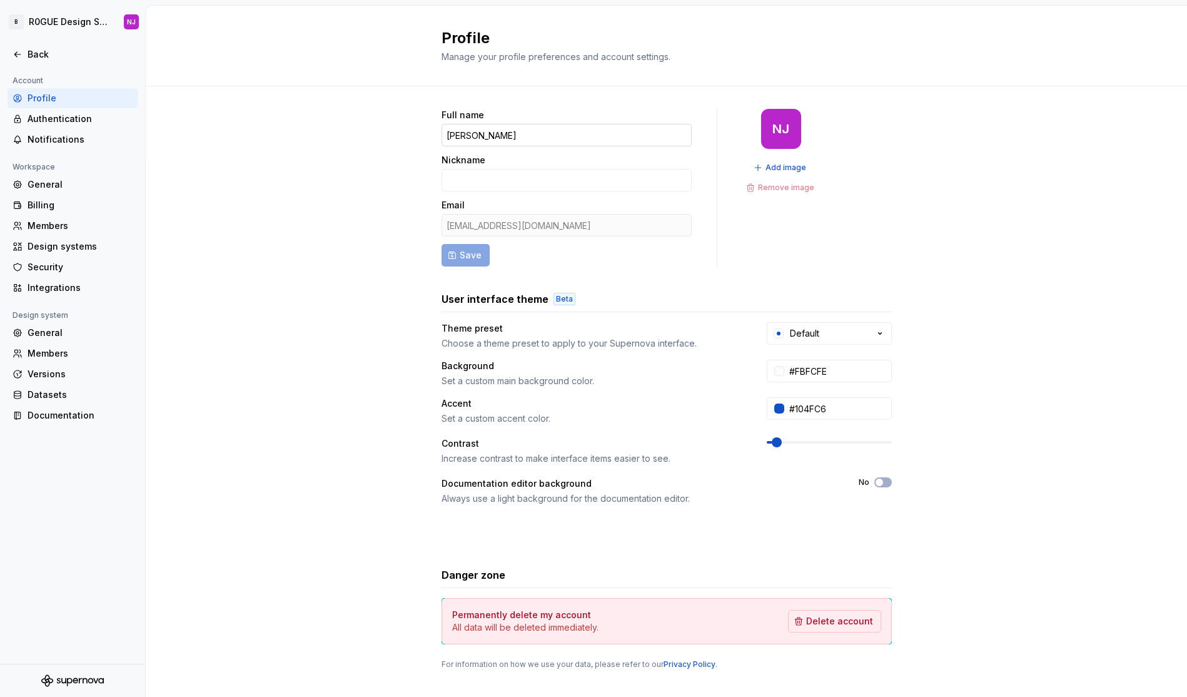
click at [481, 135] on input "[PERSON_NAME]" at bounding box center [567, 135] width 250 height 23
click at [475, 252] on span "Save" at bounding box center [471, 255] width 22 height 13
click at [454, 135] on input "Knom" at bounding box center [567, 135] width 250 height 23
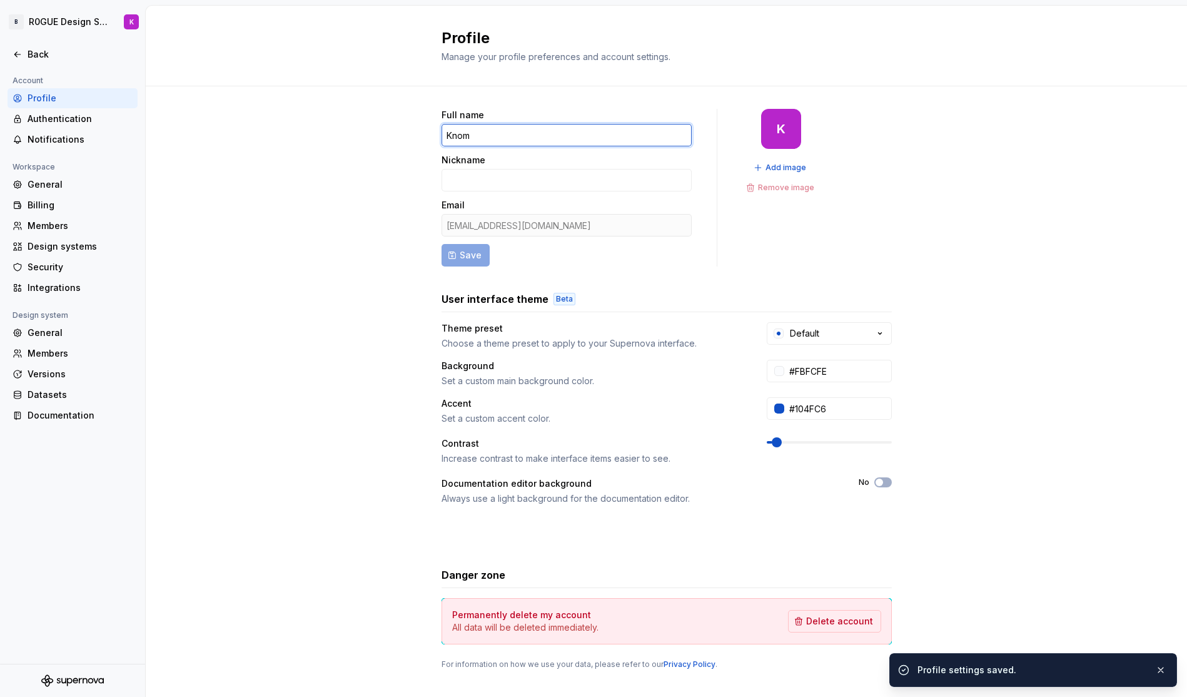
click at [455, 134] on input "Knom" at bounding box center [567, 135] width 250 height 23
click at [450, 138] on input "Knom" at bounding box center [567, 135] width 250 height 23
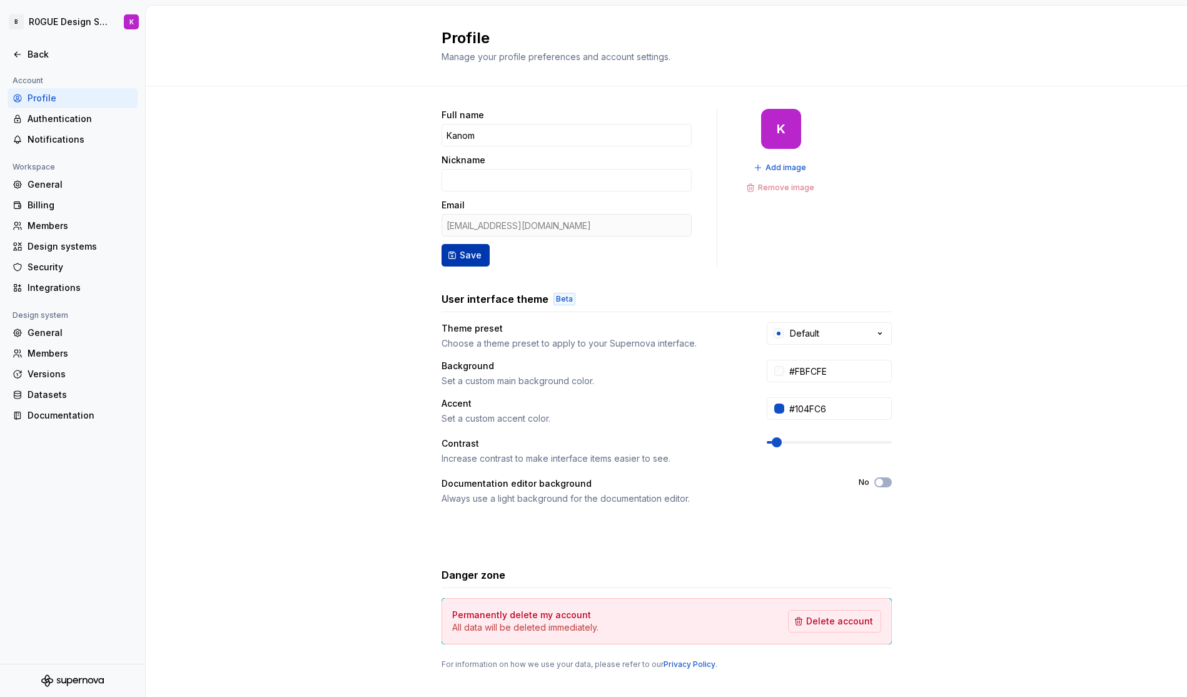
click at [473, 251] on span "Save" at bounding box center [471, 255] width 22 height 13
type input "Kanom"
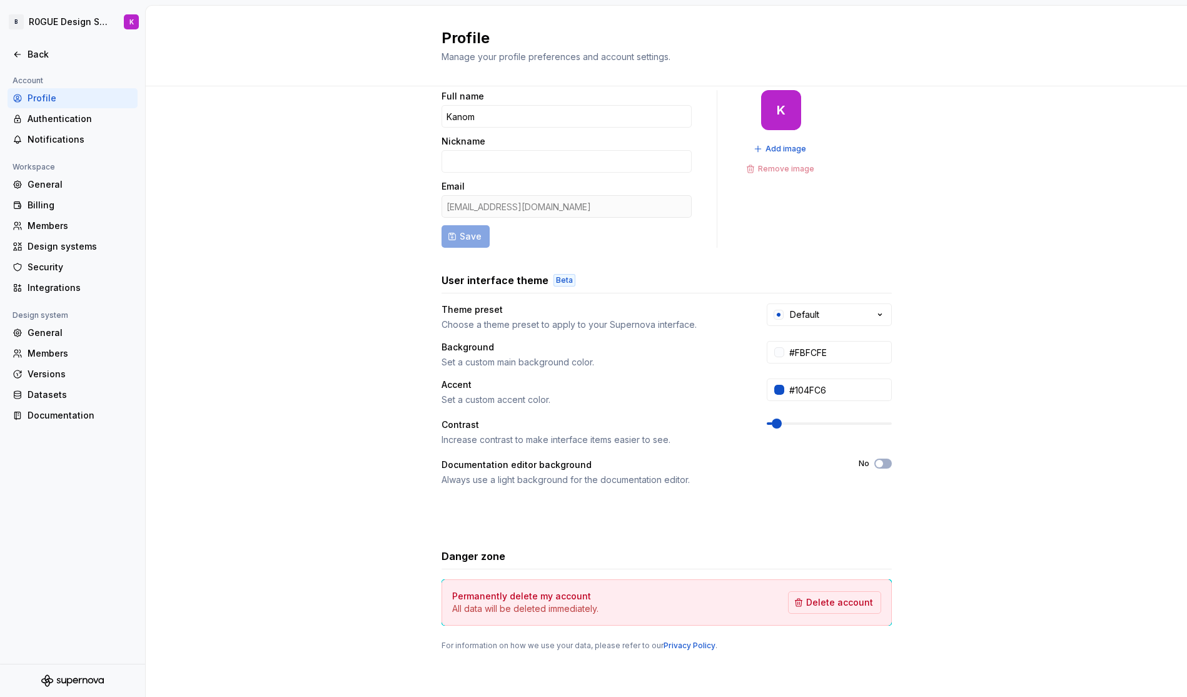
scroll to position [20, 0]
click at [47, 56] on div "Back" at bounding box center [80, 54] width 105 height 13
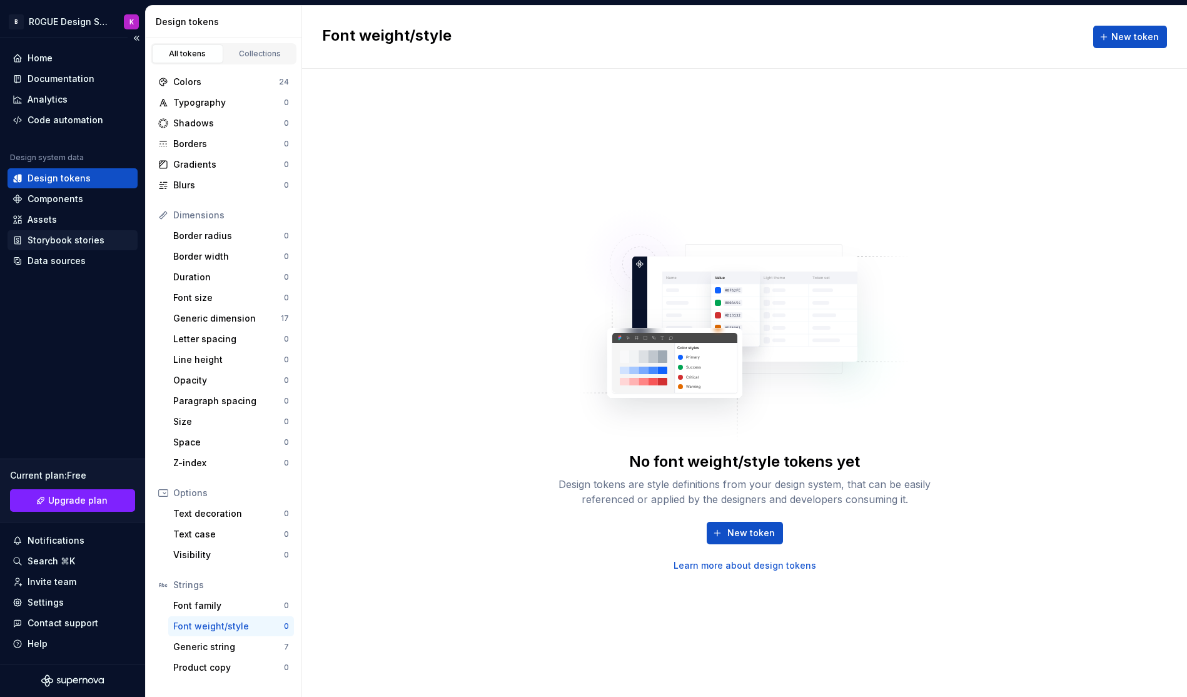
click at [68, 246] on div "Storybook stories" at bounding box center [73, 240] width 130 height 20
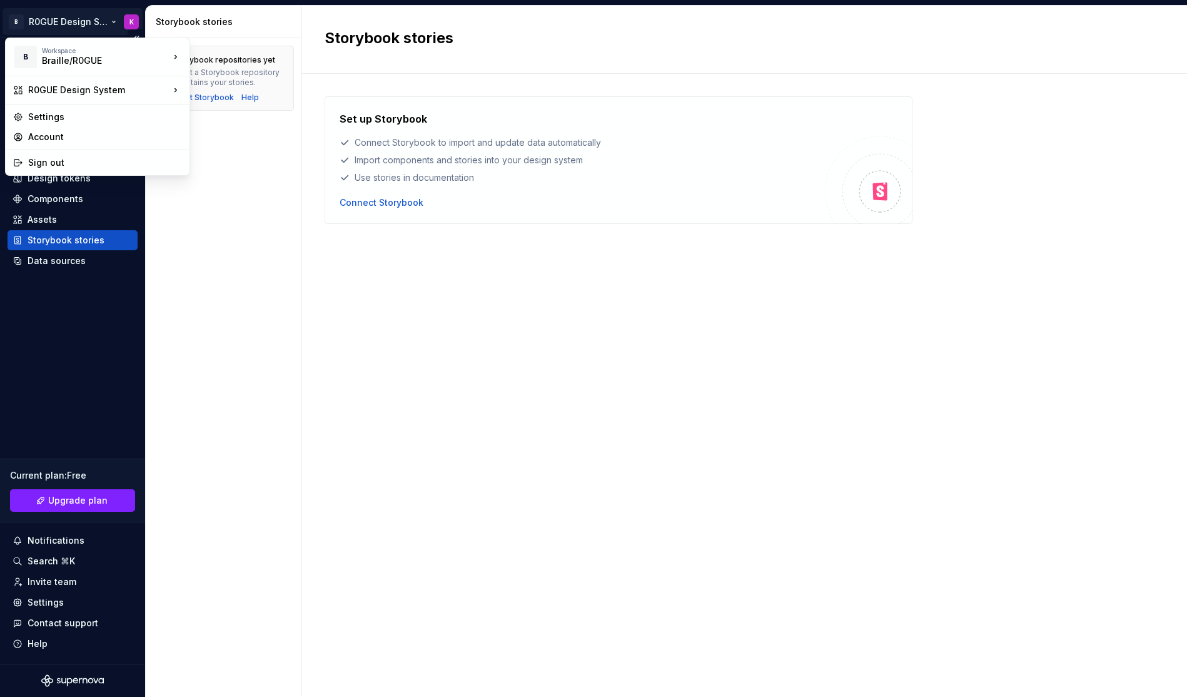
click at [103, 24] on html "B R0GUE Design System K Home Documentation Analytics Code automation Design sys…" at bounding box center [593, 348] width 1187 height 697
click at [36, 423] on html "B R0GUE Design System K Home Documentation Analytics Code automation Design sys…" at bounding box center [593, 348] width 1187 height 697
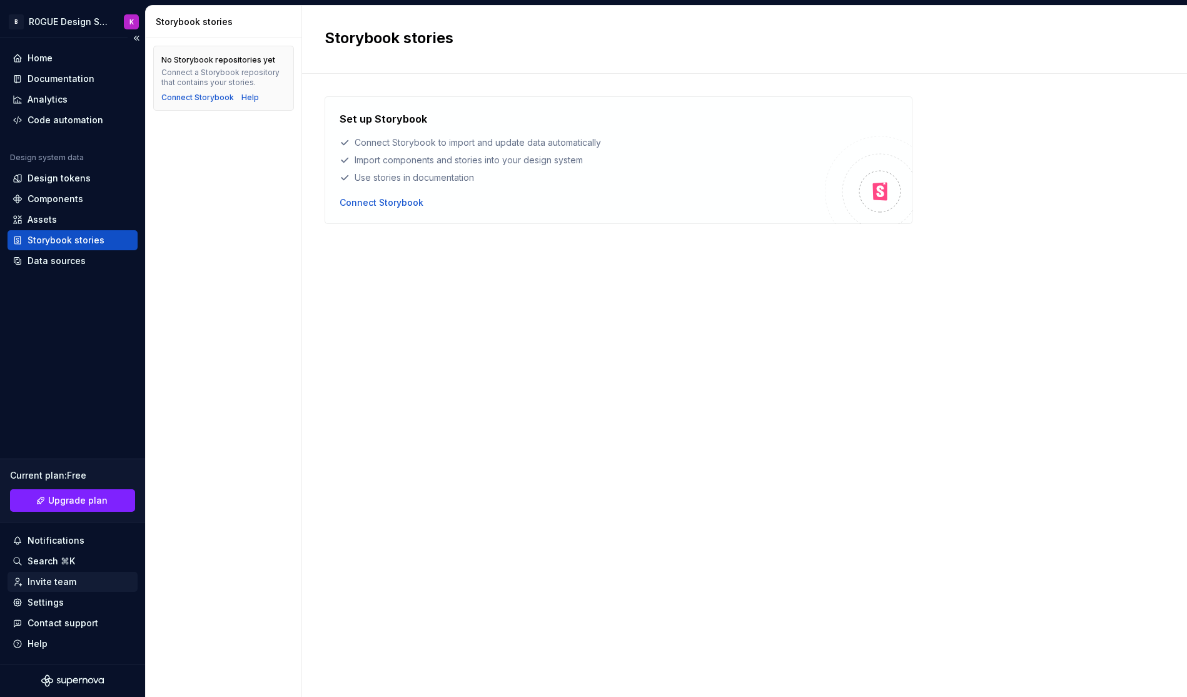
click at [53, 584] on div "Invite team" at bounding box center [52, 581] width 49 height 13
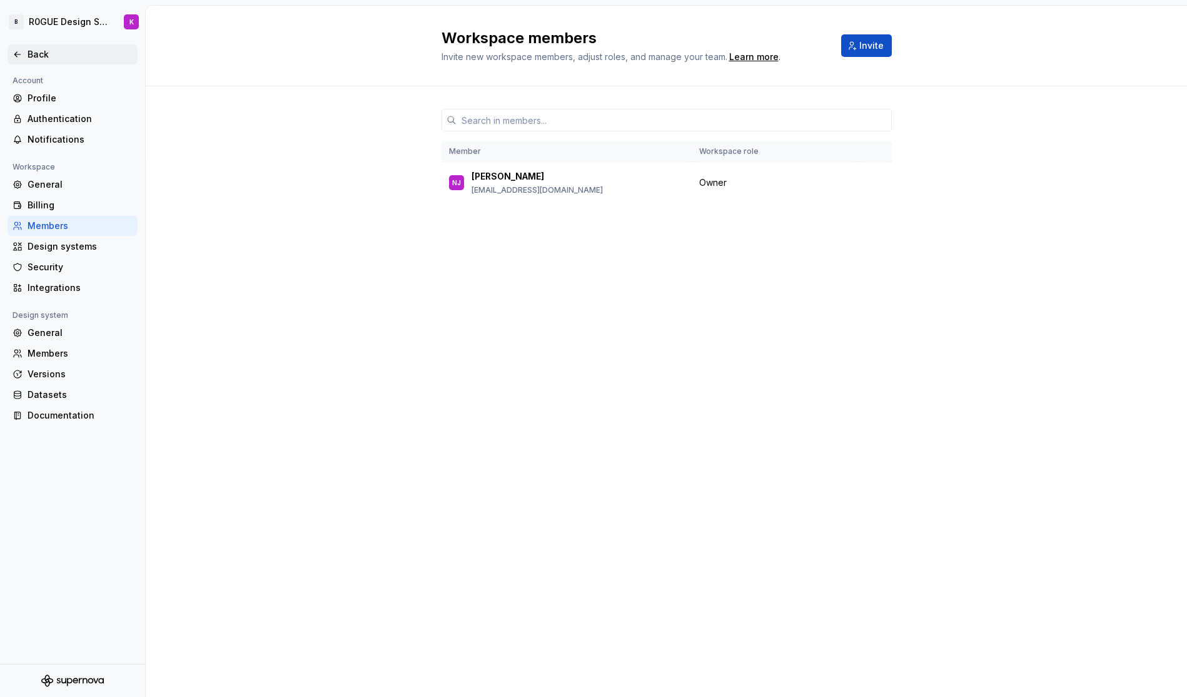
click at [46, 54] on div "Back" at bounding box center [80, 54] width 105 height 13
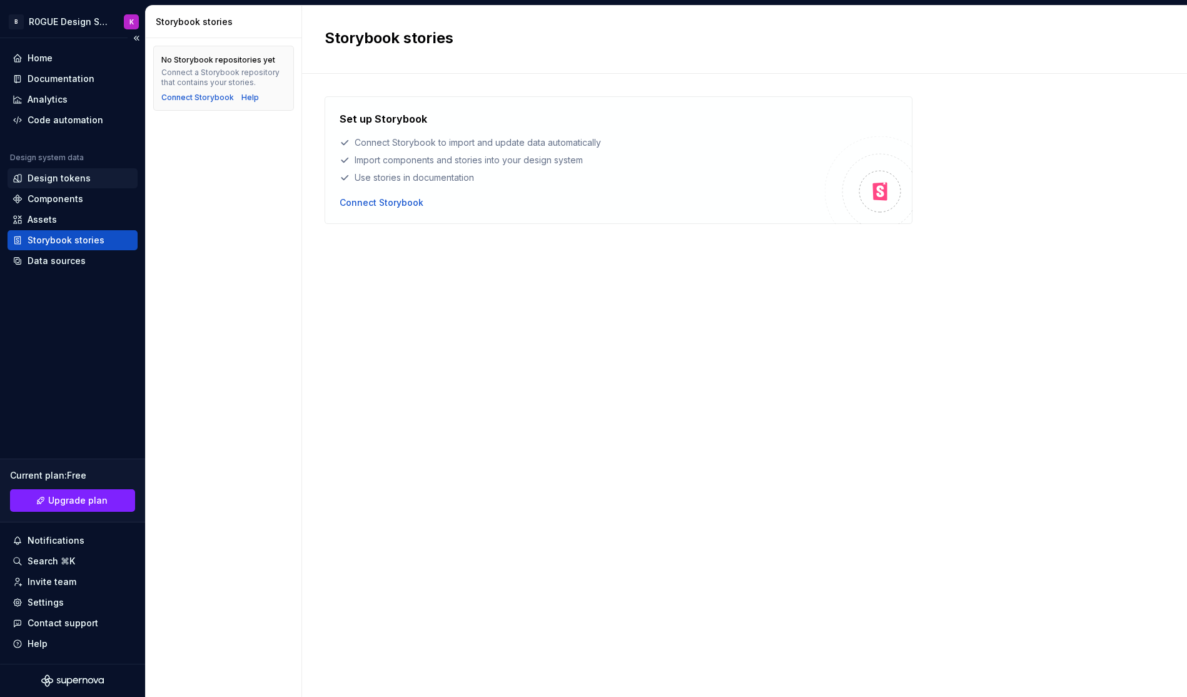
click at [83, 182] on div "Design tokens" at bounding box center [59, 178] width 63 height 13
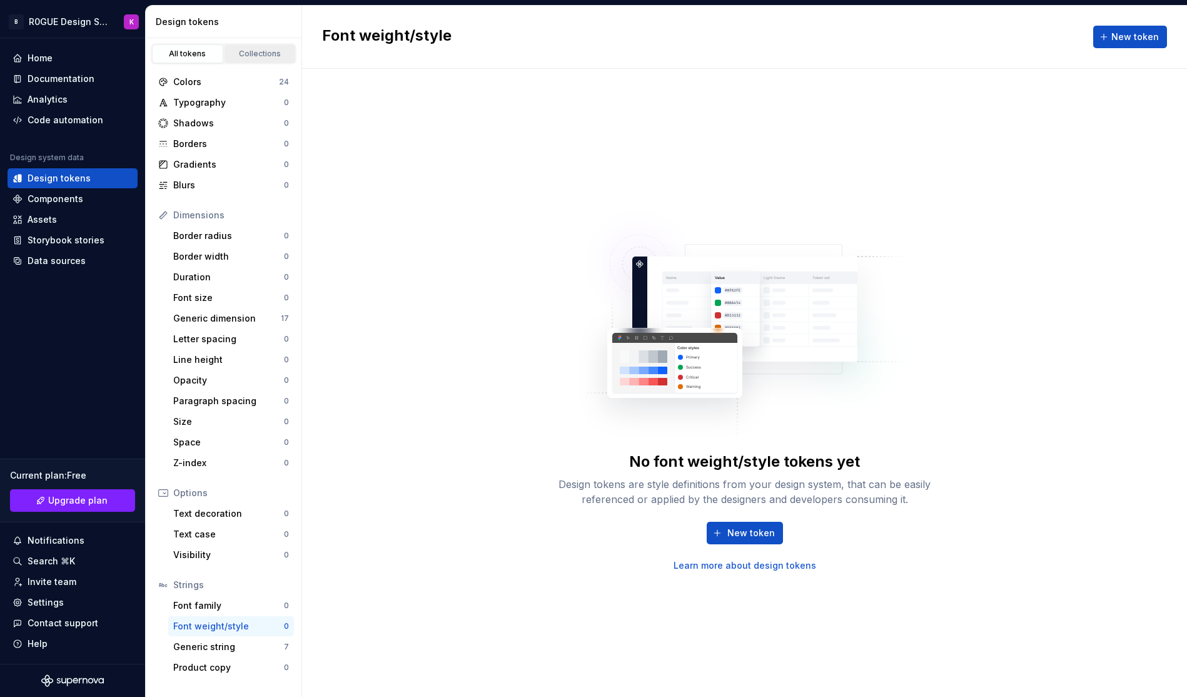
click at [256, 55] on div "Collections" at bounding box center [260, 54] width 63 height 10
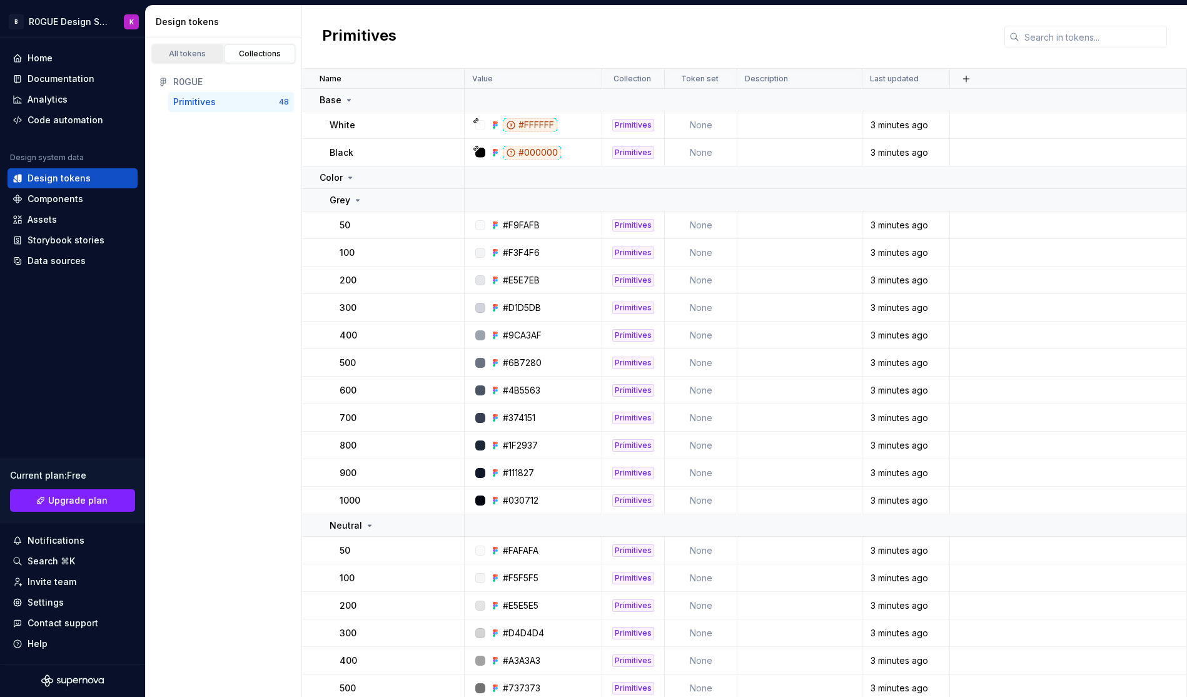
click at [173, 58] on div "All tokens" at bounding box center [187, 54] width 63 height 10
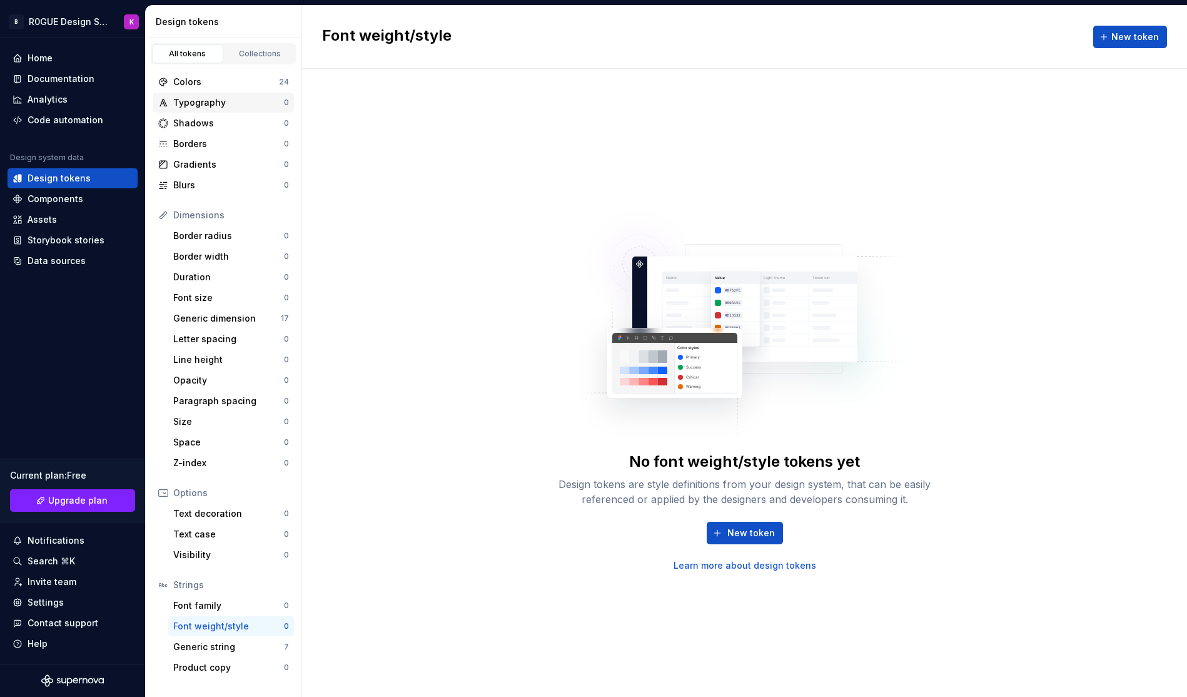
click at [227, 106] on div "Typography" at bounding box center [228, 102] width 111 height 13
click at [78, 585] on div "Invite team" at bounding box center [73, 581] width 120 height 13
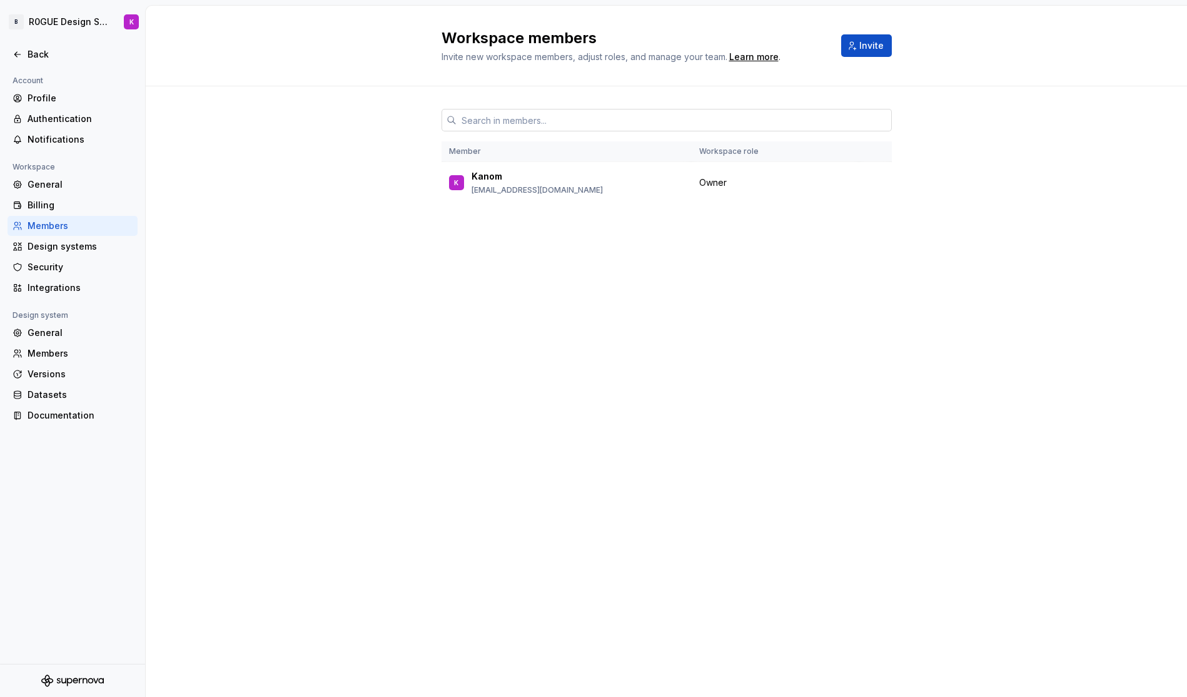
click at [617, 127] on input "text" at bounding box center [674, 120] width 435 height 23
paste input "niklas@eedee.net"
type input "niklas@eedee.net"
click at [835, 371] on div "Workspace members Invite new workspace members, adjust roles, and manage your t…" at bounding box center [667, 351] width 1042 height 691
click at [858, 50] on button "Invite" at bounding box center [866, 45] width 51 height 23
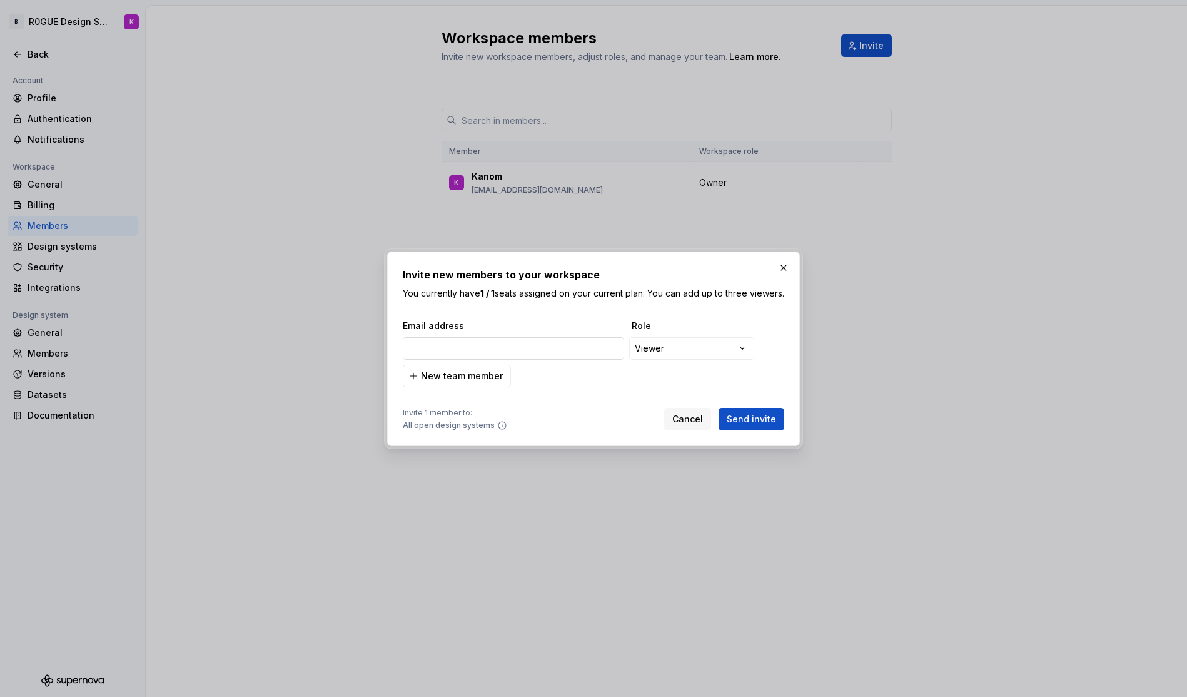
type input "niklas@eedee.net"
click at [467, 387] on button "New team member" at bounding box center [457, 376] width 108 height 23
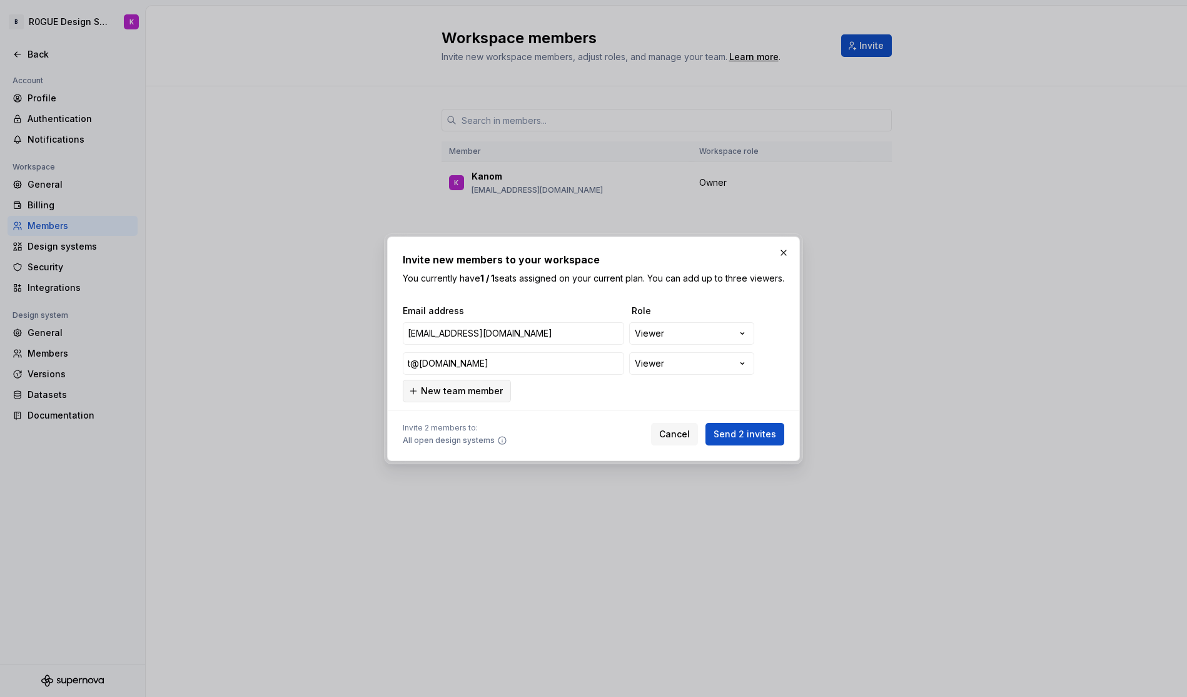
click at [468, 402] on button "New team member" at bounding box center [457, 391] width 108 height 23
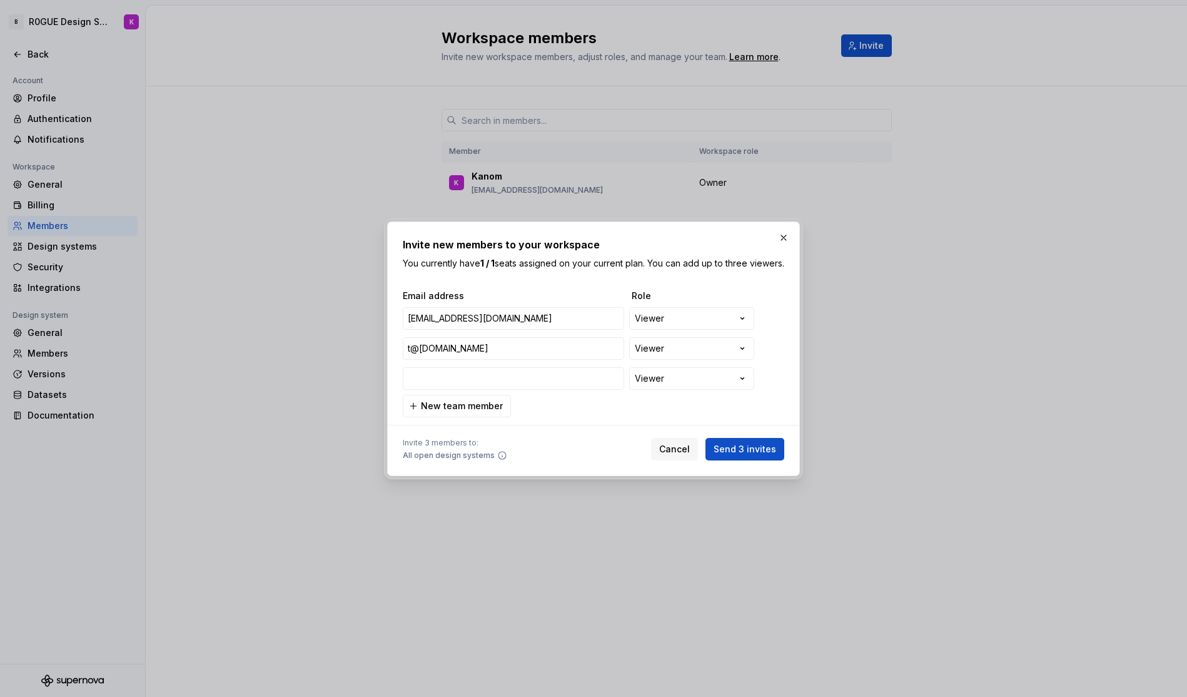
type input "t@braille.wtf"
type input "ben@braille.wtf"
type input "t@braille.wtf"
type input "ben@braille.wtf"
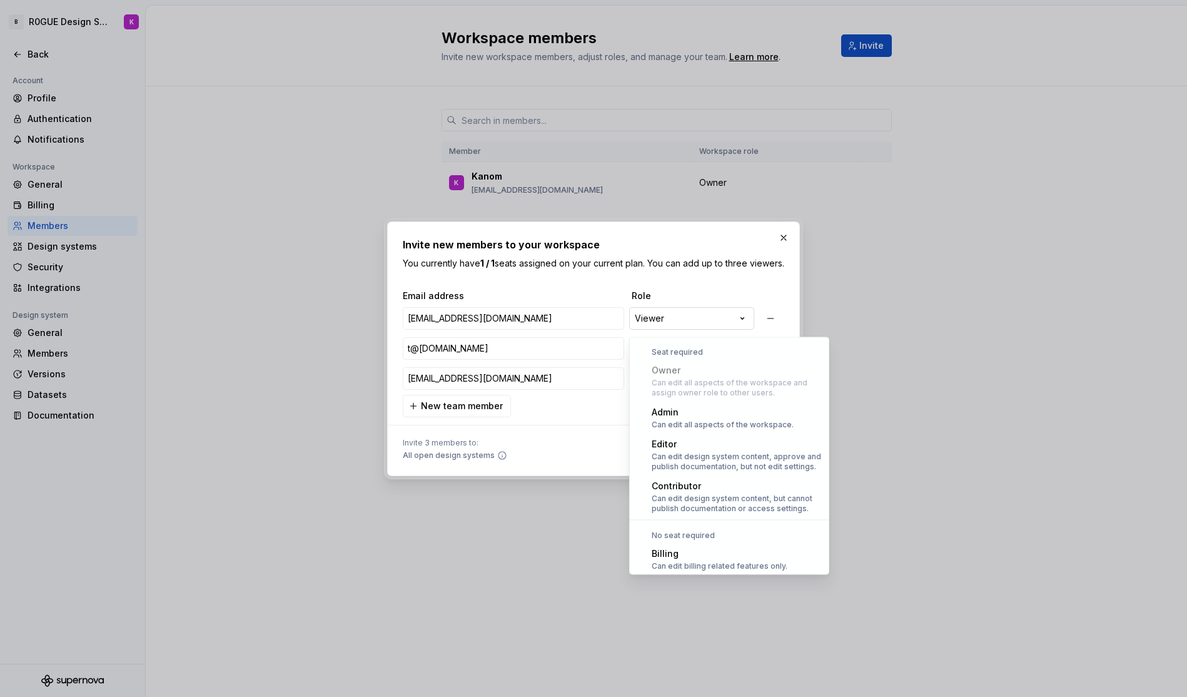
click at [726, 326] on div "**********" at bounding box center [593, 348] width 1187 height 697
select select "*******"
type input "t@braille.wtf"
type input "ben@braille.wtf"
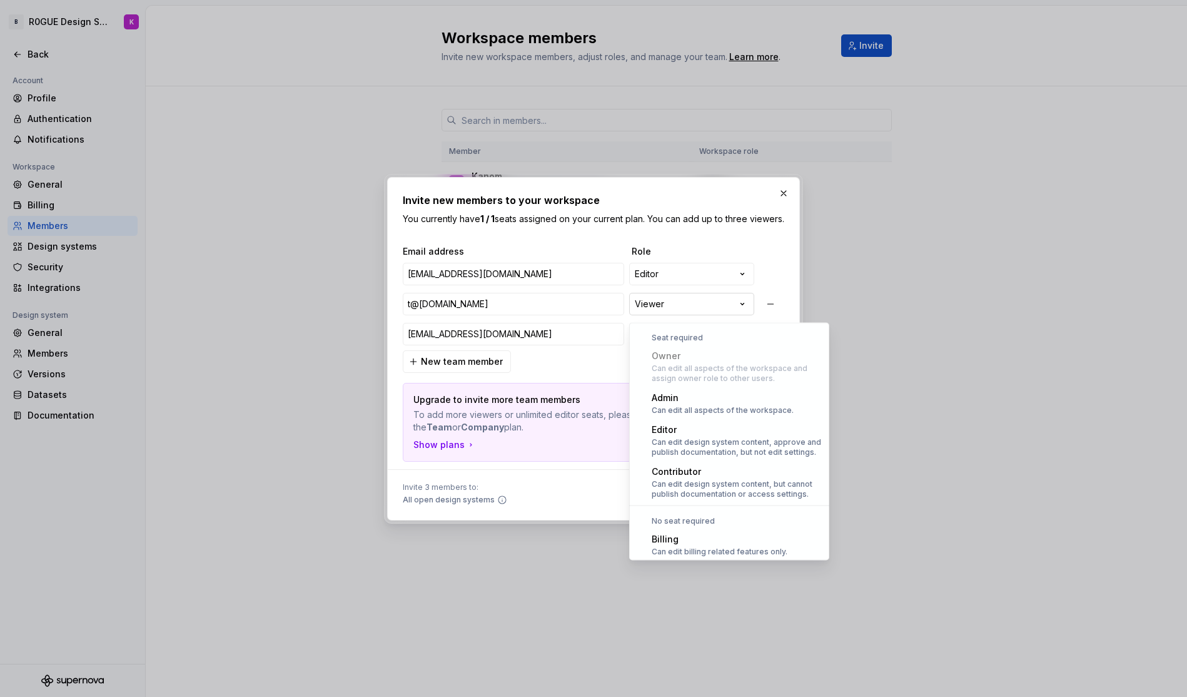
click at [678, 313] on div "**********" at bounding box center [593, 348] width 1187 height 697
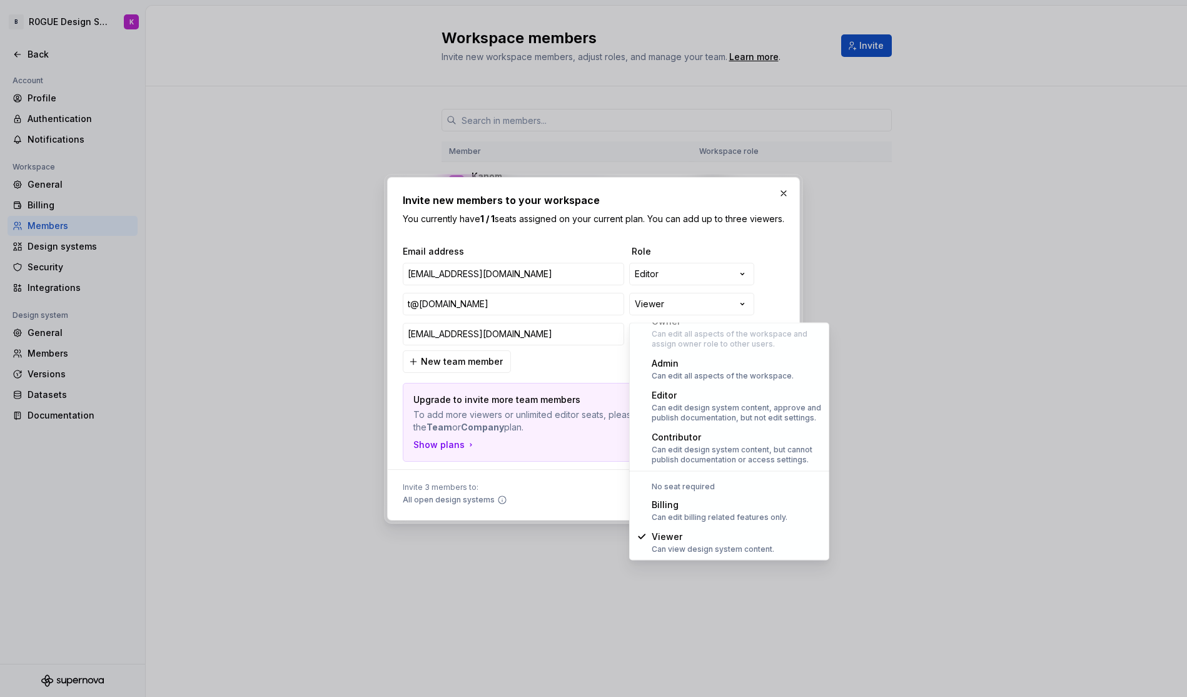
select select "*******"
type input "t@braille.wtf"
type input "ben@braille.wtf"
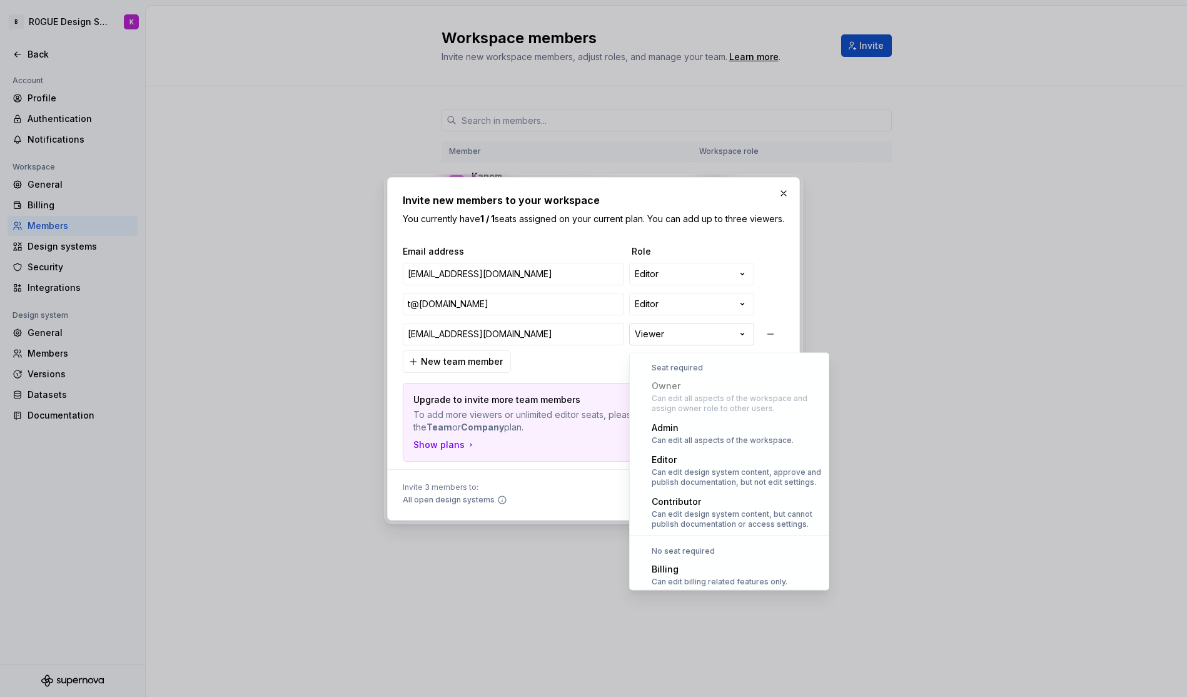
click at [686, 335] on div "**********" at bounding box center [593, 348] width 1187 height 697
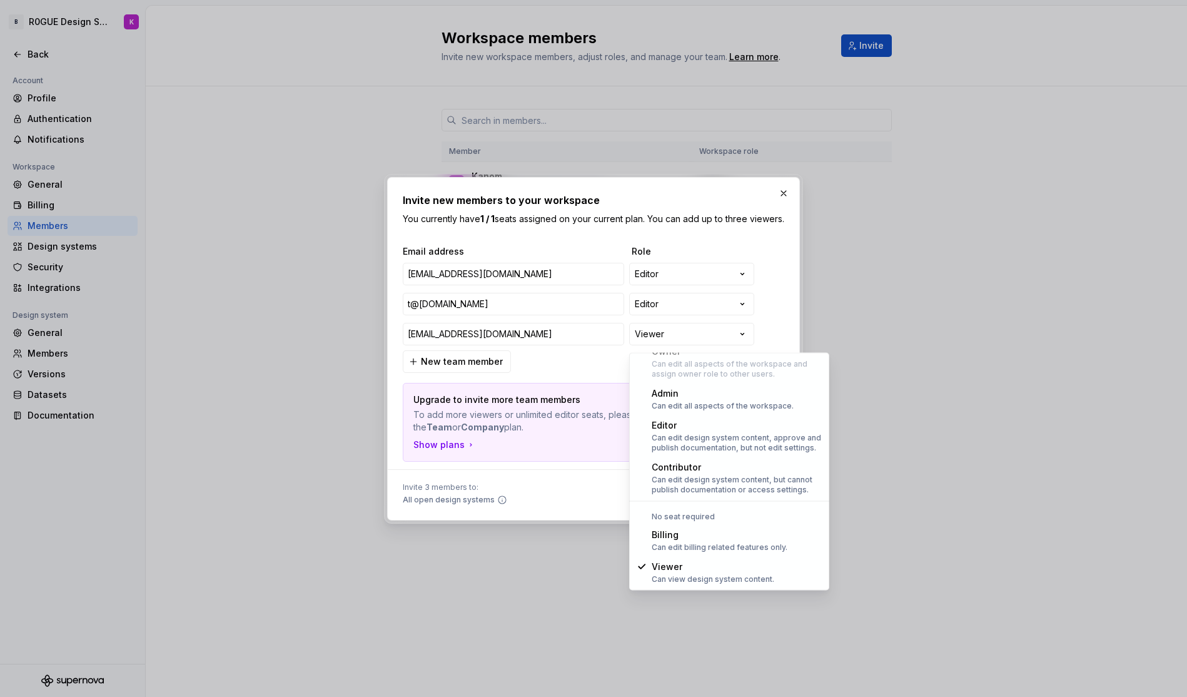
type input "t@braille.wtf"
type input "ben@braille.wtf"
type input "t@braille.wtf"
type input "ben@braille.wtf"
select select "*******"
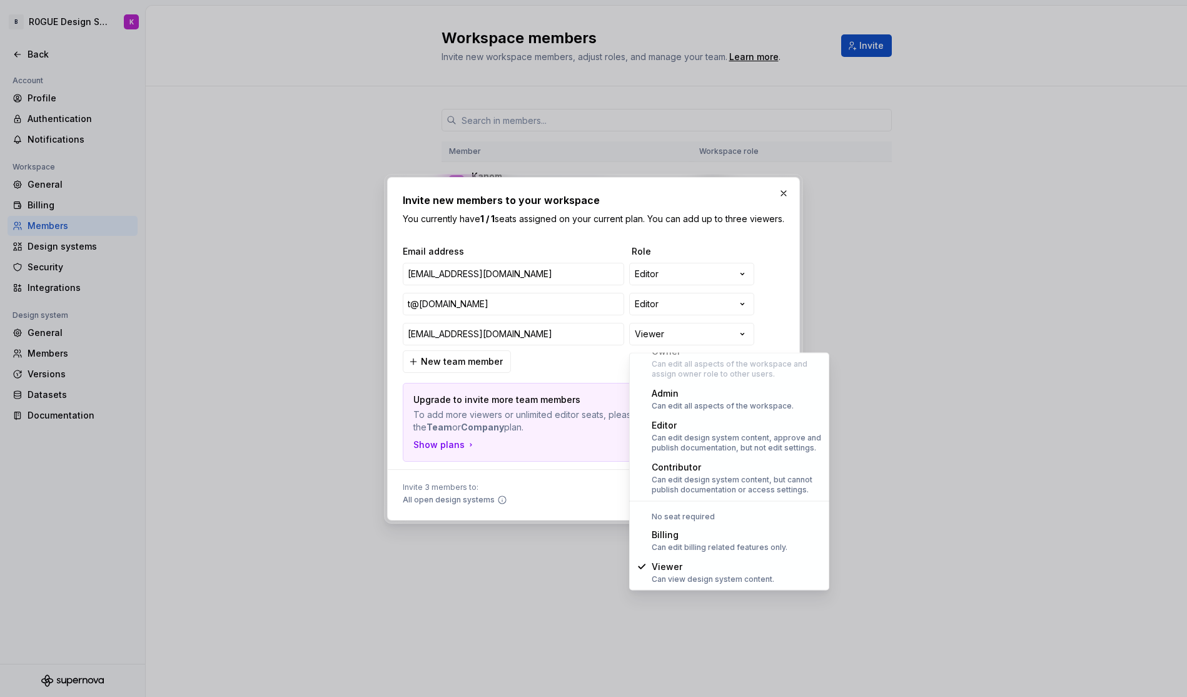
type input "t@braille.wtf"
type input "ben@braille.wtf"
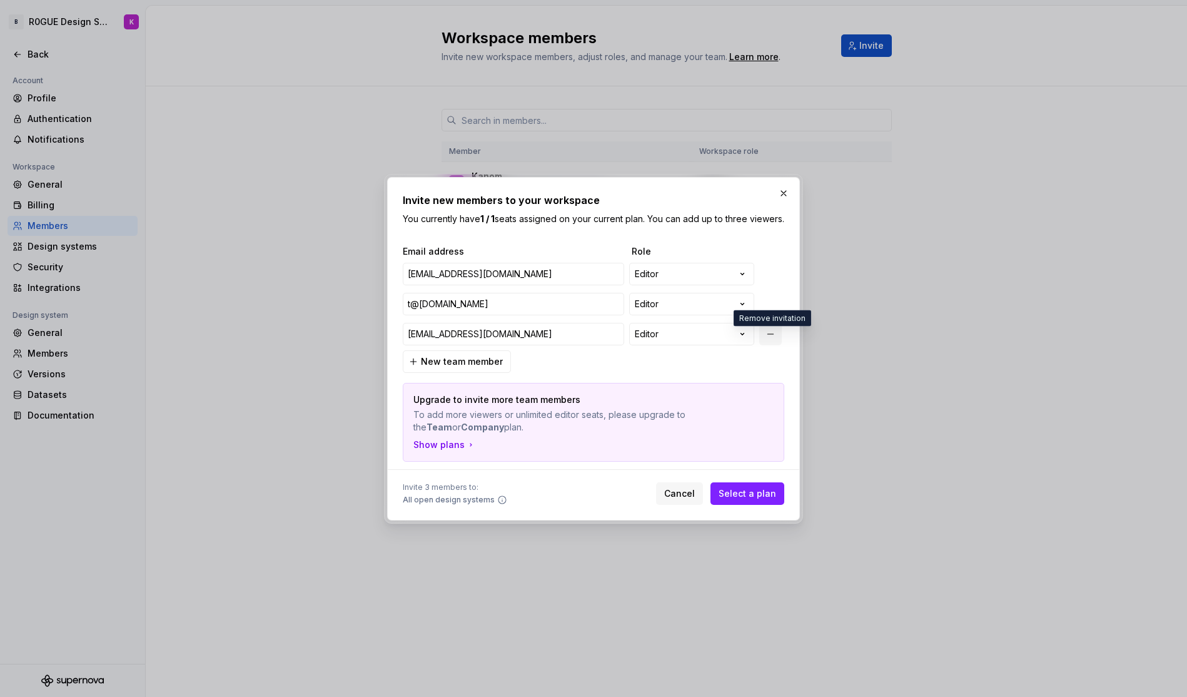
click at [778, 342] on button "button" at bounding box center [770, 334] width 23 height 23
type input "t@braille.wtf"
